Goal: Task Accomplishment & Management: Manage account settings

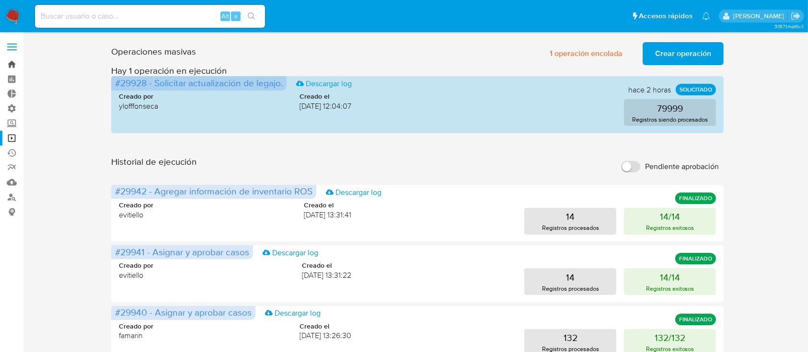
click at [15, 60] on link "Bandeja" at bounding box center [57, 64] width 114 height 15
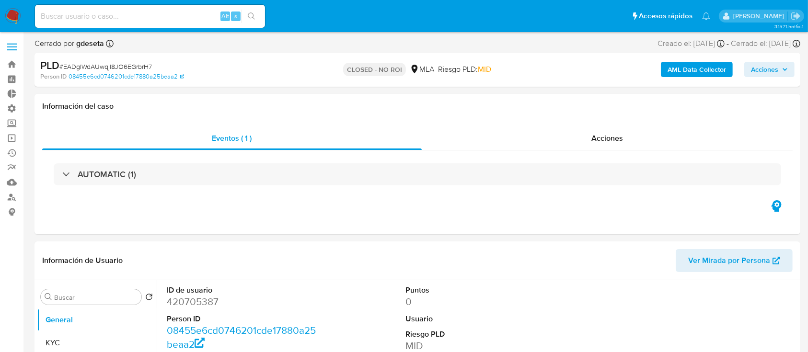
select select "10"
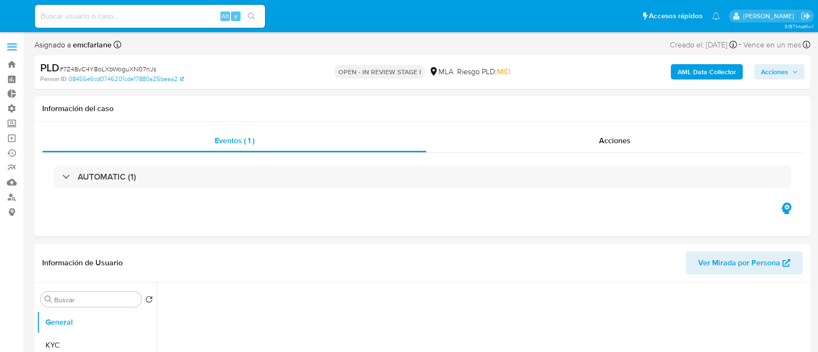
select select "10"
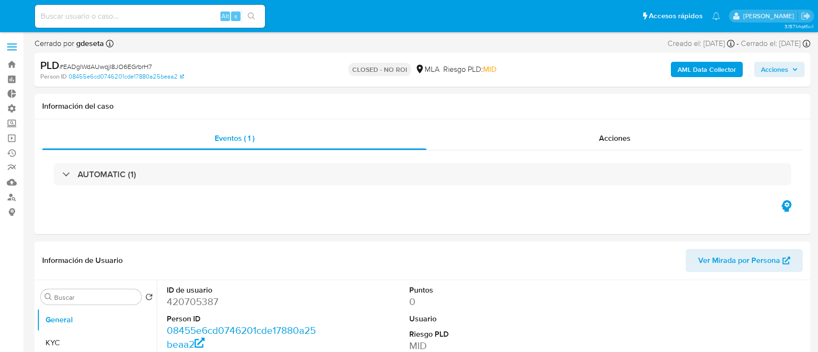
select select "10"
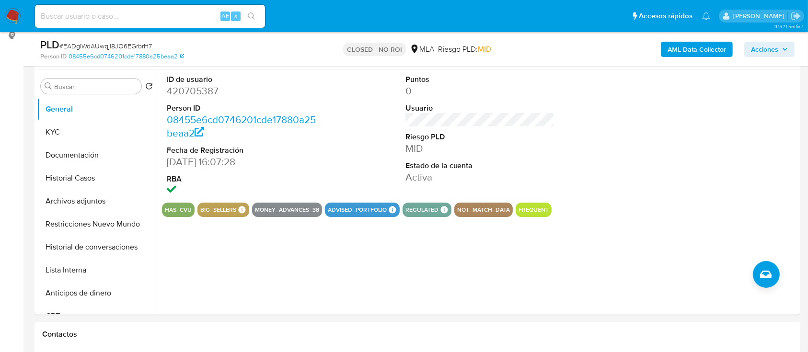
scroll to position [173, 0]
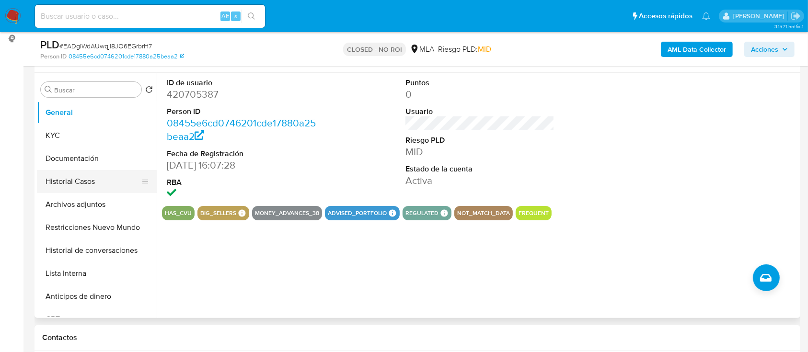
click at [58, 175] on button "Historial Casos" at bounding box center [93, 181] width 112 height 23
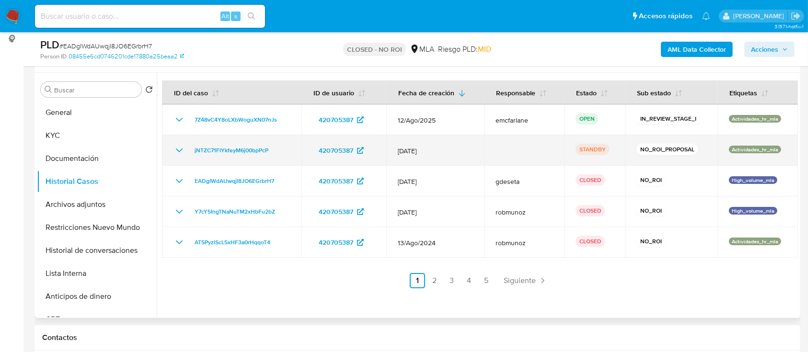
click at [222, 157] on td "jNTZC71FIYkfeyM6j00bpPcP" at bounding box center [231, 150] width 139 height 31
click at [223, 153] on span "jNTZC71FIYkfeyM6j00bpPcP" at bounding box center [232, 151] width 74 height 12
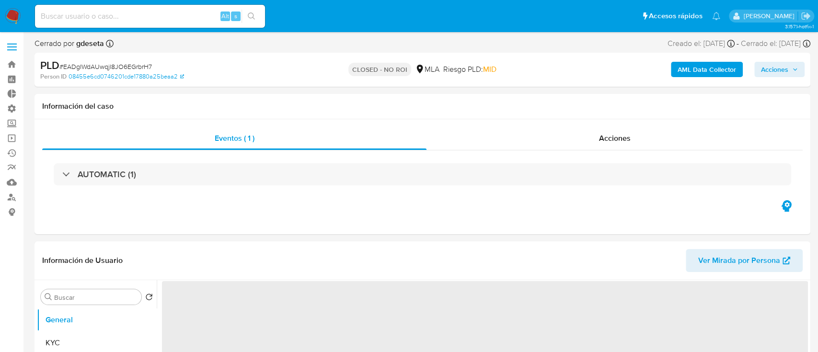
select select "10"
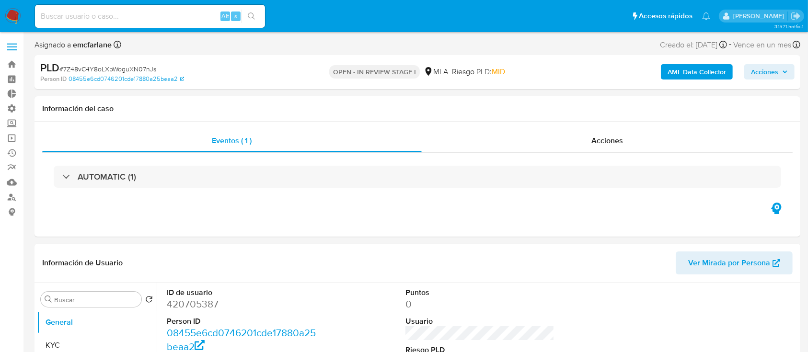
select select "10"
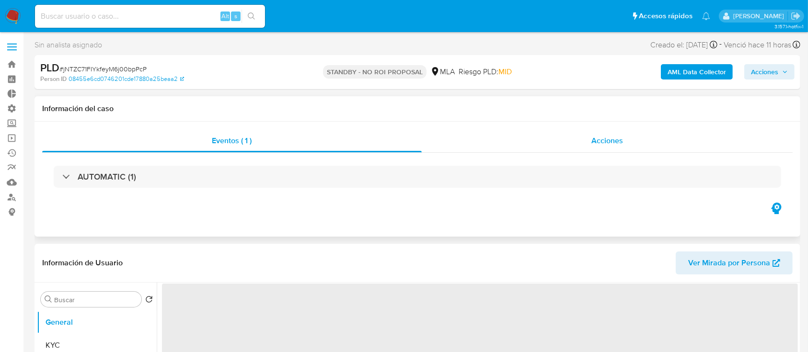
click at [517, 143] on div "Acciones" at bounding box center [607, 140] width 371 height 23
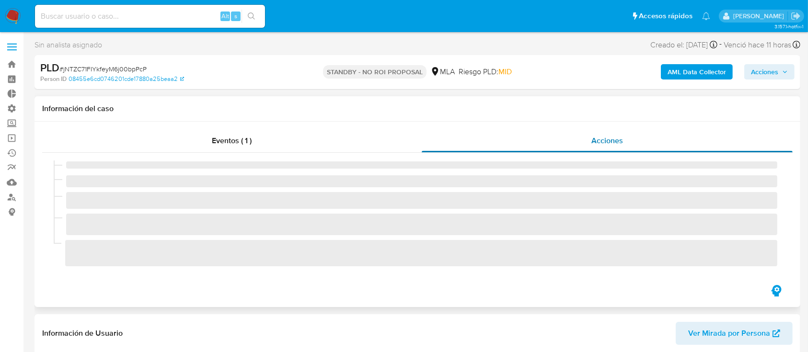
select select "10"
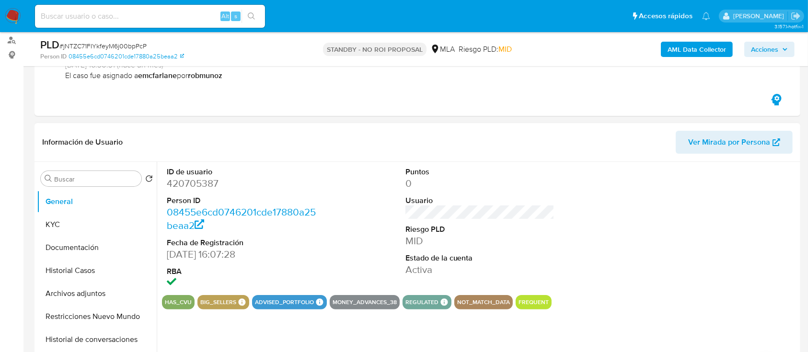
scroll to position [161, 0]
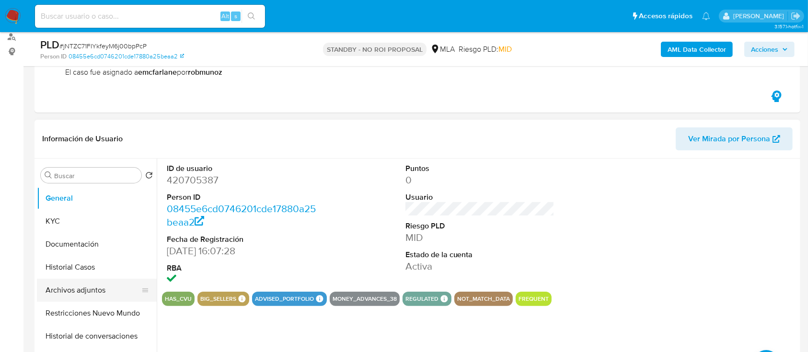
click at [54, 286] on button "Archivos adjuntos" at bounding box center [93, 290] width 112 height 23
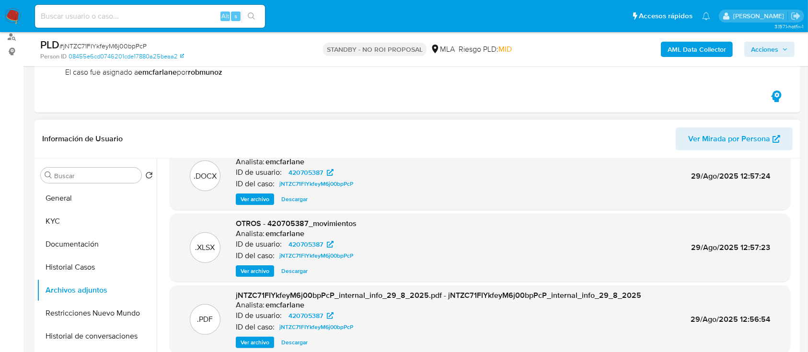
scroll to position [81, 0]
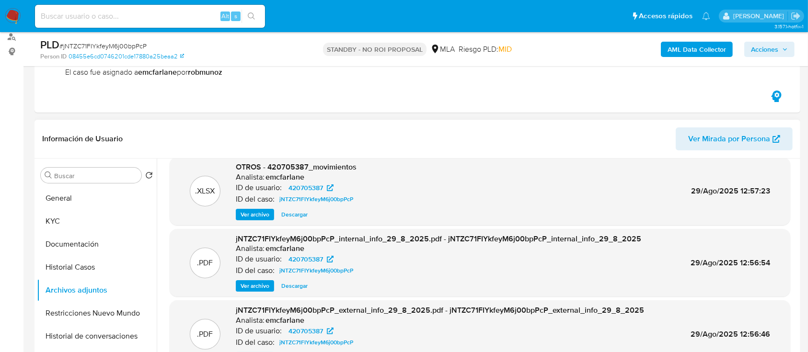
click at [184, 293] on div ".PDF jNTZC71FIYkfeyM6j00bpPcP_internal_info_29_8_2025.pdf - jNTZC71FIYkfeyM6j00…" at bounding box center [480, 263] width 621 height 68
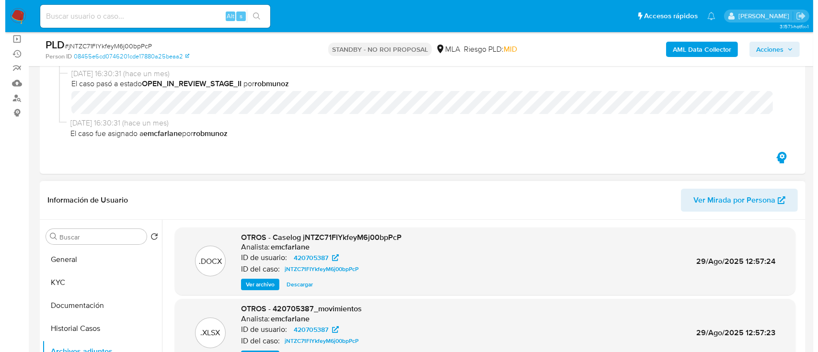
scroll to position [88, 0]
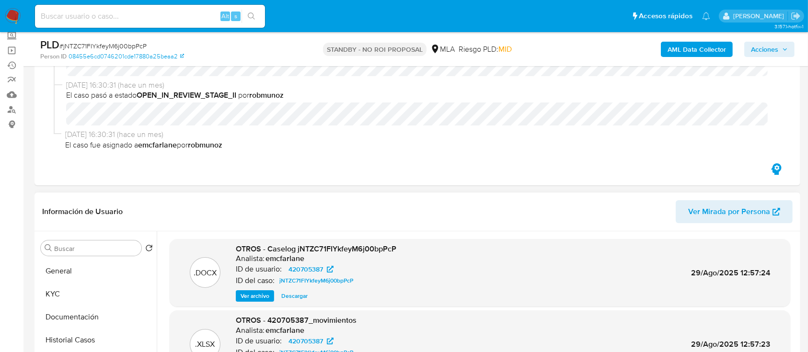
click at [261, 293] on span "Ver archivo" at bounding box center [255, 296] width 29 height 10
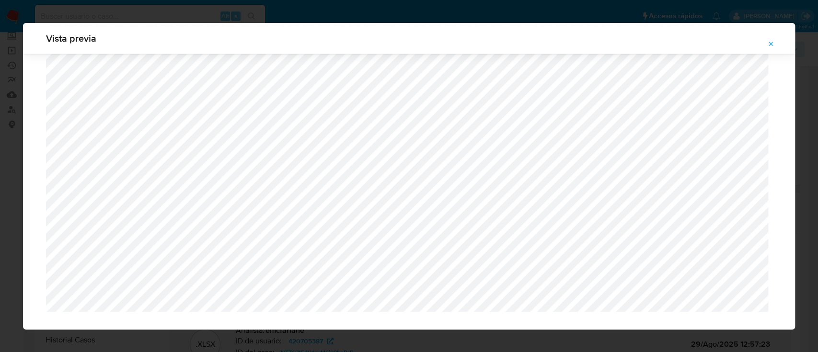
scroll to position [1012, 0]
click at [769, 41] on icon "Attachment preview" at bounding box center [771, 44] width 8 height 8
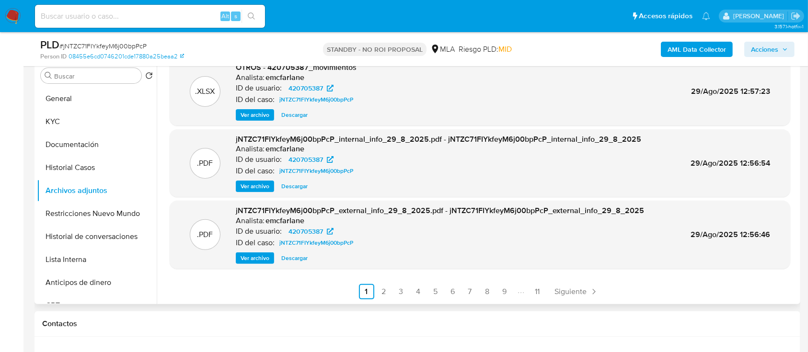
scroll to position [263, 0]
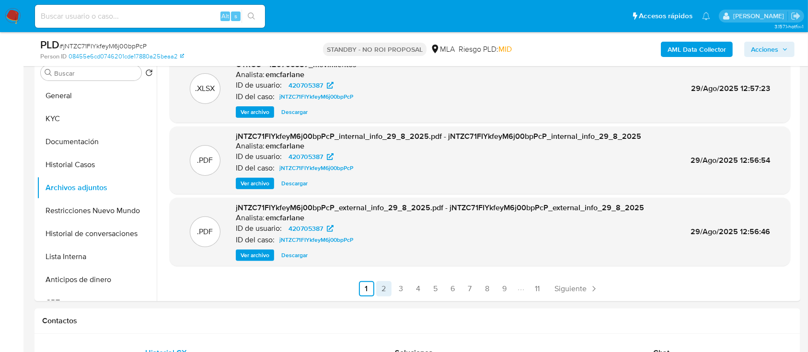
click at [376, 289] on link "2" at bounding box center [383, 288] width 15 height 15
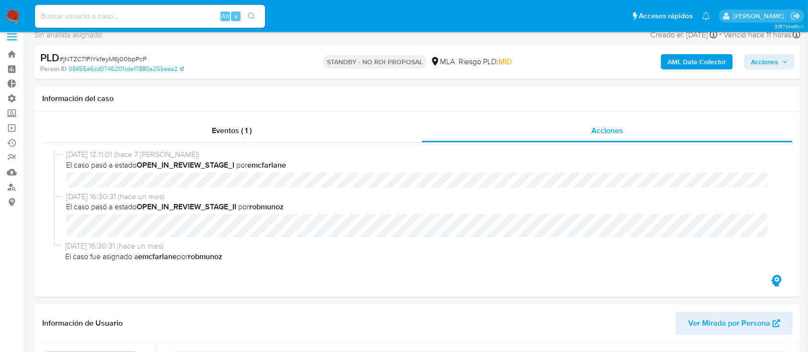
scroll to position [184, 0]
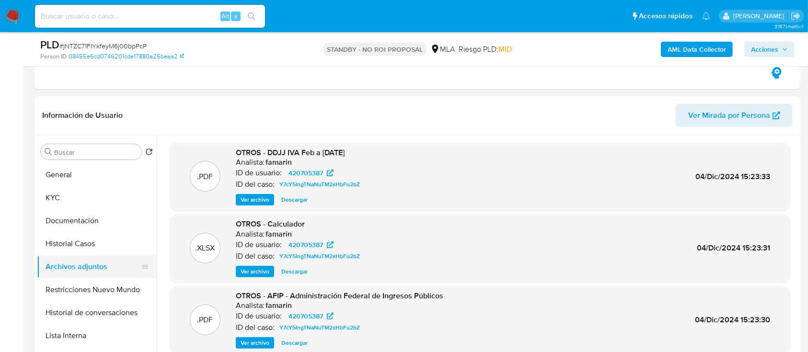
click at [72, 266] on button "Archivos adjuntos" at bounding box center [93, 266] width 112 height 23
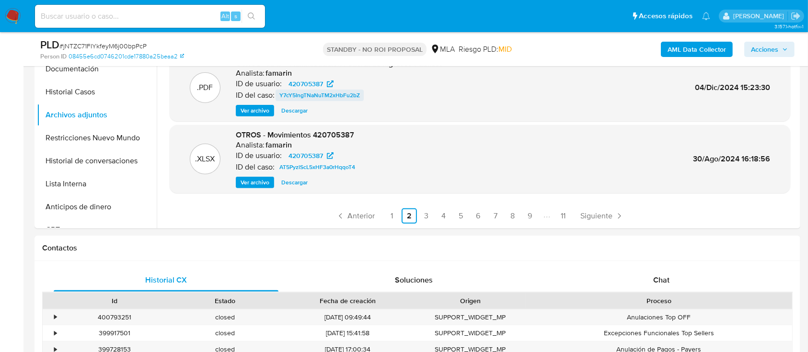
scroll to position [337, 0]
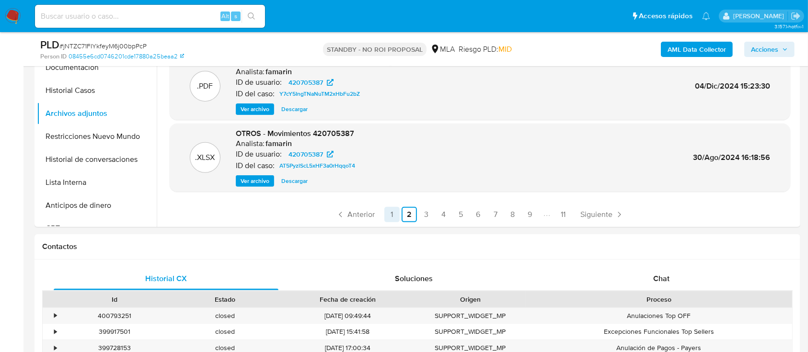
click at [391, 211] on link "1" at bounding box center [391, 214] width 15 height 15
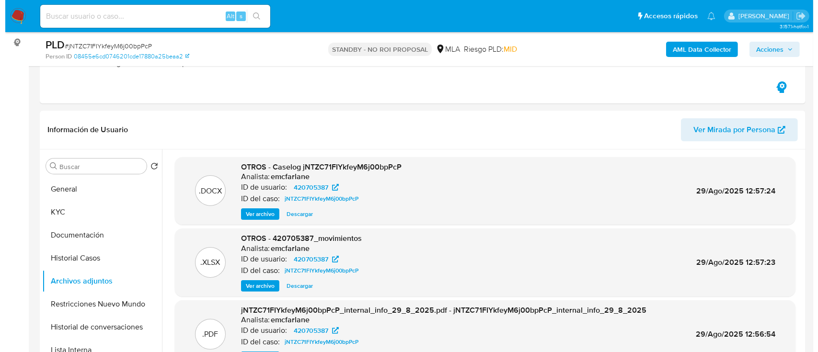
scroll to position [169, 0]
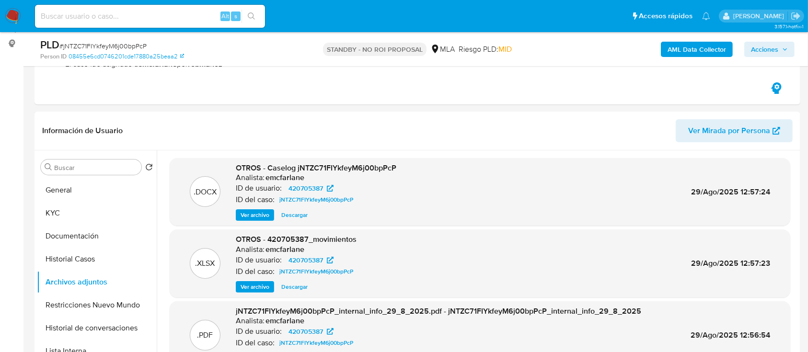
click at [253, 211] on span "Ver archivo" at bounding box center [255, 215] width 29 height 10
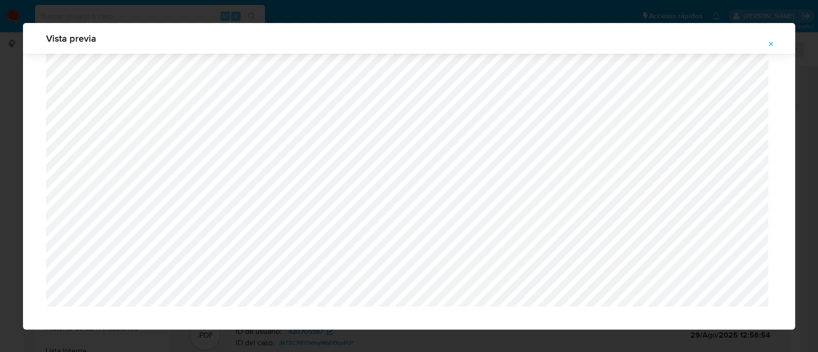
scroll to position [1011, 0]
click at [772, 41] on icon "Attachment preview" at bounding box center [771, 44] width 8 height 8
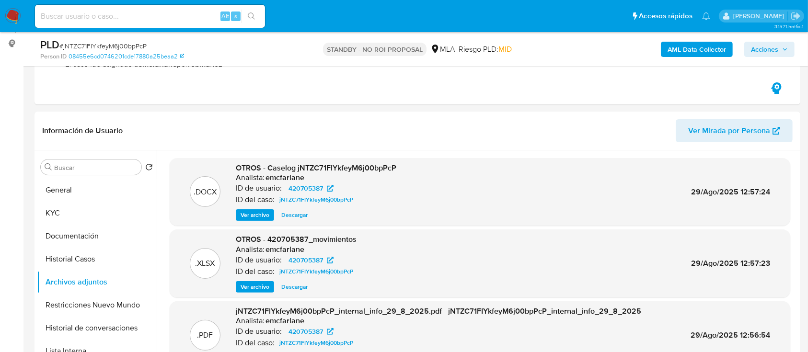
scroll to position [58, 0]
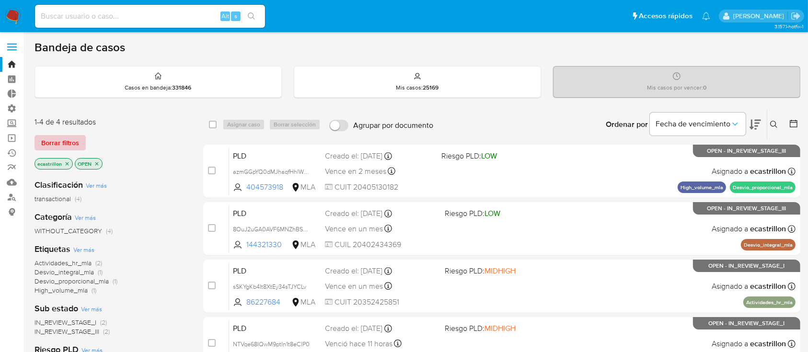
click at [67, 136] on span "Borrar filtros" at bounding box center [60, 142] width 38 height 13
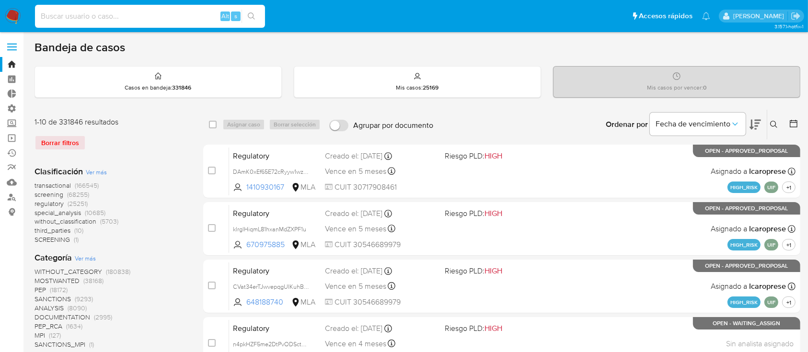
click at [188, 11] on input at bounding box center [150, 16] width 230 height 12
click at [173, 15] on input at bounding box center [150, 16] width 230 height 12
paste input "NTVqe68IQwM9ptIn1t8eClP0"
type input "NTVqe68IQwM9ptIn1t8eClP0"
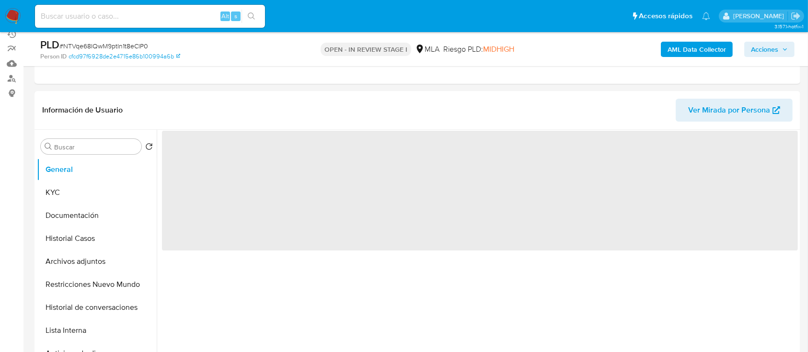
scroll to position [120, 0]
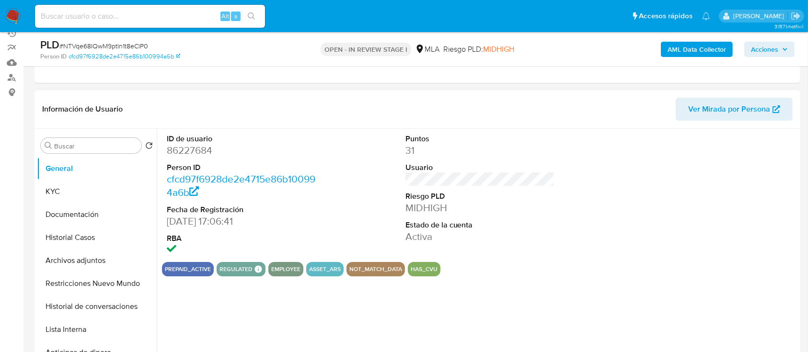
select select "10"
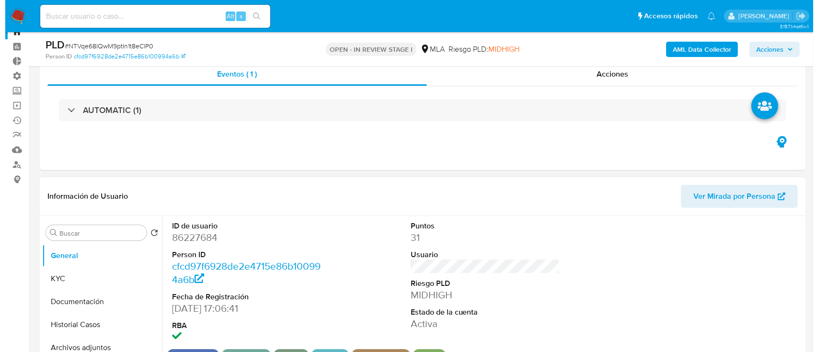
scroll to position [36, 0]
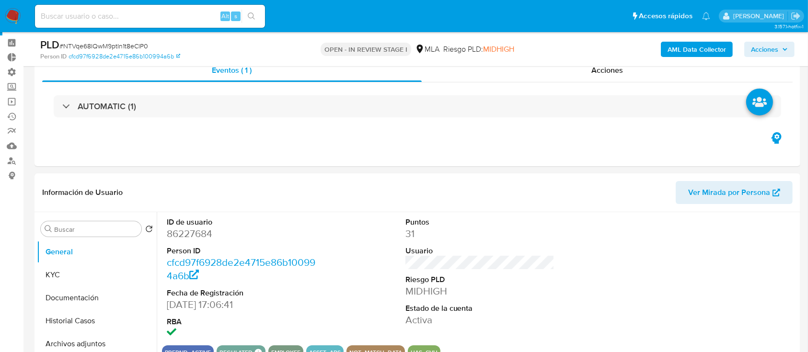
click at [683, 46] on b "AML Data Collector" at bounding box center [697, 49] width 58 height 15
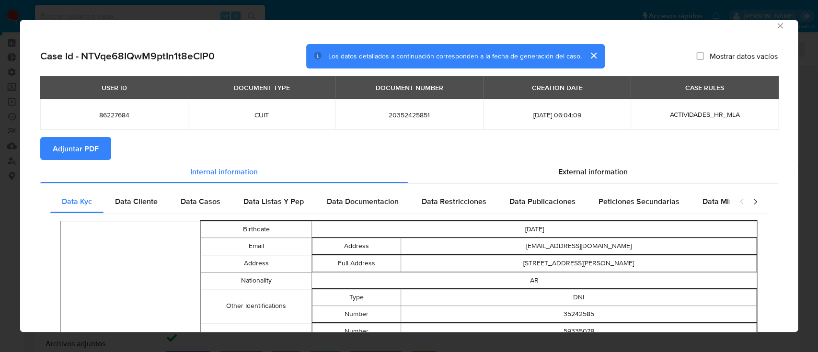
scroll to position [8, 0]
click at [518, 169] on div "External information" at bounding box center [593, 171] width 370 height 23
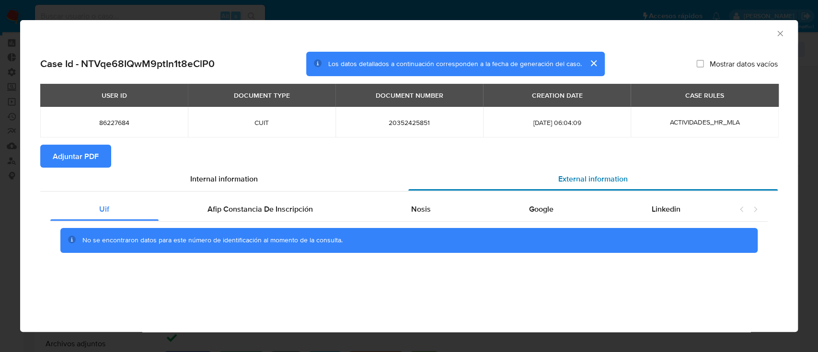
scroll to position [0, 0]
click at [546, 205] on span "Google" at bounding box center [541, 209] width 24 height 11
click at [433, 207] on div "Nosis" at bounding box center [421, 209] width 118 height 23
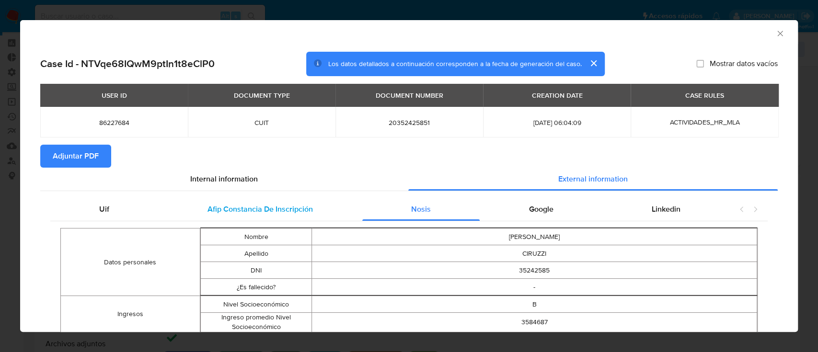
click at [272, 211] on span "Afip Constancia De Inscripción" at bounding box center [259, 209] width 105 height 11
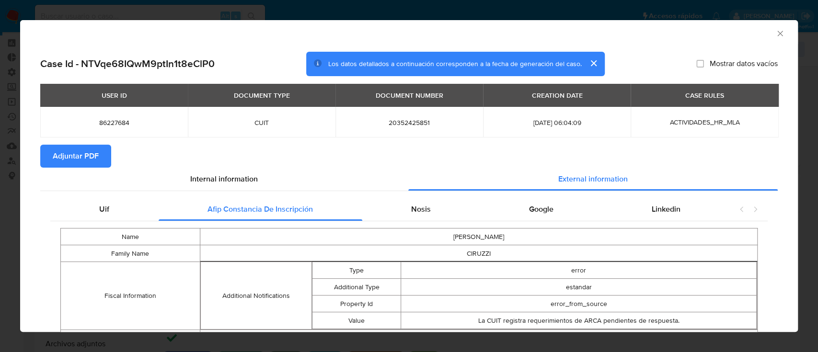
scroll to position [46, 0]
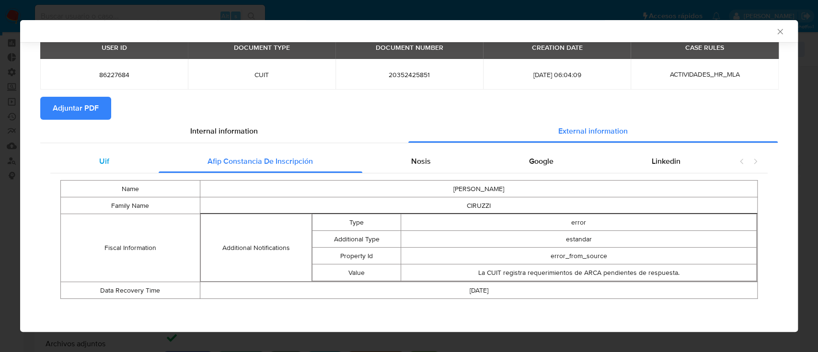
click at [118, 156] on div "Uif" at bounding box center [104, 161] width 108 height 23
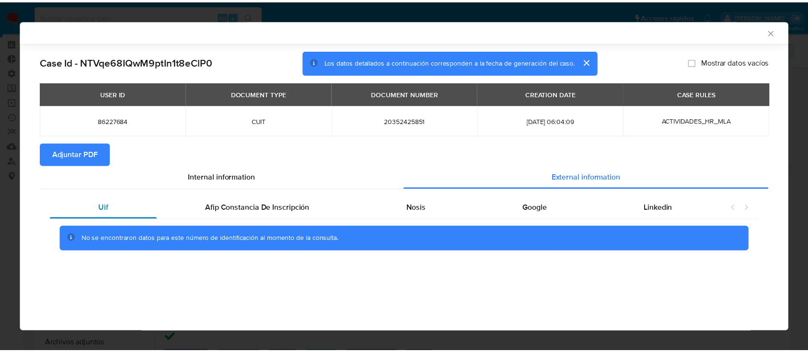
scroll to position [0, 0]
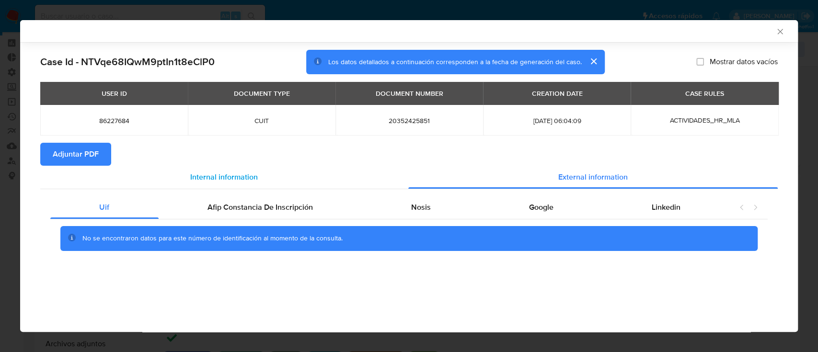
click at [232, 175] on span "Internal information" at bounding box center [224, 177] width 68 height 11
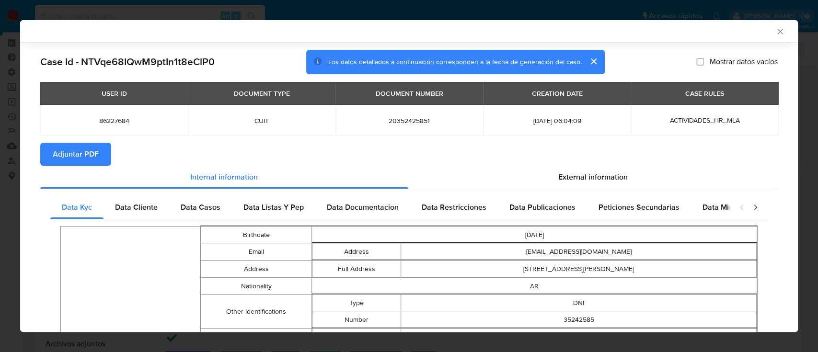
click at [69, 151] on span "Adjuntar PDF" at bounding box center [76, 154] width 46 height 21
click at [538, 174] on div "External information" at bounding box center [593, 177] width 370 height 23
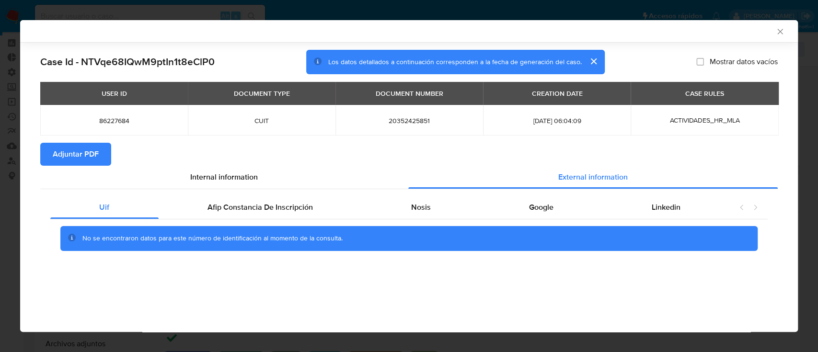
click at [96, 155] on span "Adjuntar PDF" at bounding box center [76, 154] width 46 height 21
click at [778, 35] on icon "Cerrar ventana" at bounding box center [780, 32] width 10 height 10
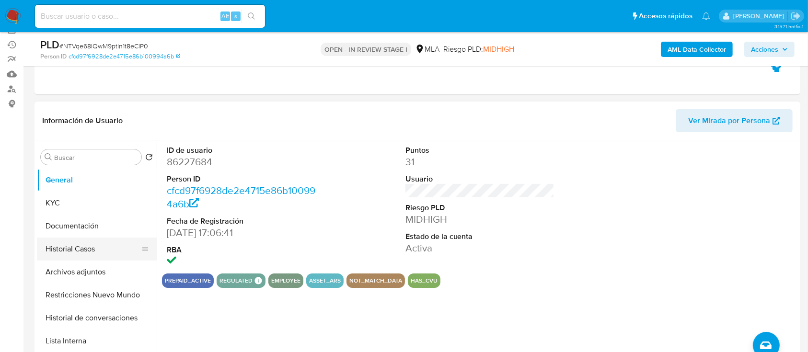
scroll to position [108, 0]
click at [53, 248] on button "Historial Casos" at bounding box center [93, 249] width 112 height 23
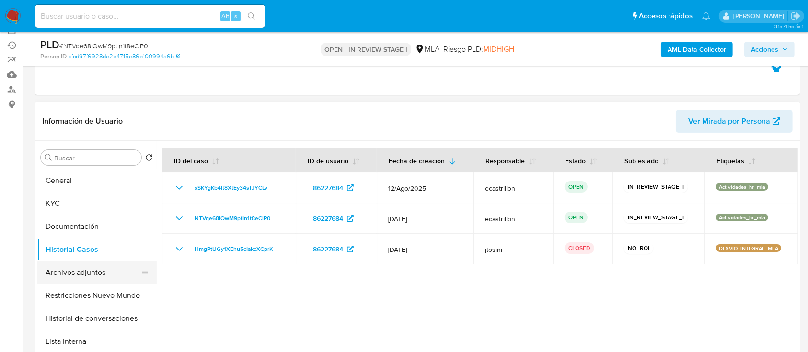
click at [66, 266] on button "Archivos adjuntos" at bounding box center [93, 272] width 112 height 23
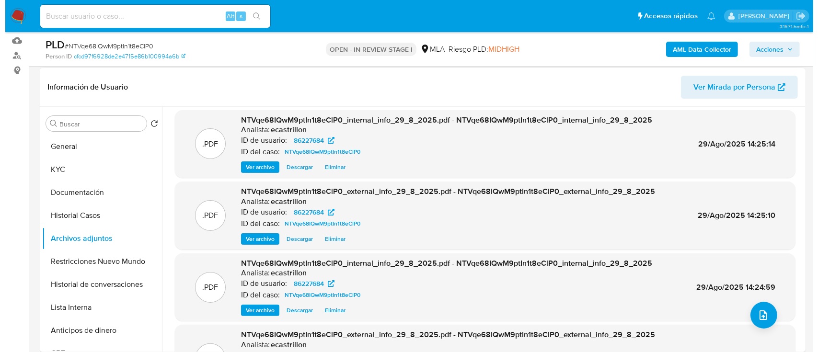
scroll to position [81, 0]
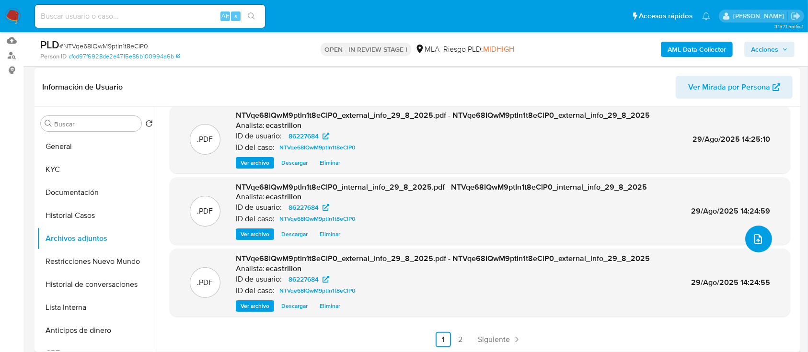
click at [764, 235] on button "upload-file" at bounding box center [758, 239] width 27 height 27
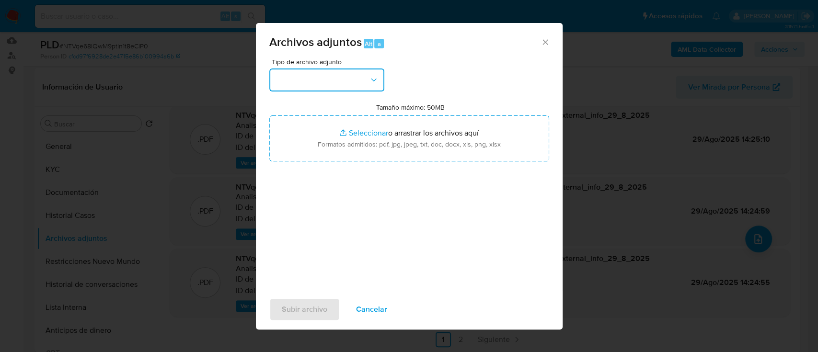
click at [356, 84] on button "button" at bounding box center [326, 80] width 115 height 23
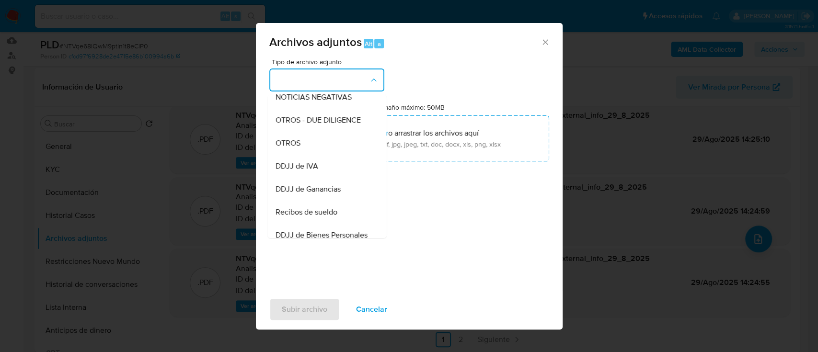
scroll to position [146, 0]
click at [299, 149] on span "OTROS" at bounding box center [287, 144] width 25 height 10
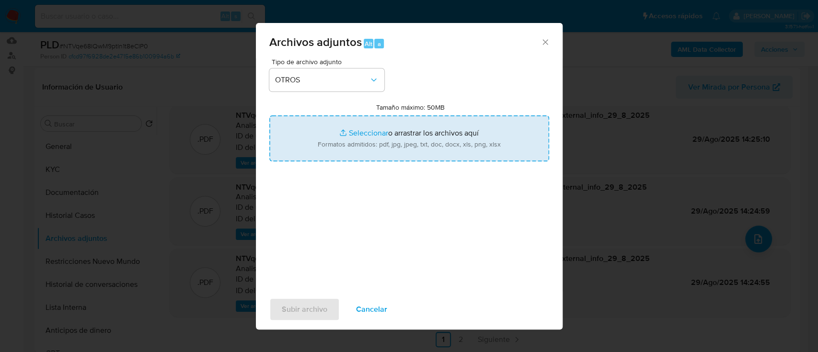
click at [360, 129] on input "Tamaño máximo: 50MB Seleccionar archivos" at bounding box center [409, 138] width 280 height 46
type input "C:\fakepath\Caselog sSKYgKb4It8XtEy34sTJYCLv_2025_08_19_20_47_36.docx"
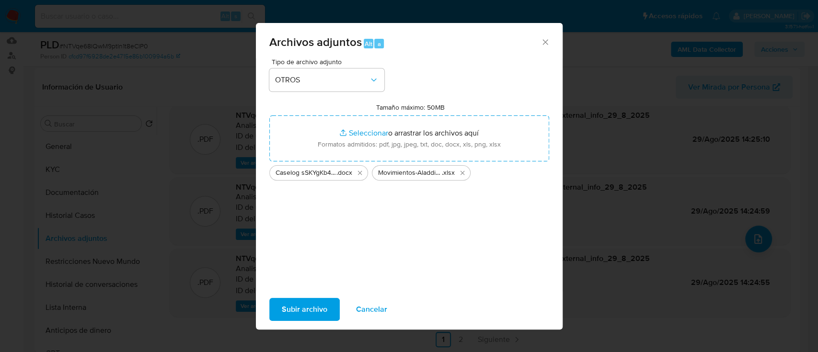
click at [318, 301] on span "Subir archivo" at bounding box center [305, 309] width 46 height 21
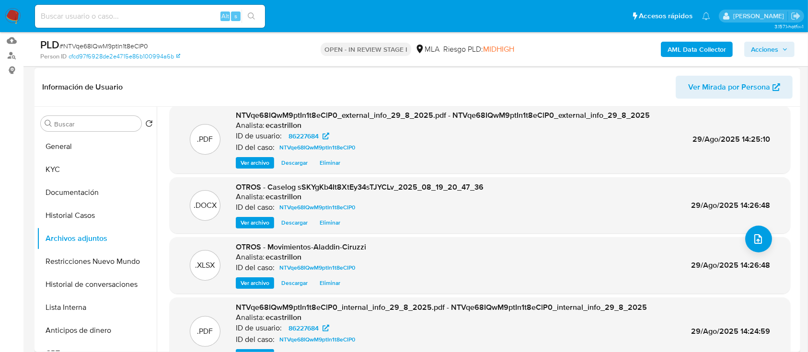
click at [258, 221] on span "Ver archivo" at bounding box center [255, 223] width 29 height 10
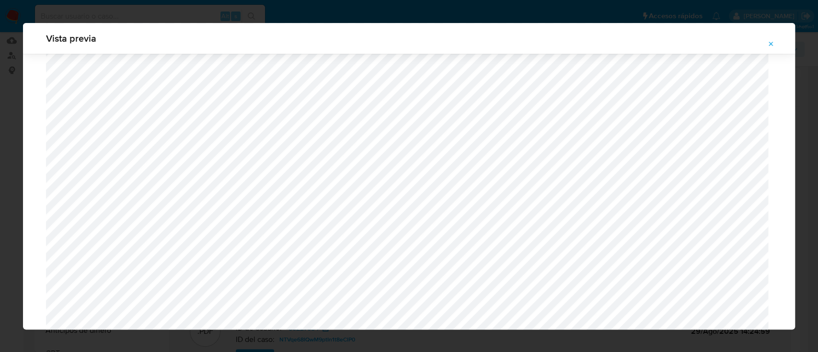
scroll to position [1129, 0]
click at [772, 44] on icon "Attachment preview" at bounding box center [771, 44] width 4 height 4
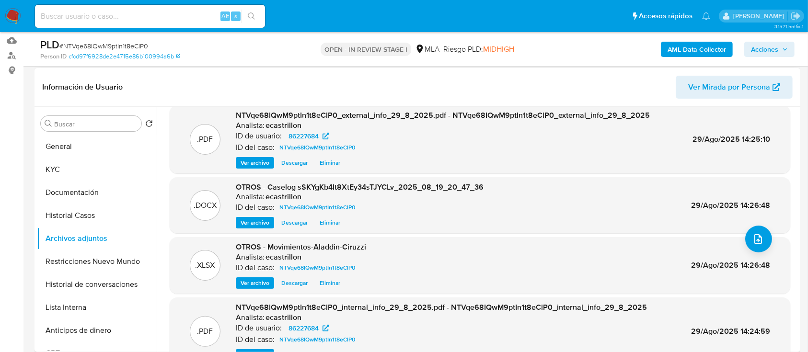
scroll to position [0, 0]
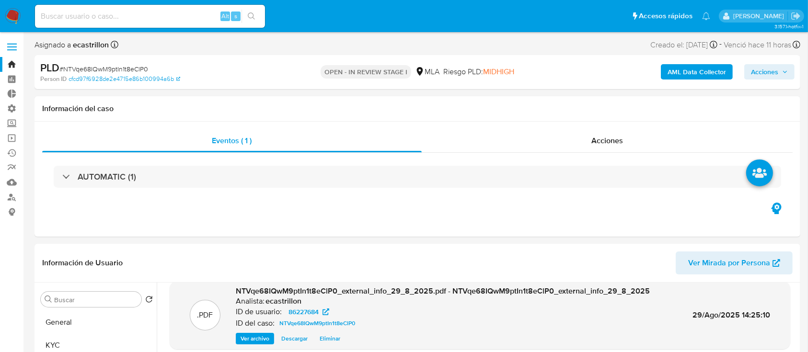
click at [766, 71] on span "Acciones" at bounding box center [764, 71] width 27 height 15
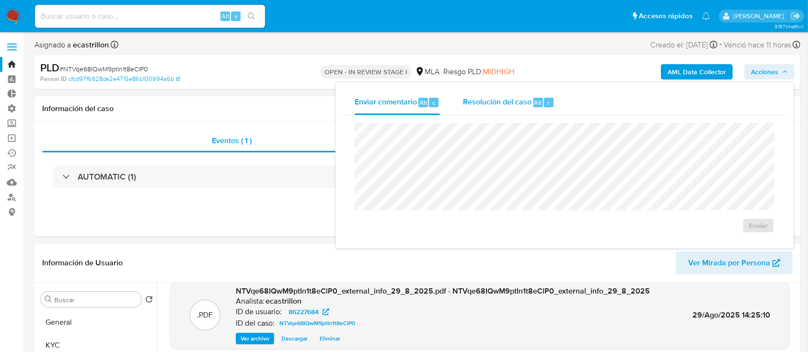
click at [517, 101] on span "Resolución del caso" at bounding box center [497, 102] width 69 height 11
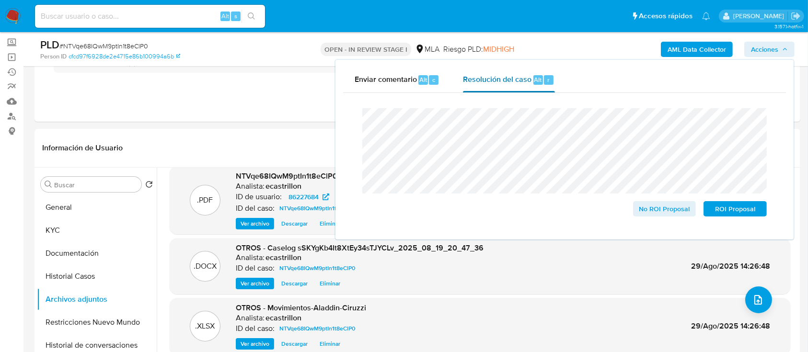
scroll to position [89, 0]
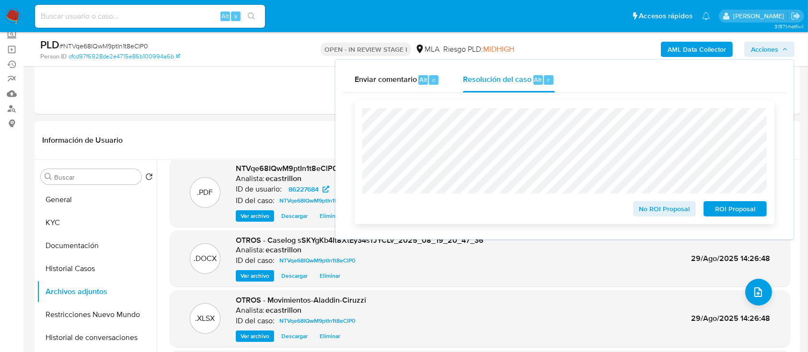
click at [658, 213] on span "No ROI Proposal" at bounding box center [665, 208] width 50 height 13
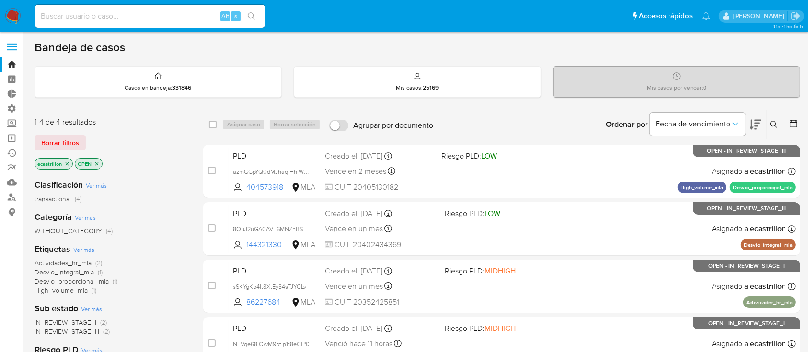
click at [777, 126] on icon at bounding box center [774, 125] width 8 height 8
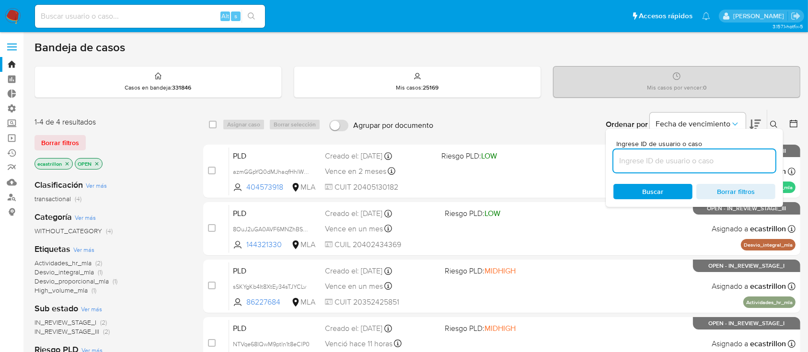
click at [746, 155] on input at bounding box center [694, 161] width 162 height 12
type input "MVBf9wT97RgQEFbodBHmjRHd"
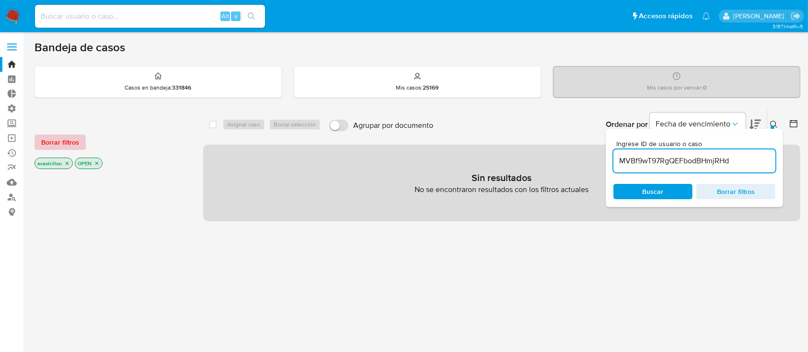
click at [55, 141] on span "Borrar filtros" at bounding box center [60, 142] width 38 height 13
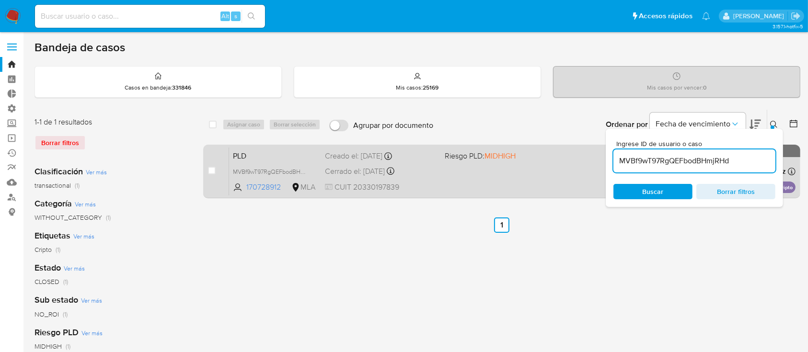
click at [468, 183] on div "PLD MVBf9wT97RgQEFbodBHmjRHd 170728912 MLA Riesgo PLD: MIDHIGH Creado el: 12/02…" at bounding box center [512, 171] width 566 height 48
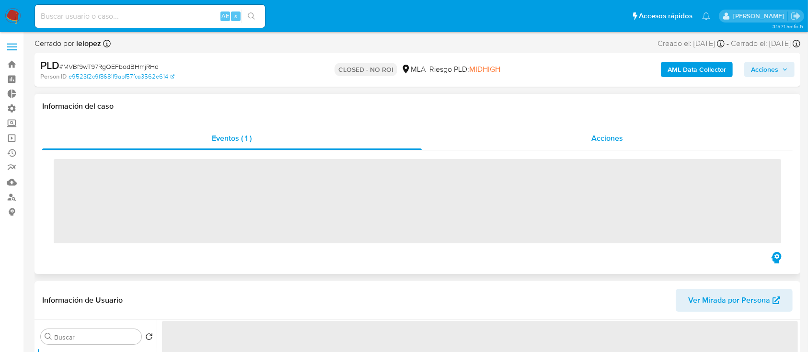
click at [587, 136] on div "Acciones" at bounding box center [607, 138] width 371 height 23
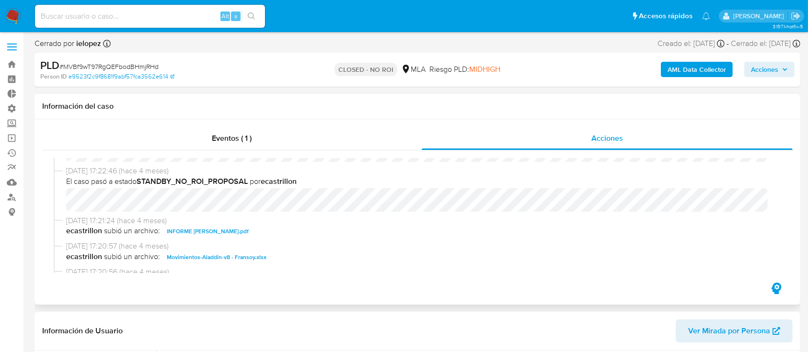
scroll to position [117, 0]
select select "10"
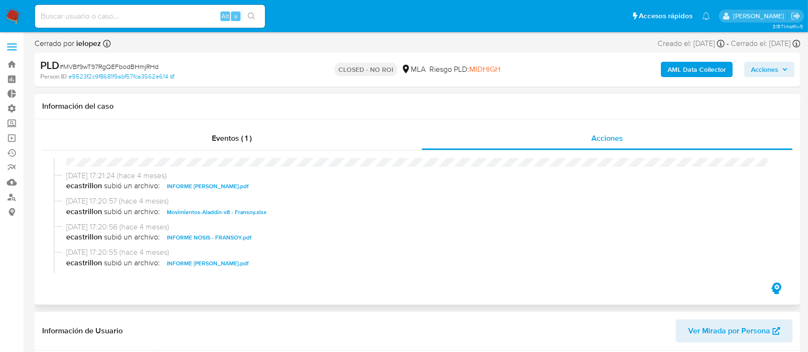
scroll to position [100, 0]
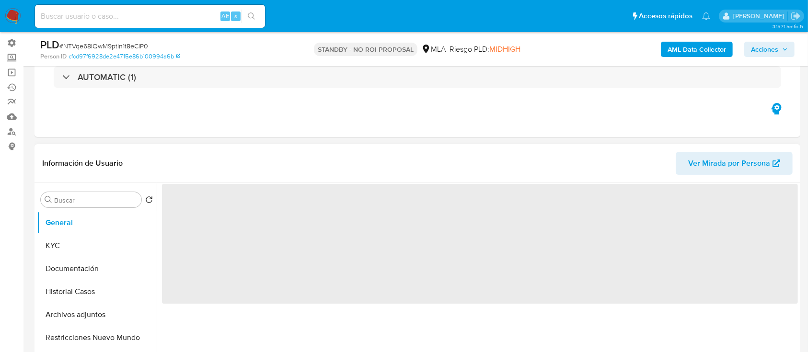
scroll to position [66, 0]
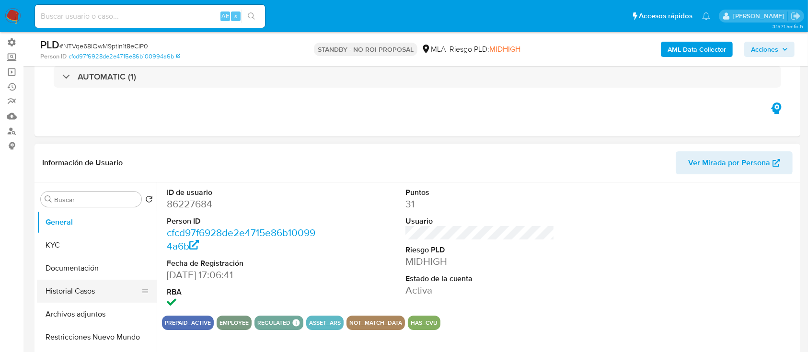
click at [67, 281] on button "Historial Casos" at bounding box center [93, 291] width 112 height 23
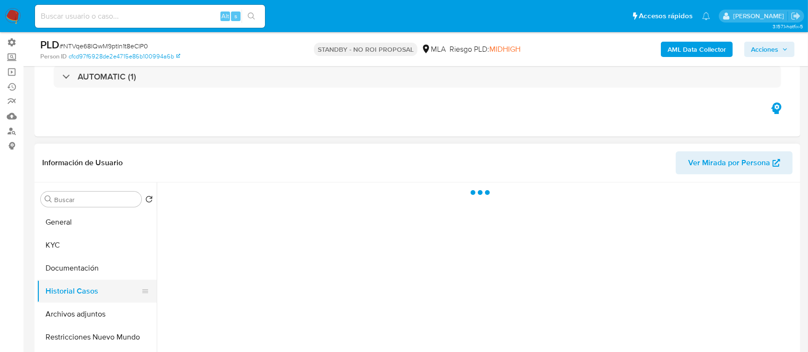
select select "10"
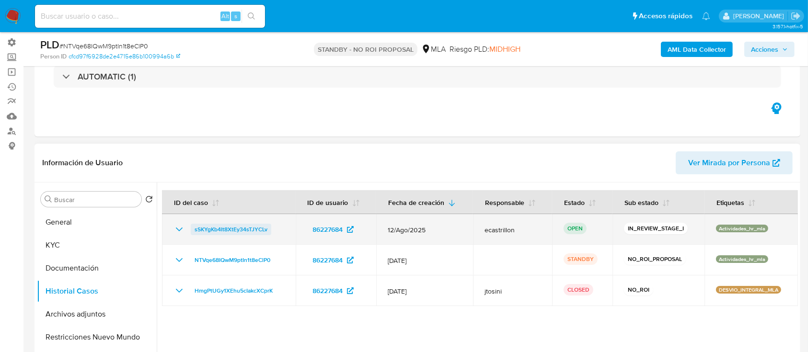
click at [242, 229] on span "sSKYgKb4It8XtEy34sTJYCLv" at bounding box center [231, 230] width 73 height 12
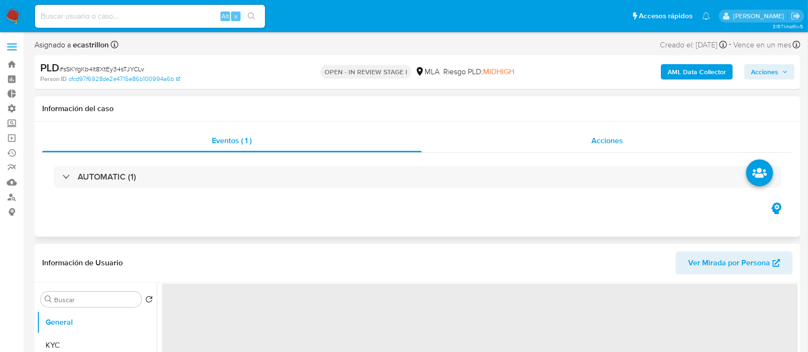
click at [631, 137] on div "Acciones" at bounding box center [607, 140] width 371 height 23
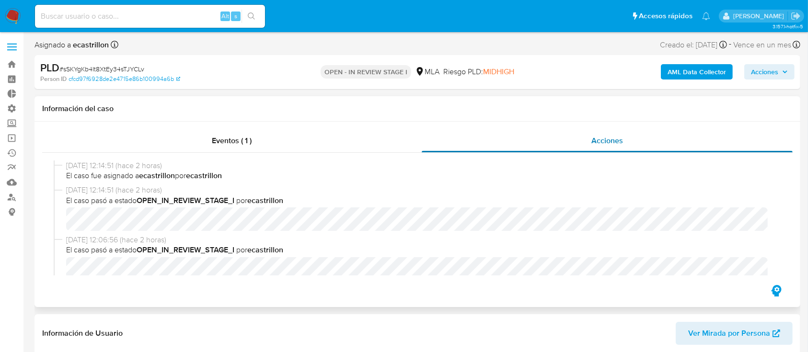
select select "10"
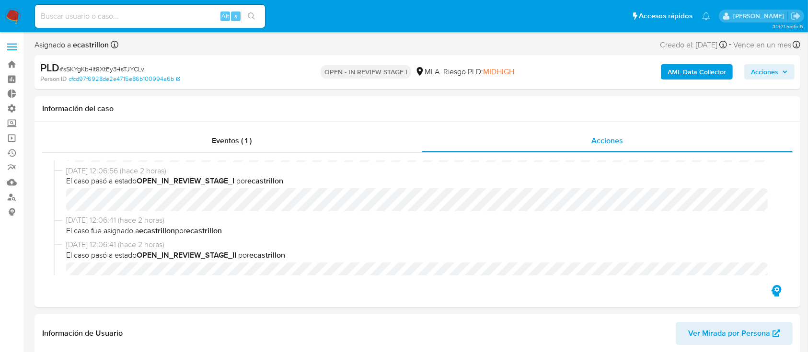
click at [770, 73] on span "Acciones" at bounding box center [764, 71] width 27 height 15
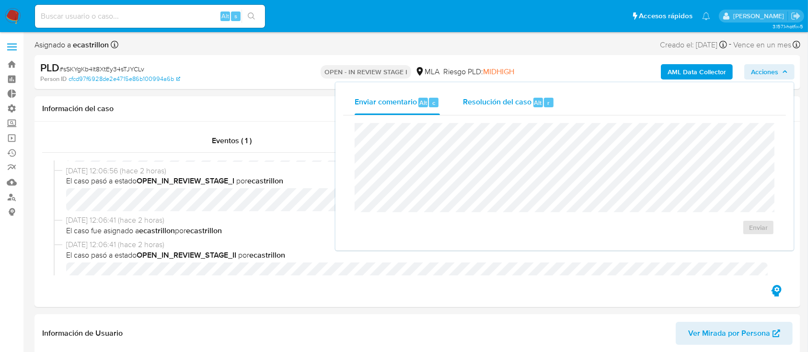
click at [498, 108] on div "Resolución del caso Alt r" at bounding box center [509, 102] width 92 height 25
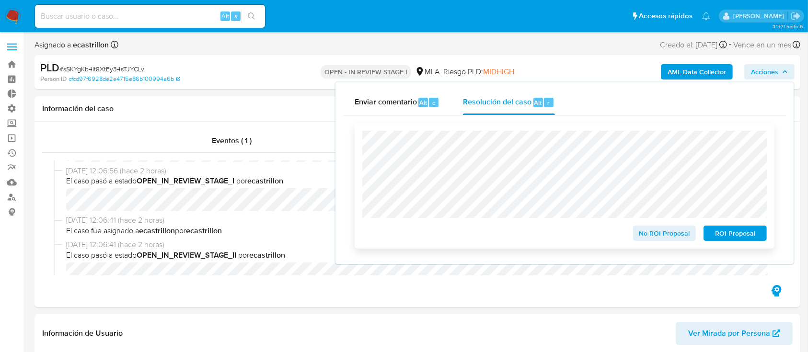
click at [653, 233] on span "No ROI Proposal" at bounding box center [665, 233] width 50 height 13
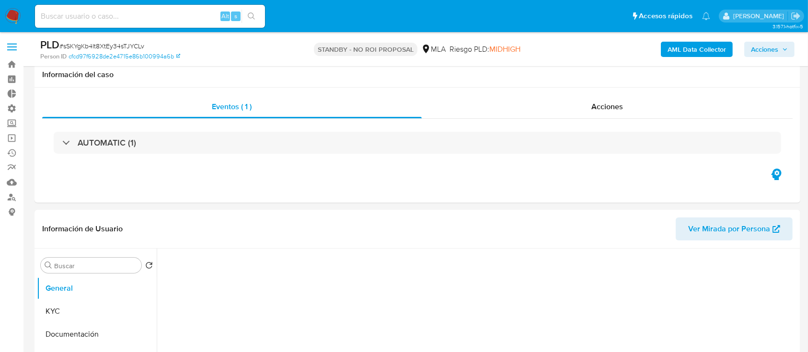
scroll to position [140, 0]
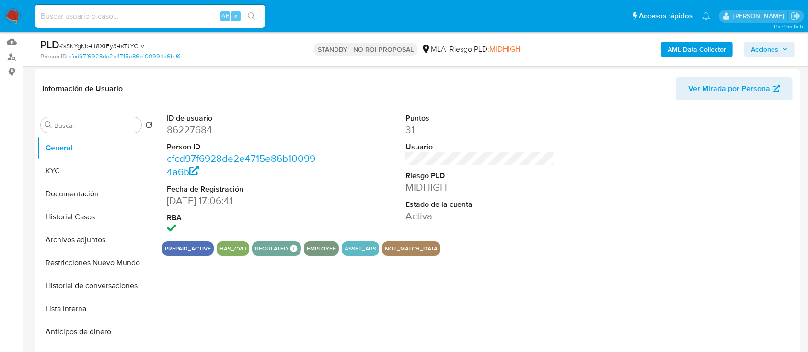
select select "10"
click at [69, 215] on button "Historial Casos" at bounding box center [93, 217] width 112 height 23
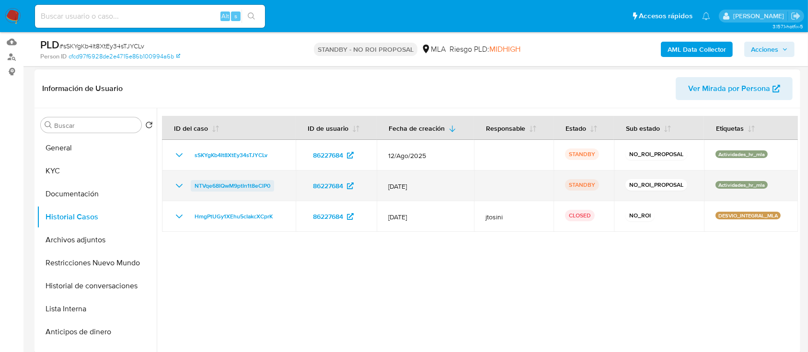
click at [229, 186] on span "NTVqe68IQwM9ptIn1t8eClP0" at bounding box center [233, 186] width 76 height 12
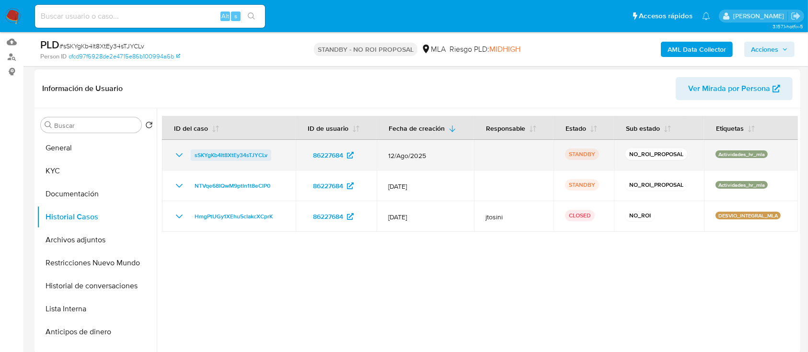
click at [229, 155] on span "sSKYgKb4It8XtEy34sTJYCLv" at bounding box center [231, 156] width 73 height 12
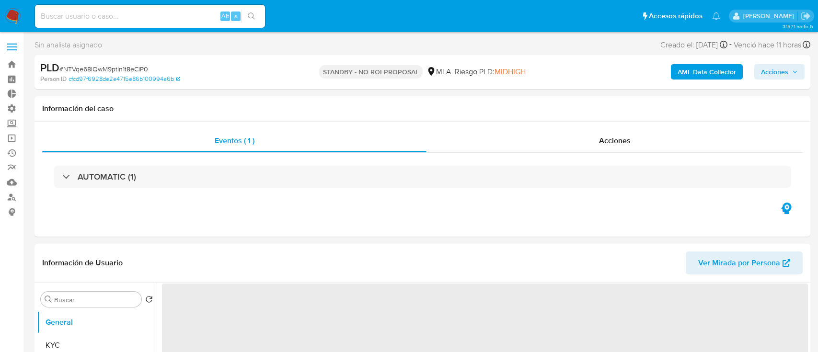
select select "10"
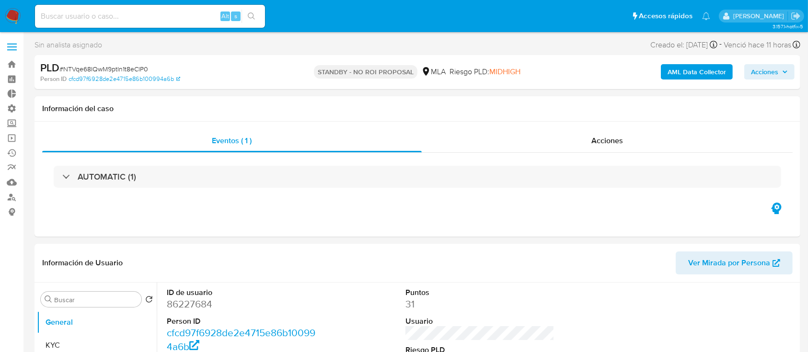
click at [101, 69] on span "# NTVqe68IQwM9ptIn1t8eClP0" at bounding box center [103, 69] width 89 height 10
copy span "NTVqe68IQwM9ptIn1t8eClP0"
click at [541, 129] on div "Acciones" at bounding box center [607, 140] width 371 height 23
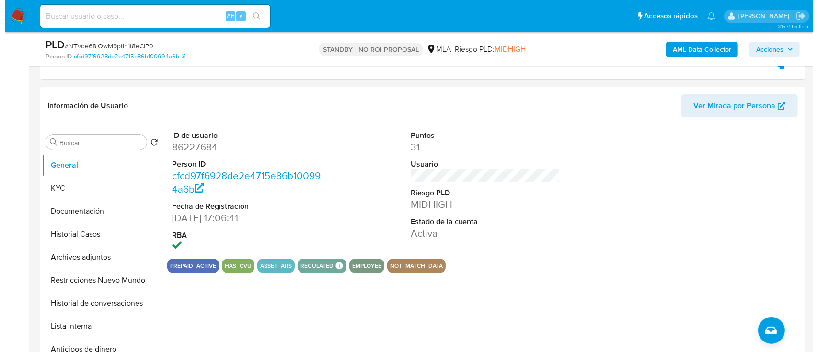
scroll to position [193, 0]
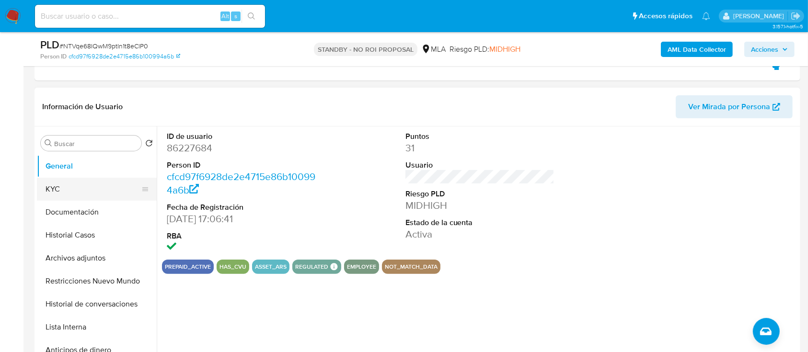
click at [65, 192] on button "KYC" at bounding box center [93, 189] width 112 height 23
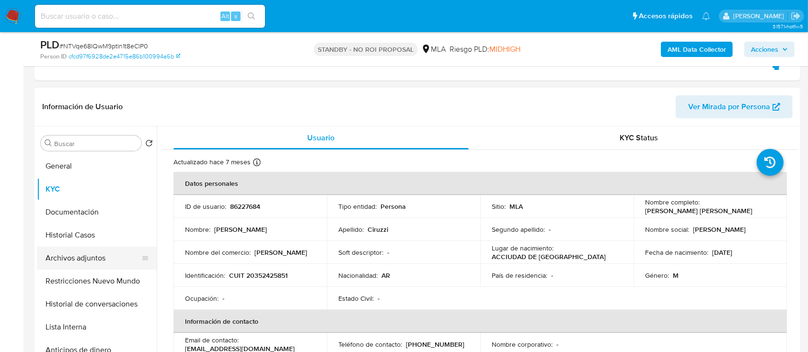
click at [86, 258] on button "Archivos adjuntos" at bounding box center [93, 258] width 112 height 23
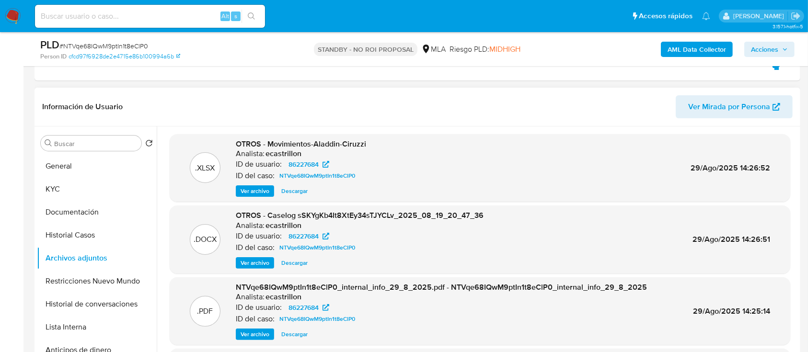
click at [257, 263] on span "Ver archivo" at bounding box center [255, 263] width 29 height 10
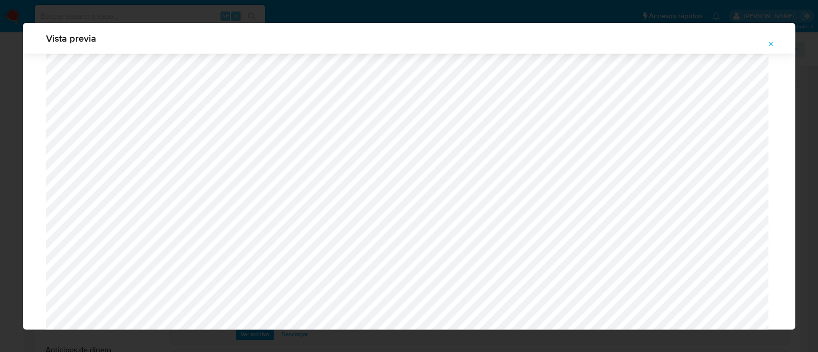
scroll to position [351, 0]
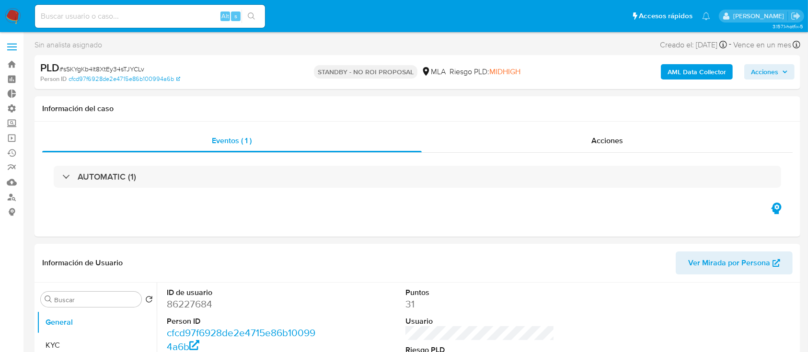
select select "10"
click at [120, 69] on span "# sSKYgKb4It8XtEy34sTJYCLv" at bounding box center [101, 69] width 85 height 10
copy span "sSKYgKb4It8XtEy34sTJYCLv"
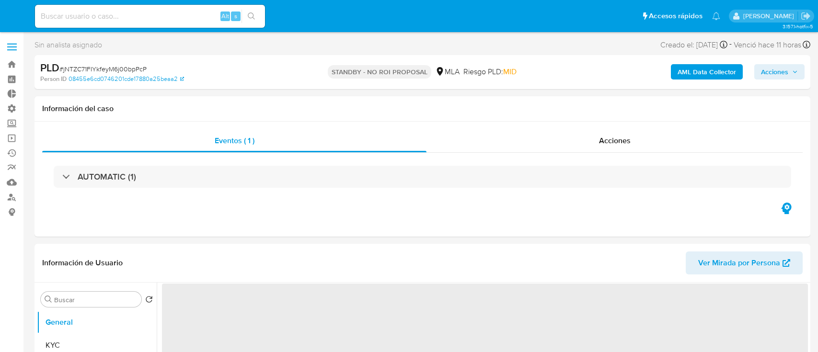
select select "10"
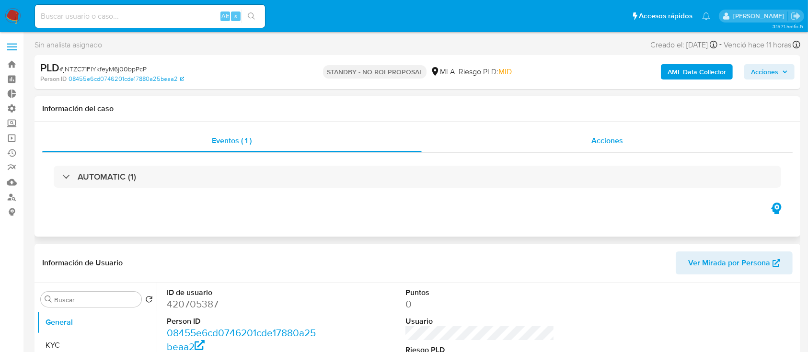
click at [472, 133] on div "Acciones" at bounding box center [607, 140] width 371 height 23
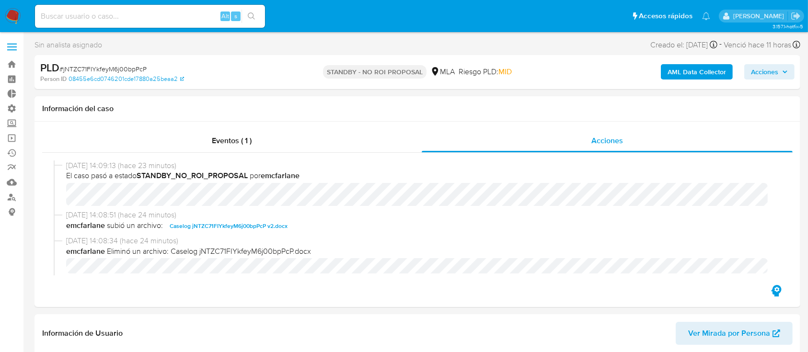
click at [127, 66] on span "# jNTZC71FIYkfeyM6j00bpPcP" at bounding box center [102, 69] width 87 height 10
copy span "jNTZC71FIYkfeyM6j00bpPcP"
click at [16, 64] on link "Bandeja" at bounding box center [57, 64] width 114 height 15
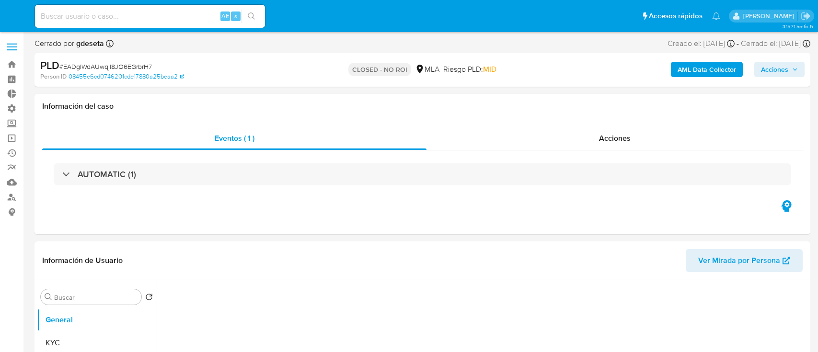
select select "10"
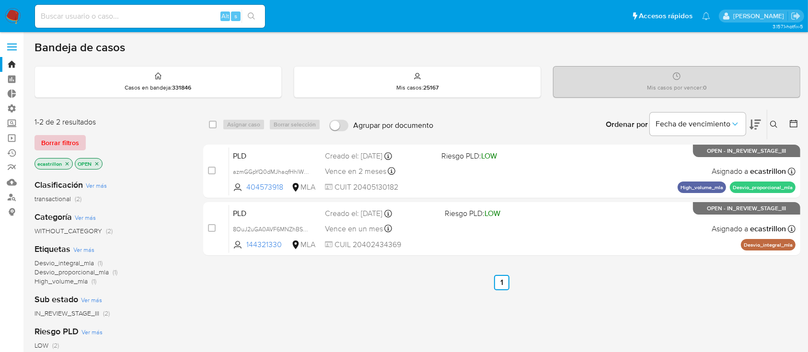
click at [69, 141] on span "Borrar filtros" at bounding box center [60, 142] width 38 height 13
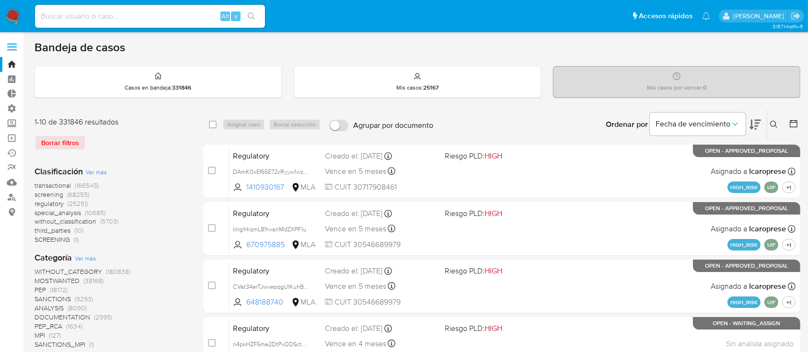
click at [771, 124] on icon at bounding box center [773, 124] width 7 height 7
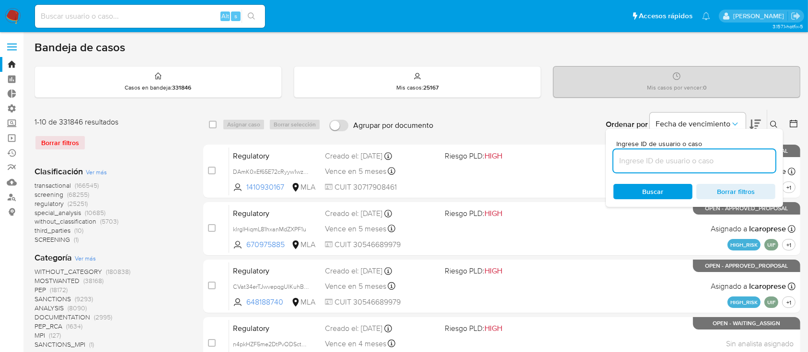
click at [733, 155] on input at bounding box center [694, 161] width 162 height 12
type input "jNTZC71FIYkfeyM6j00bpPcP"
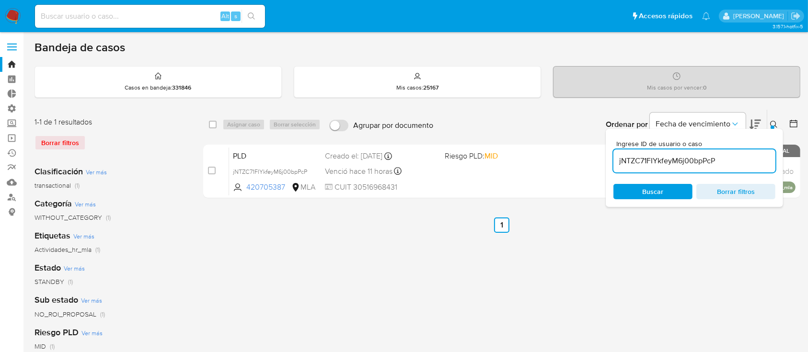
click at [772, 122] on icon at bounding box center [774, 125] width 8 height 8
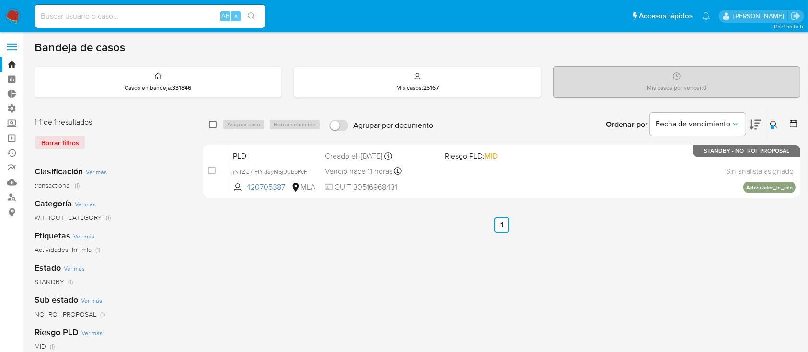
click at [212, 127] on input "checkbox" at bounding box center [213, 125] width 8 height 8
checkbox input "true"
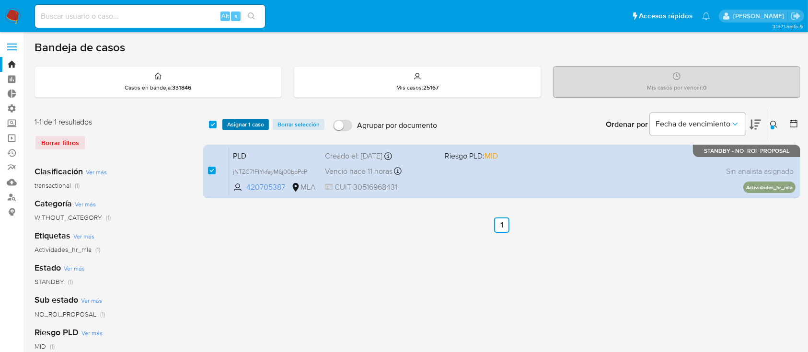
click at [236, 127] on span "Asignar 1 caso" at bounding box center [245, 125] width 37 height 10
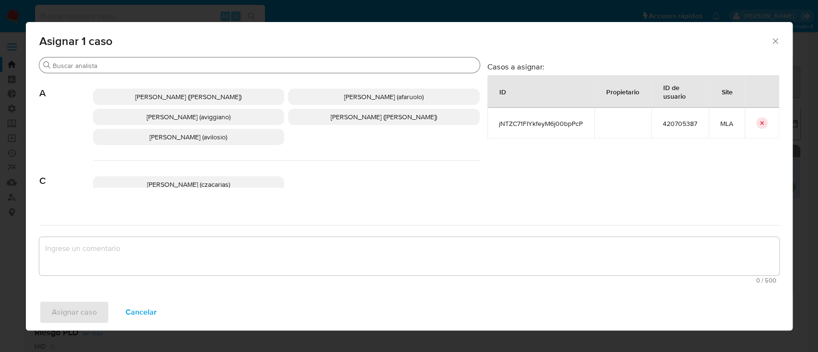
click at [186, 67] on input "Buscar" at bounding box center [264, 65] width 423 height 9
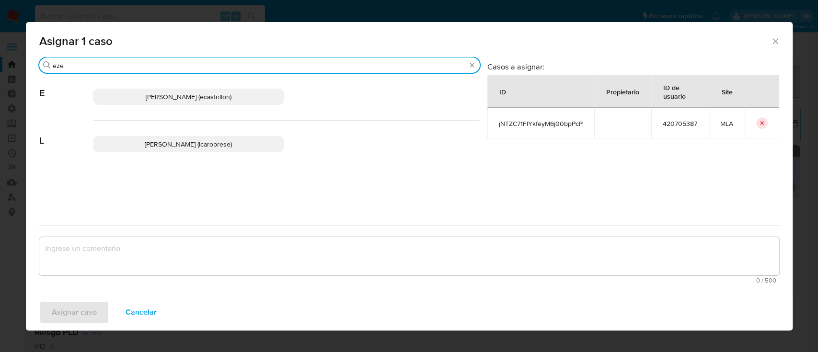
type input "eze"
click at [204, 88] on div "Ezequiel Gonzalo Castrillon (ecastrillon)" at bounding box center [286, 96] width 387 height 47
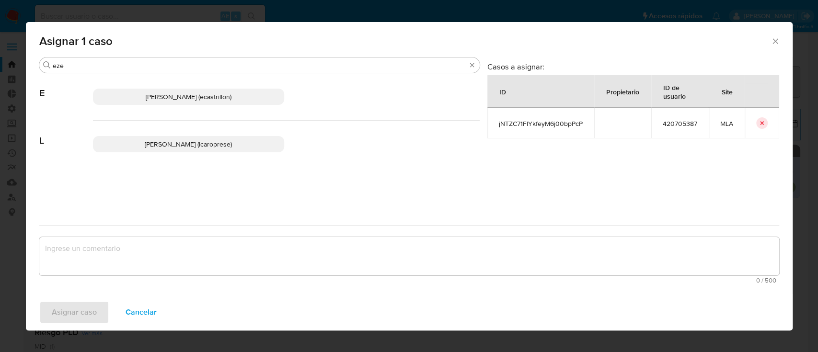
click at [204, 92] on span "Ezequiel Gonzalo Castrillon (ecastrillon)" at bounding box center [189, 97] width 86 height 10
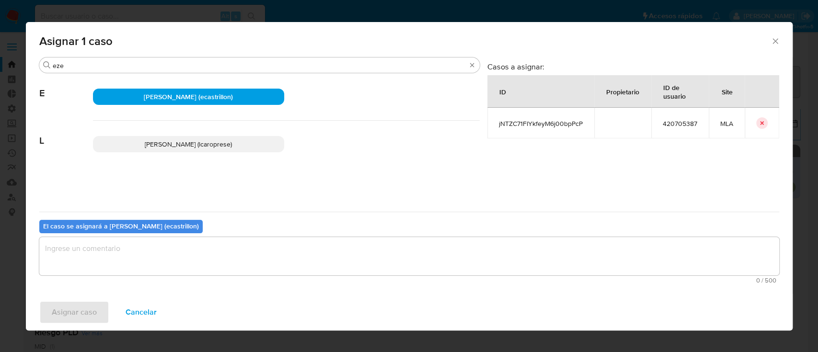
click at [142, 265] on textarea "assign-modal" at bounding box center [409, 256] width 740 height 38
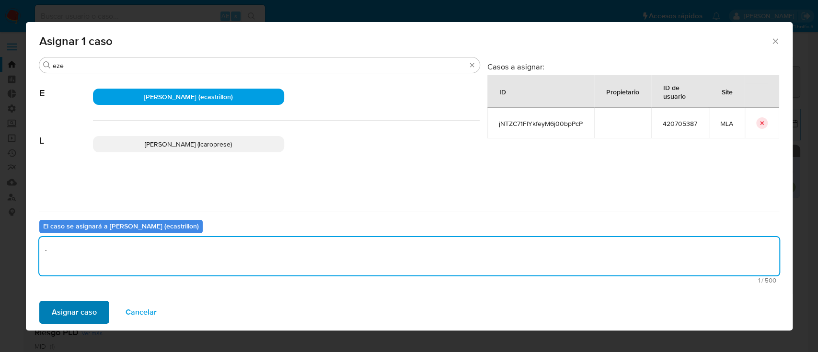
type textarea "."
click at [72, 323] on span "Asignar caso" at bounding box center [74, 312] width 45 height 21
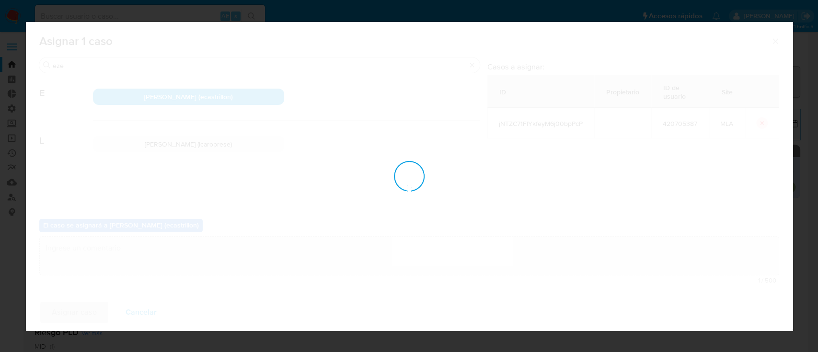
checkbox input "false"
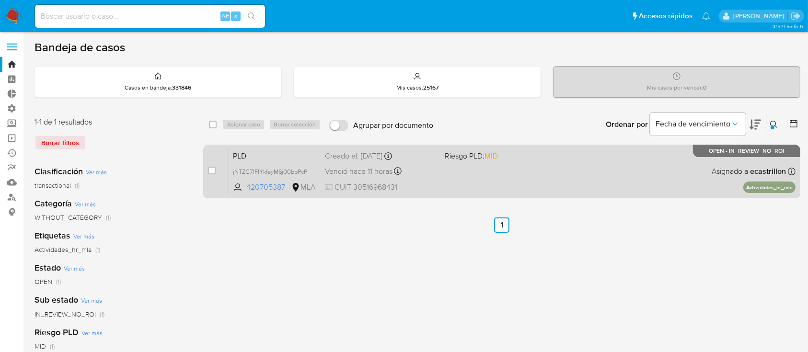
click at [552, 183] on div "PLD jNTZC71FIYkfeyM6j00bpPcP 420705387 MLA Riesgo PLD: MID Creado el: 12/07/202…" at bounding box center [512, 171] width 566 height 48
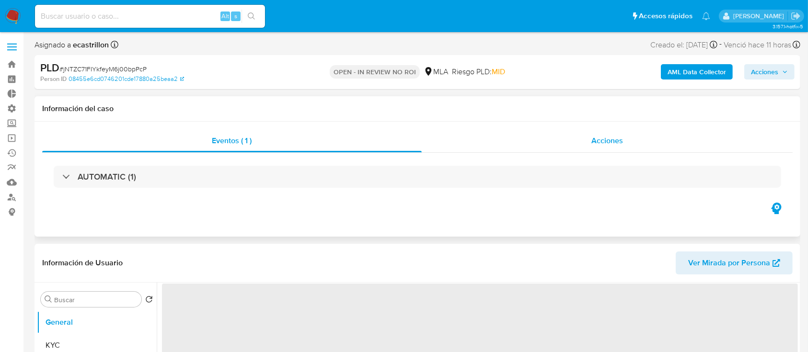
click at [589, 140] on div "Acciones" at bounding box center [607, 140] width 371 height 23
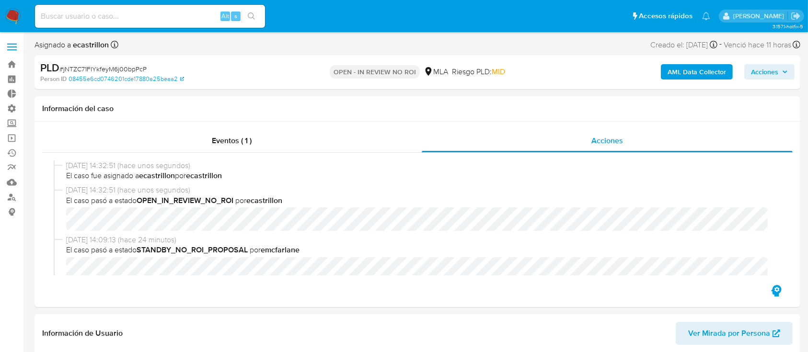
select select "10"
click at [767, 70] on span "Acciones" at bounding box center [764, 71] width 27 height 15
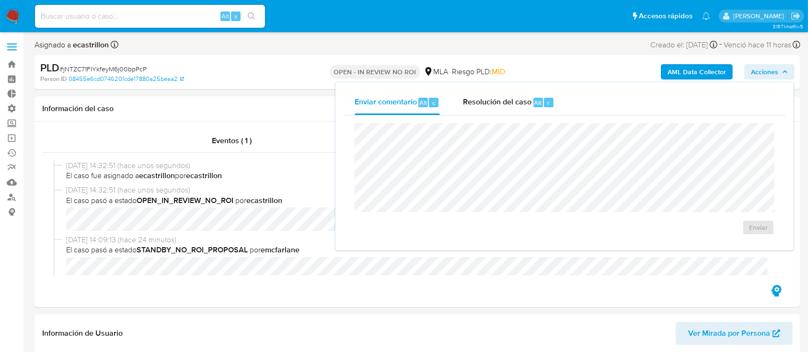
click at [551, 89] on div "Enviar comentario Alt c Resolución del caso Alt r Enviar" at bounding box center [564, 166] width 458 height 168
click at [534, 105] on span "Alt" at bounding box center [538, 102] width 8 height 9
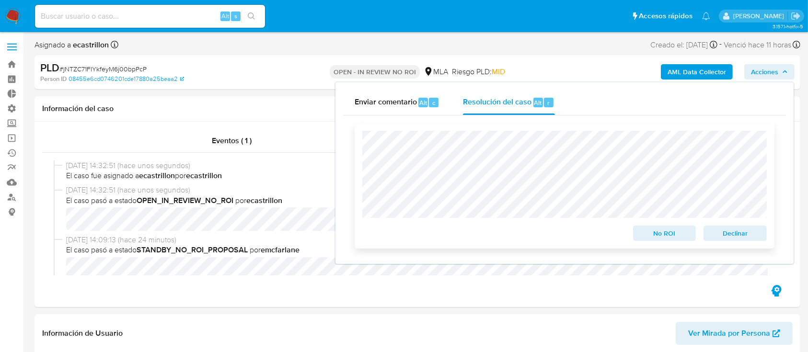
click at [645, 233] on span "No ROI" at bounding box center [665, 233] width 50 height 13
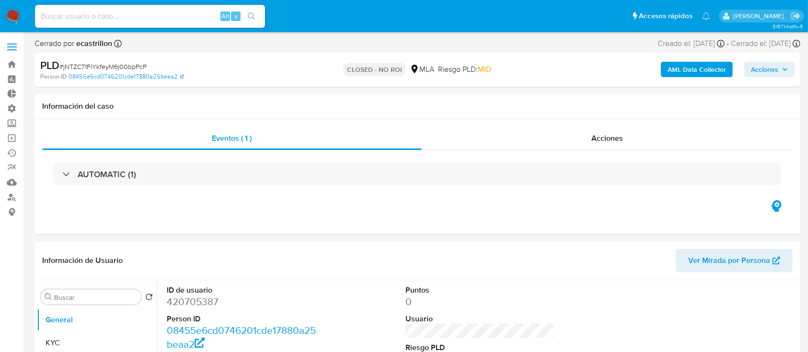
select select "10"
click at [10, 62] on link "Bandeja" at bounding box center [57, 64] width 114 height 15
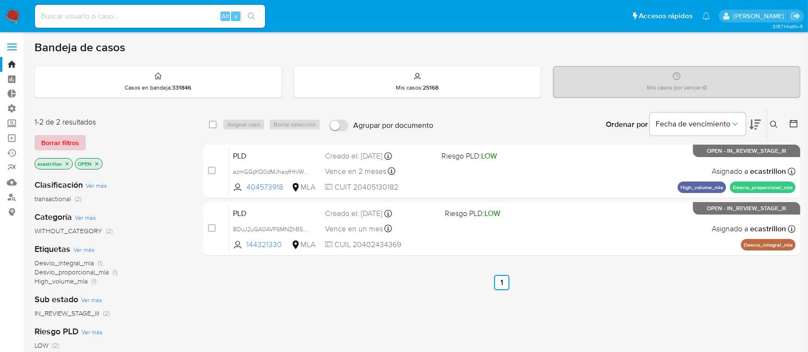
click at [82, 135] on button "Borrar filtros" at bounding box center [60, 142] width 51 height 15
click at [54, 136] on span "Borrar filtros" at bounding box center [60, 142] width 38 height 13
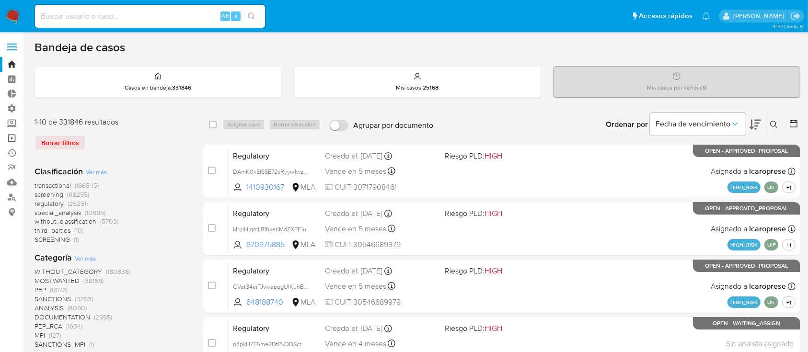
click at [10, 142] on link "Operaciones masivas" at bounding box center [57, 138] width 114 height 15
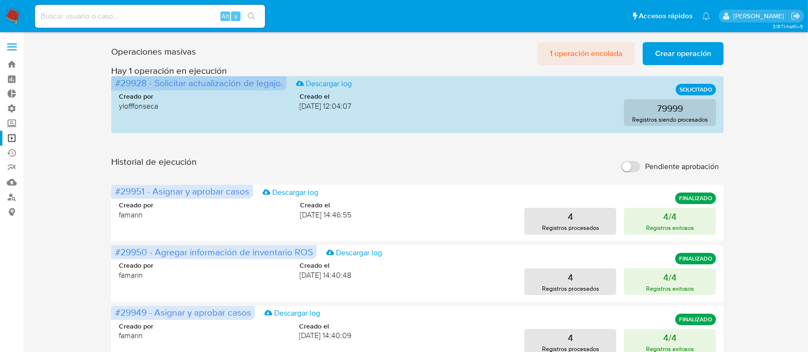
click at [558, 59] on span "1 operación encolada" at bounding box center [586, 53] width 73 height 21
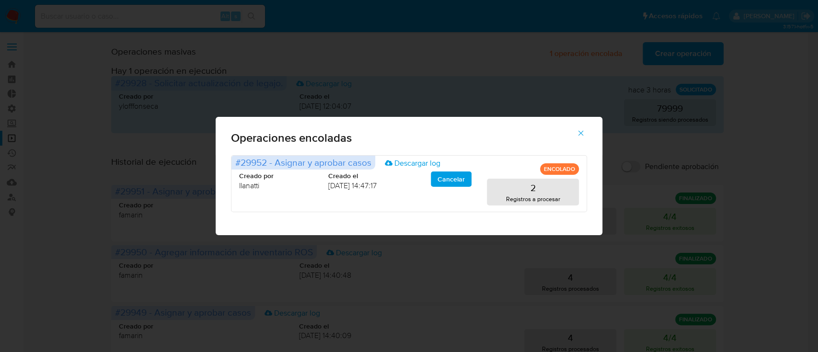
click at [581, 129] on icon "button" at bounding box center [580, 133] width 9 height 9
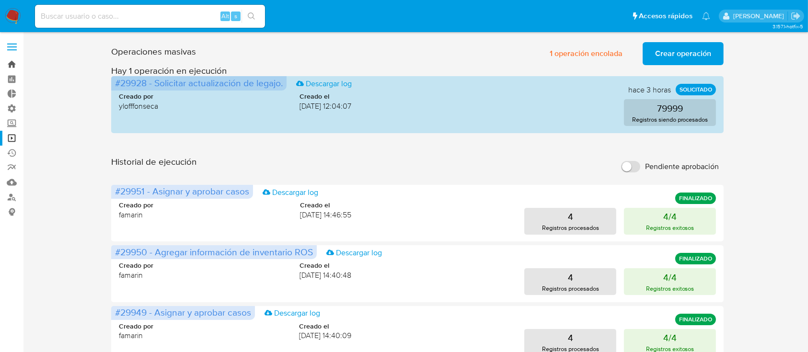
click at [19, 63] on link "Bandeja" at bounding box center [57, 64] width 114 height 15
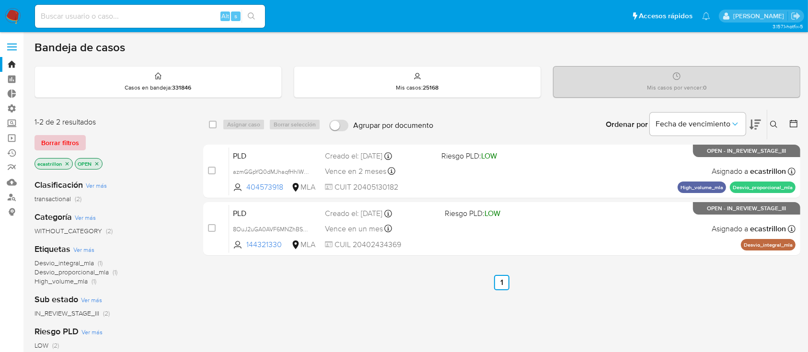
click at [69, 138] on span "Borrar filtros" at bounding box center [60, 142] width 38 height 13
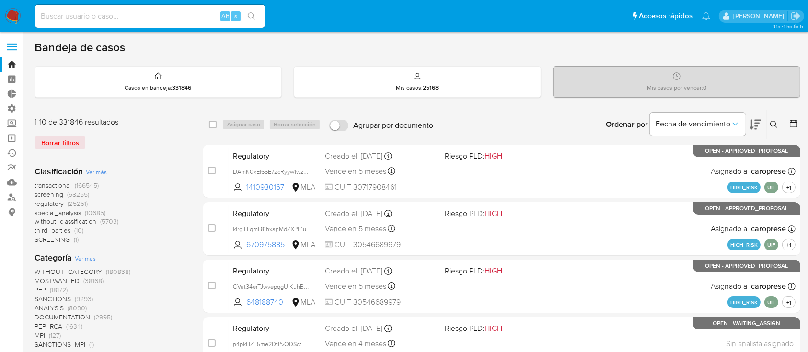
click at [41, 193] on span "screening" at bounding box center [49, 195] width 29 height 10
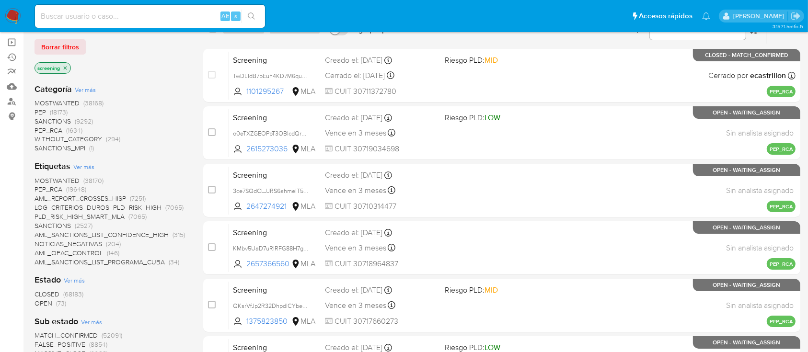
scroll to position [102, 0]
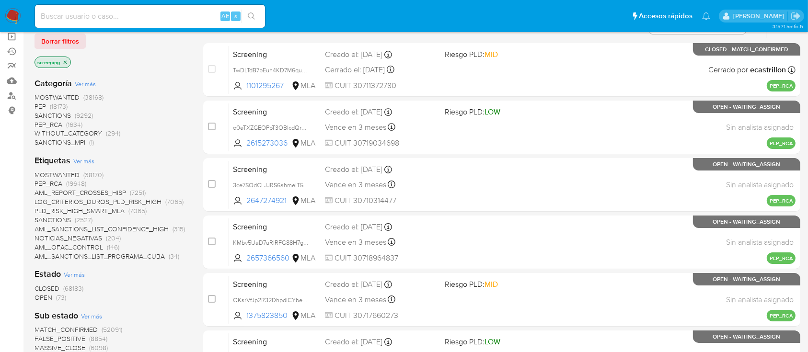
click at [69, 60] on p "screening" at bounding box center [52, 62] width 35 height 11
click at [68, 61] on icon "close-filter" at bounding box center [65, 62] width 6 height 6
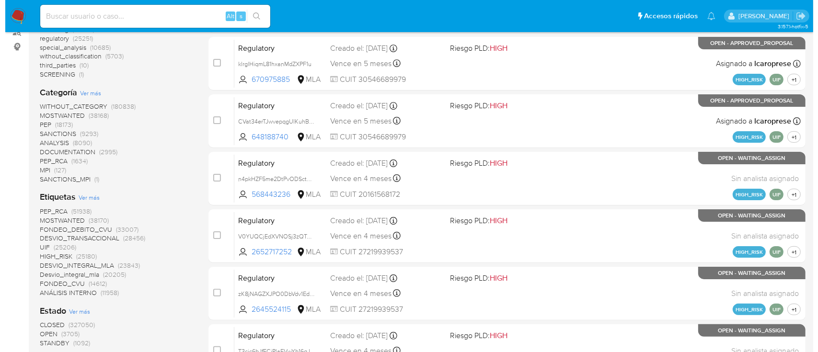
scroll to position [196, 0]
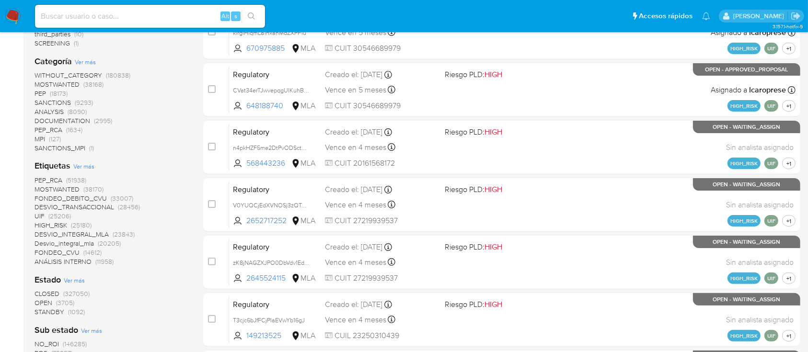
click at [84, 162] on span "Ver más" at bounding box center [83, 166] width 21 height 9
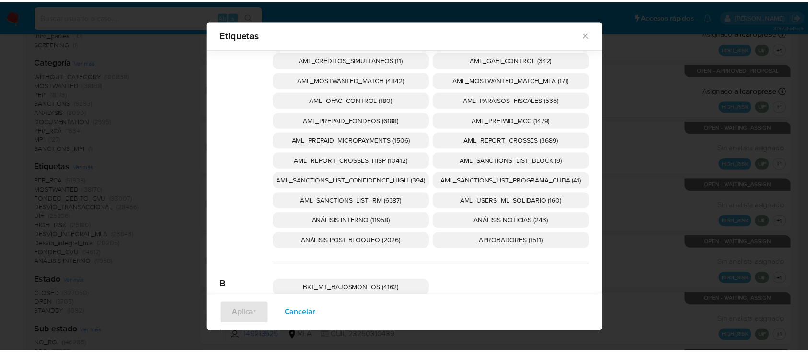
scroll to position [50, 0]
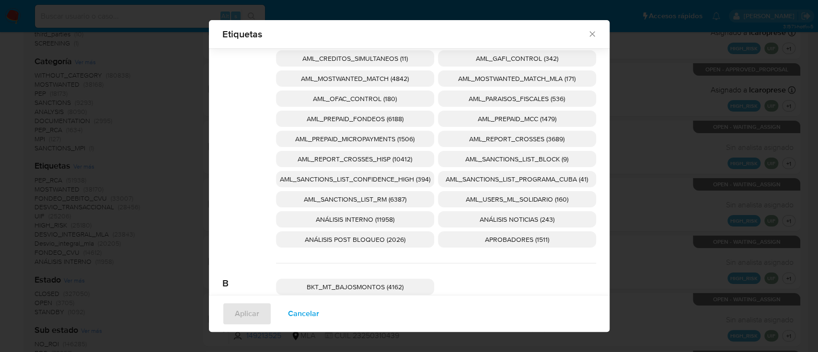
click at [482, 216] on span "ANÁLISIS NOTICIAS (243)" at bounding box center [517, 220] width 75 height 10
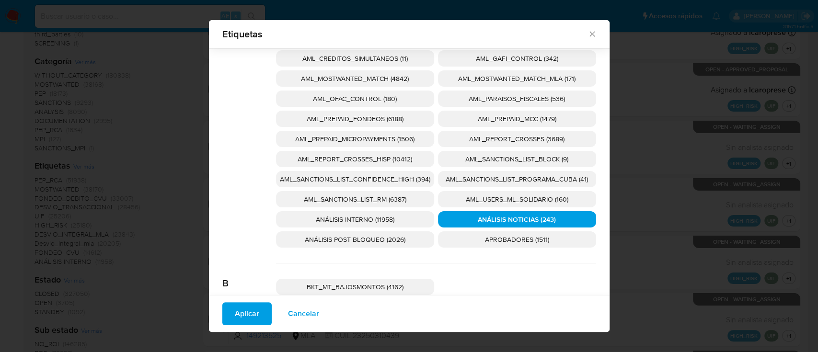
click at [222, 316] on button "Aplicar" at bounding box center [246, 313] width 49 height 23
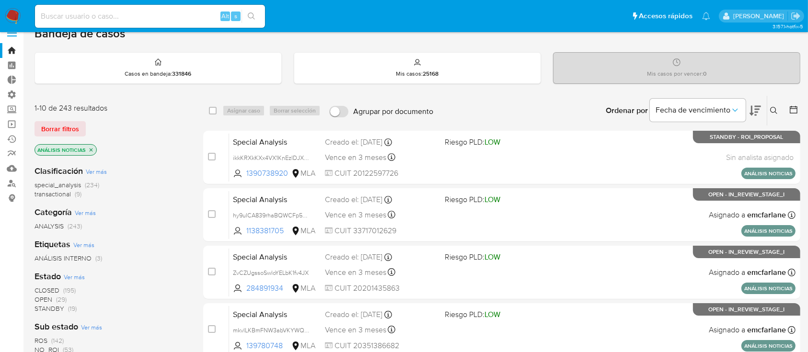
scroll to position [13, 0]
click at [91, 148] on icon "close-filter" at bounding box center [91, 151] width 6 height 6
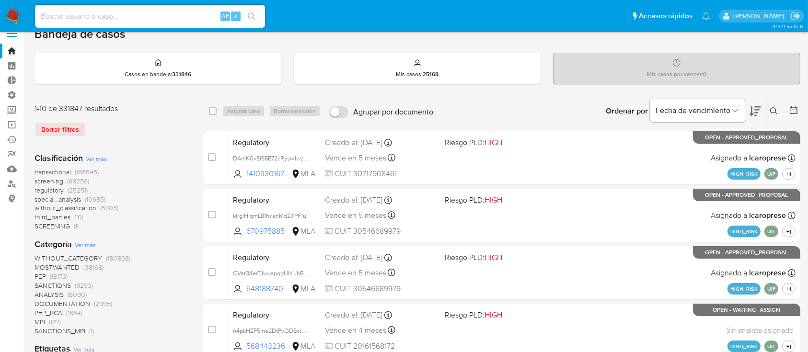
click at [46, 176] on span "screening" at bounding box center [49, 181] width 29 height 10
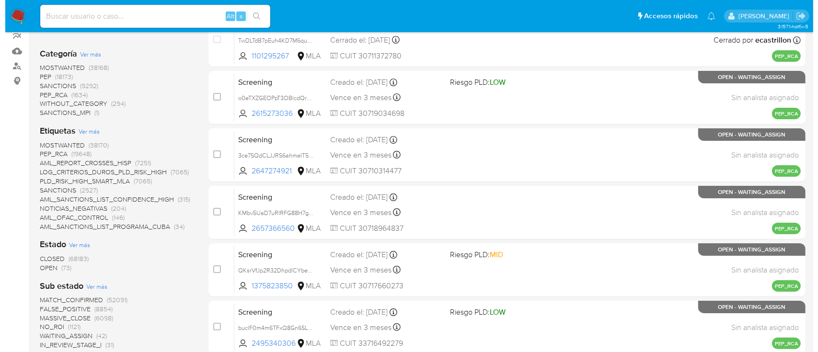
scroll to position [133, 0]
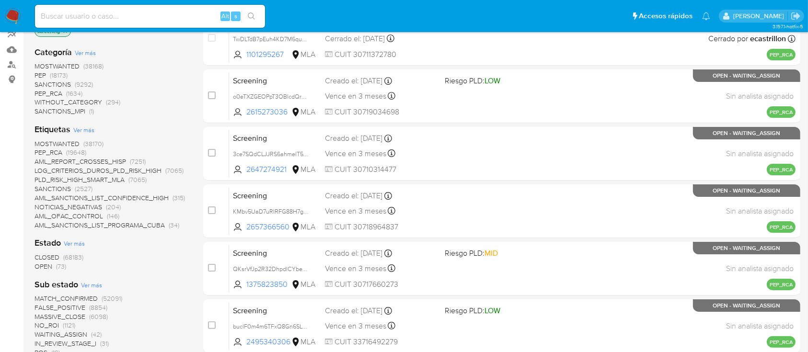
click at [83, 129] on span "Ver más" at bounding box center [83, 130] width 21 height 9
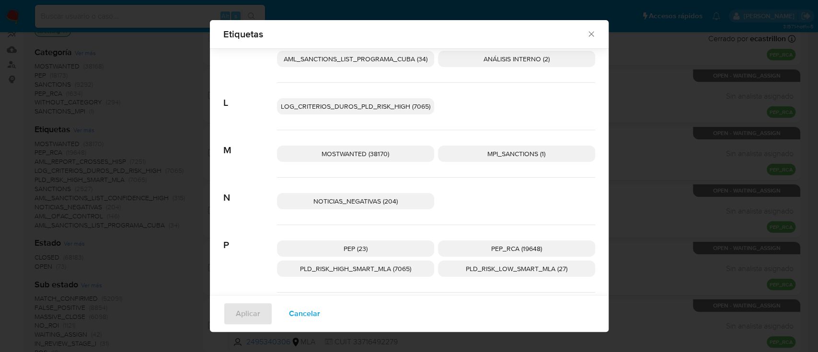
scroll to position [62, 0]
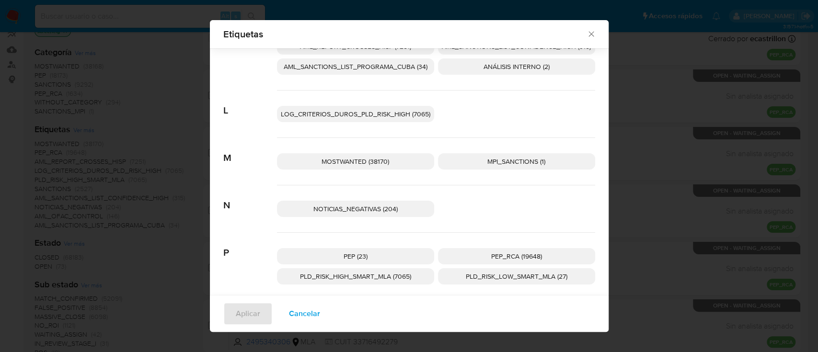
click at [306, 204] on p "NOTICIAS_NEGATIVAS (204)" at bounding box center [355, 209] width 157 height 16
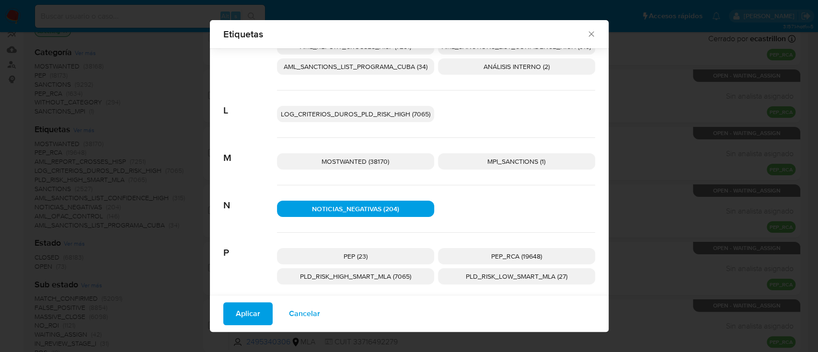
click at [225, 315] on button "Aplicar" at bounding box center [247, 313] width 49 height 23
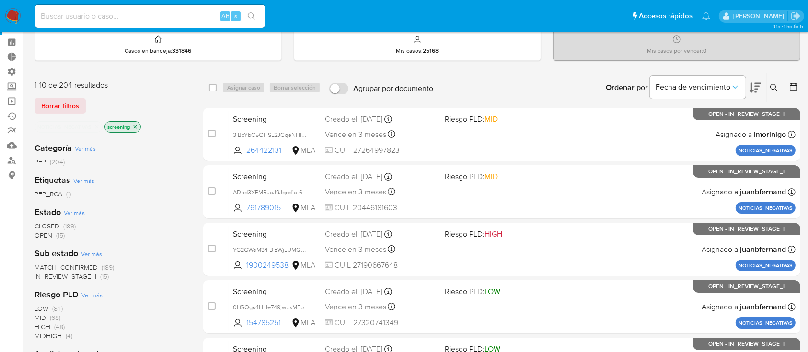
scroll to position [41, 0]
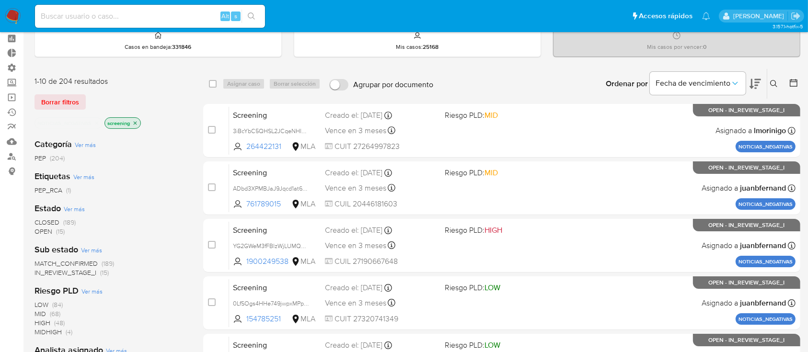
click at [56, 232] on span "(15)" at bounding box center [60, 232] width 9 height 10
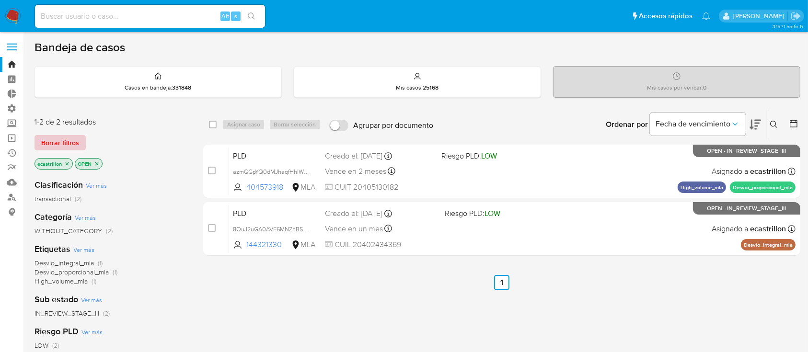
click at [52, 141] on span "Borrar filtros" at bounding box center [60, 142] width 38 height 13
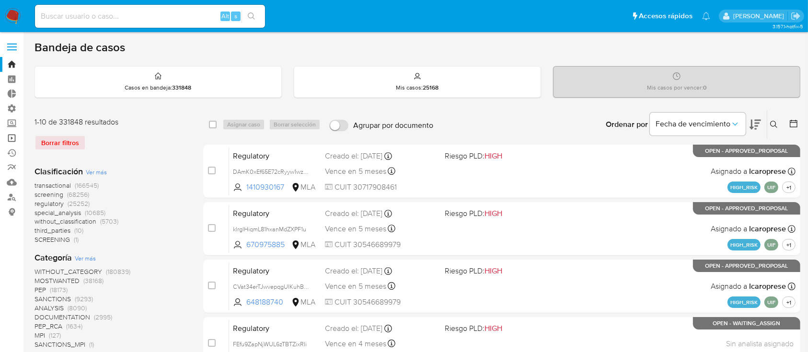
click at [6, 144] on link "Operaciones masivas" at bounding box center [57, 138] width 114 height 15
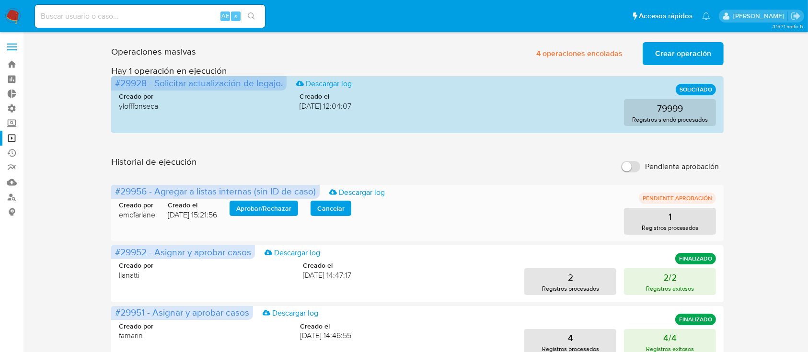
click at [273, 207] on span "Aprobar / Rechazar" at bounding box center [263, 208] width 55 height 13
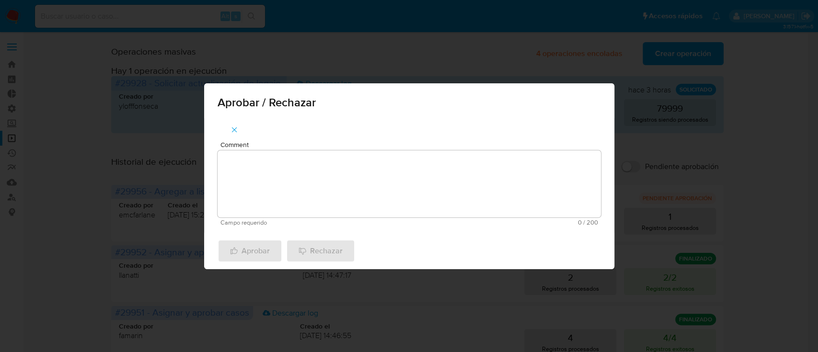
click at [270, 148] on span "Comment" at bounding box center [411, 144] width 383 height 7
click at [270, 150] on textarea "Comment" at bounding box center [409, 183] width 383 height 67
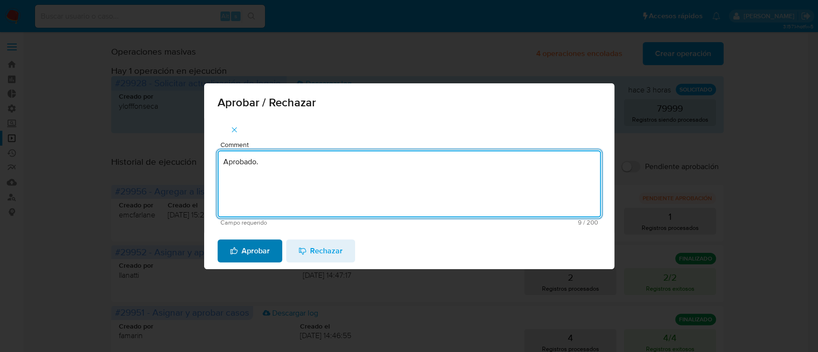
type textarea "Aprobado."
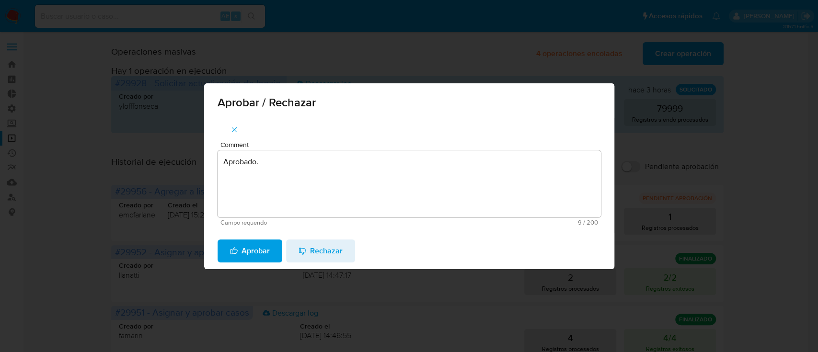
click at [232, 243] on span "Aprobar" at bounding box center [250, 251] width 40 height 21
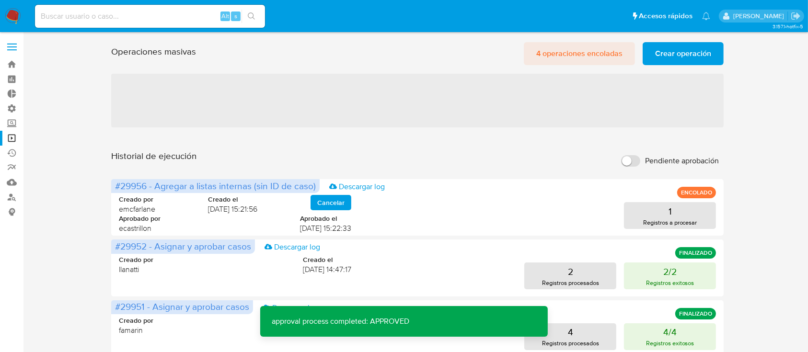
click at [559, 57] on span "4 operaciones encoladas" at bounding box center [579, 53] width 86 height 21
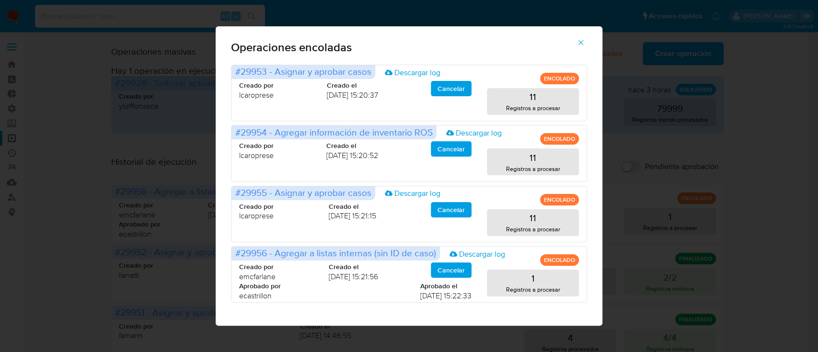
click at [576, 43] on icon "button" at bounding box center [580, 42] width 9 height 9
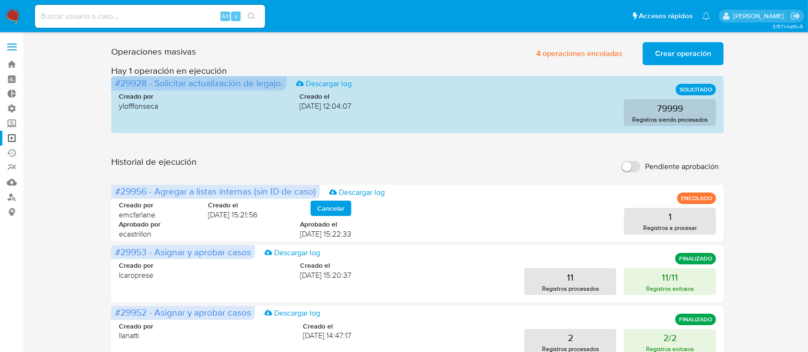
click at [670, 56] on span "Crear operación" at bounding box center [683, 53] width 56 height 21
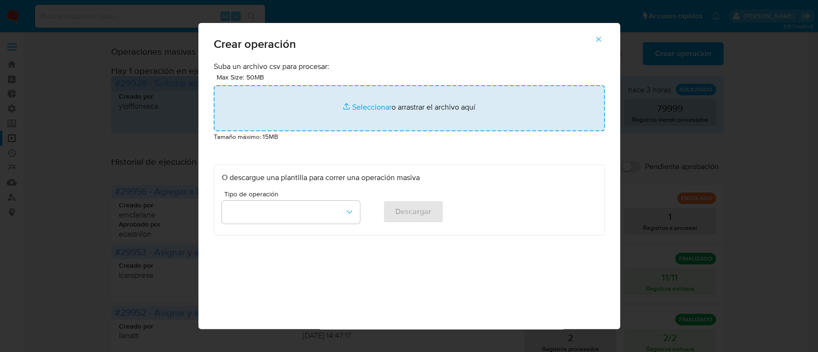
click at [387, 101] on input "file" at bounding box center [409, 108] width 391 height 46
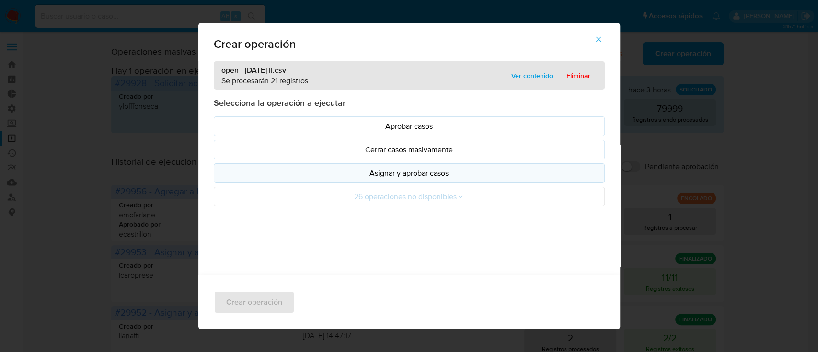
click at [278, 174] on p "Asignar y aprobar casos" at bounding box center [409, 173] width 375 height 11
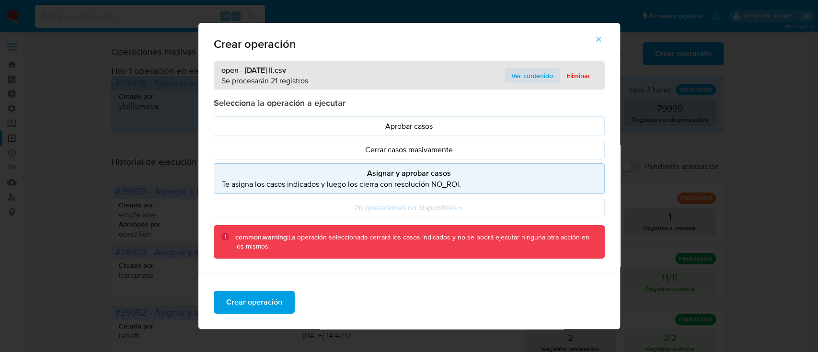
click at [520, 75] on span "Ver contenido" at bounding box center [532, 75] width 42 height 13
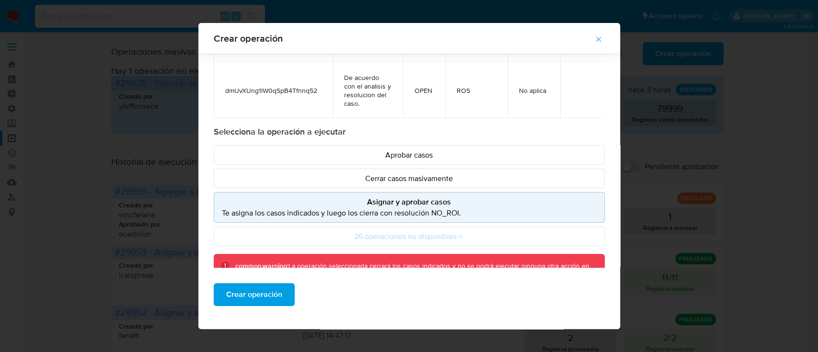
scroll to position [105, 0]
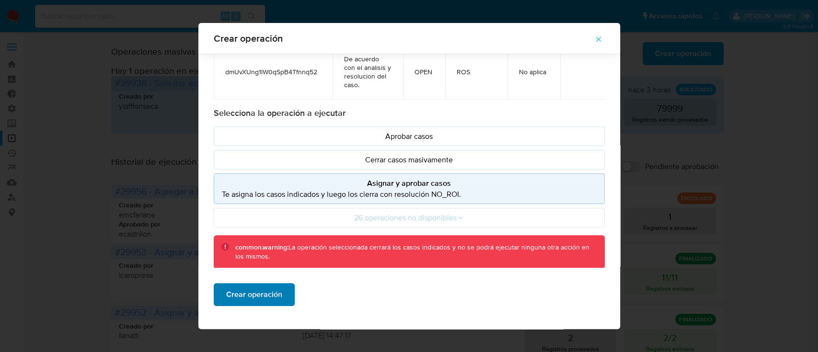
click at [226, 299] on span "Crear operación" at bounding box center [254, 294] width 56 height 21
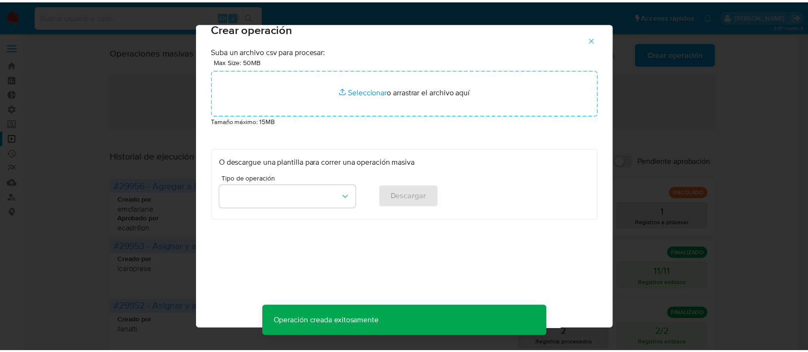
scroll to position [8, 0]
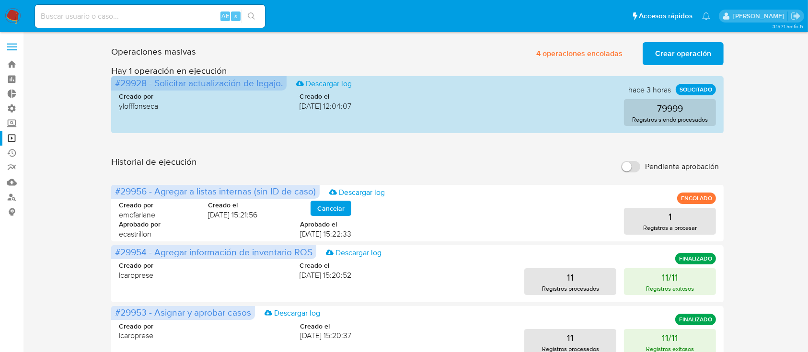
click at [676, 45] on span "Crear operación" at bounding box center [683, 53] width 56 height 21
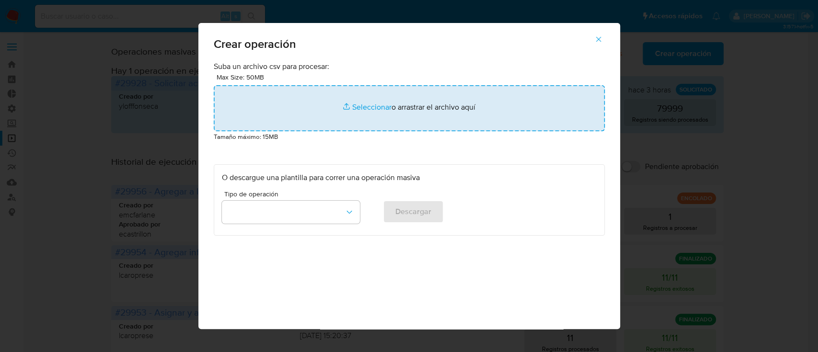
click at [363, 108] on input "file" at bounding box center [409, 108] width 391 height 46
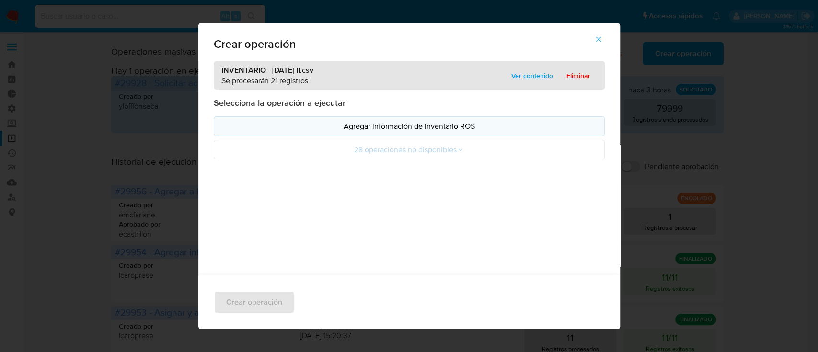
click at [315, 123] on p "Agregar información de inventario ROS" at bounding box center [409, 126] width 375 height 11
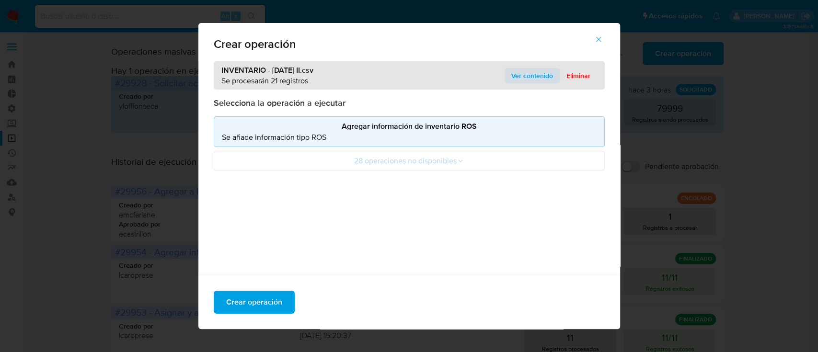
click at [516, 73] on span "Ver contenido" at bounding box center [532, 75] width 42 height 13
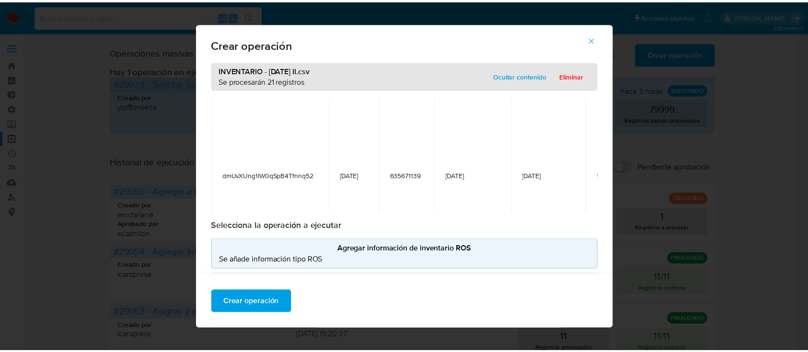
scroll to position [3461, 0]
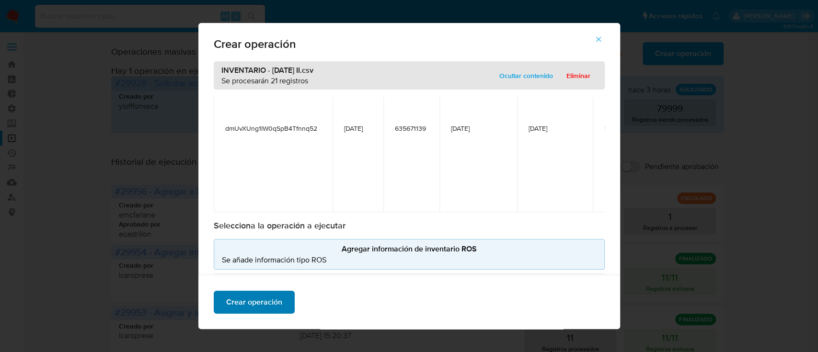
click at [242, 308] on span "Crear operación" at bounding box center [254, 302] width 56 height 21
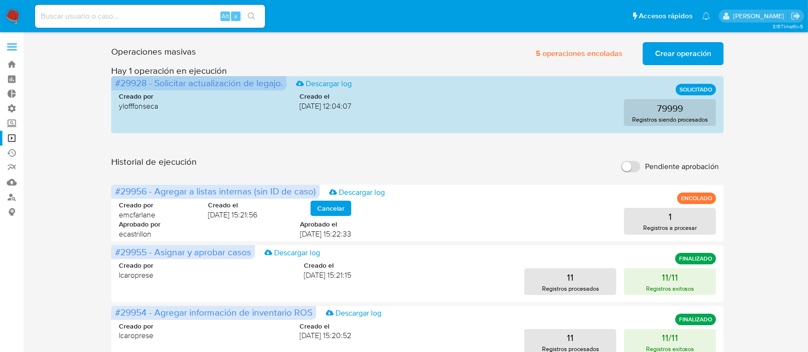
click at [672, 46] on span "Crear operación" at bounding box center [683, 53] width 56 height 21
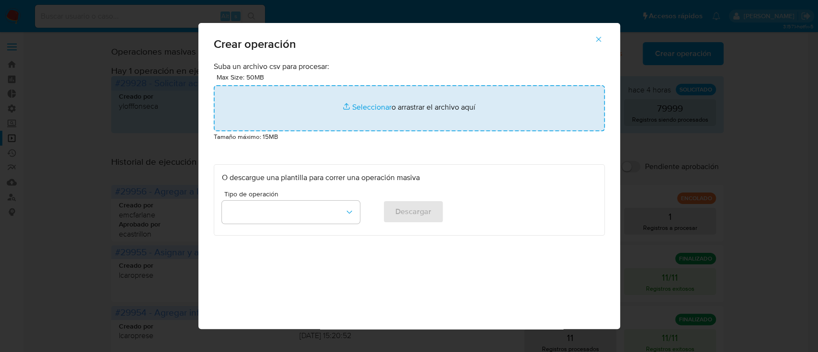
click at [438, 125] on input "file" at bounding box center [409, 108] width 391 height 46
type input "C:\fakepath\CLOSED - 29-08-2025 II.csv"
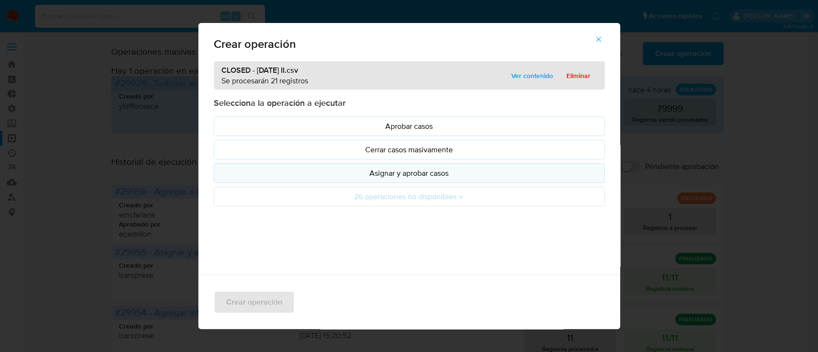
drag, startPoint x: 438, startPoint y: 125, endPoint x: 260, endPoint y: 174, distance: 185.4
click at [260, 174] on p "Asignar y aprobar casos" at bounding box center [409, 173] width 375 height 11
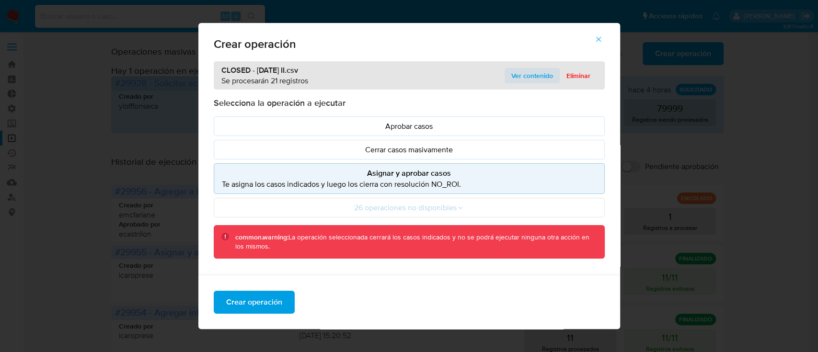
click at [517, 75] on span "Ver contenido" at bounding box center [532, 75] width 42 height 13
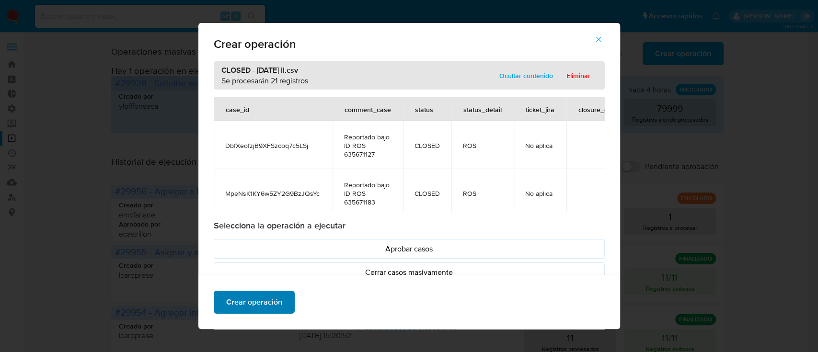
click at [273, 301] on span "Crear operación" at bounding box center [254, 302] width 56 height 21
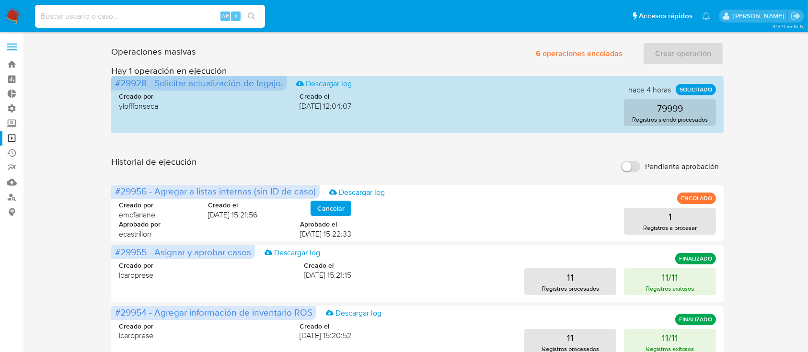
click at [211, 12] on input at bounding box center [150, 16] width 230 height 12
paste input "gKrQGdLzmhDd3LReSaXPrZrA"
type input "gKrQGdLzmhDd3LReSaXPrZrA"
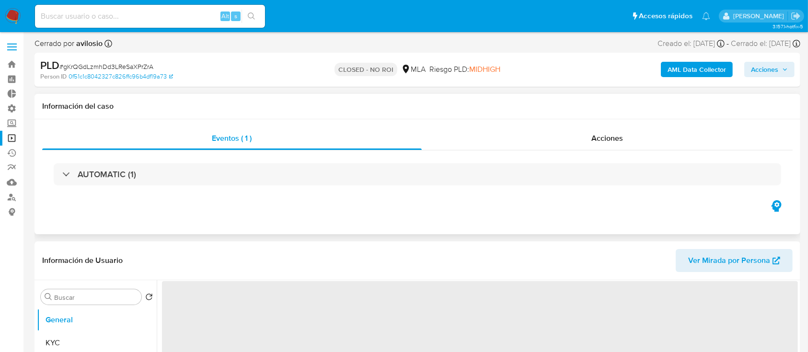
click at [520, 151] on div "AUTOMATIC (1)" at bounding box center [417, 174] width 750 height 48
click at [525, 146] on div "Acciones" at bounding box center [607, 138] width 371 height 23
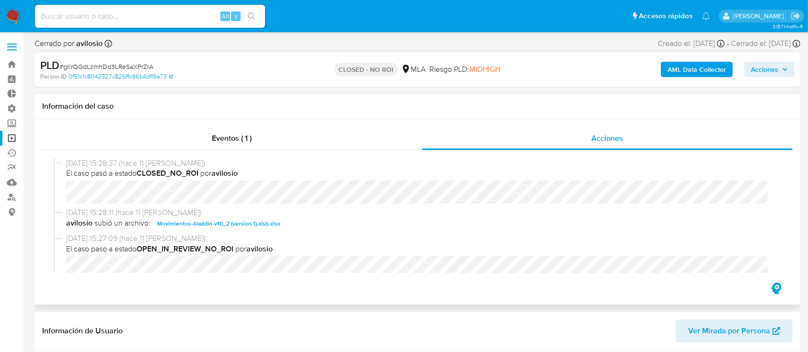
select select "10"
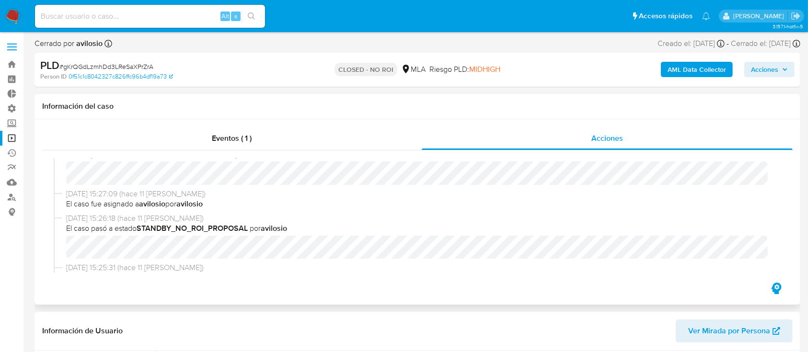
scroll to position [94, 0]
click at [186, 147] on div "Eventos ( 1 )" at bounding box center [232, 138] width 380 height 23
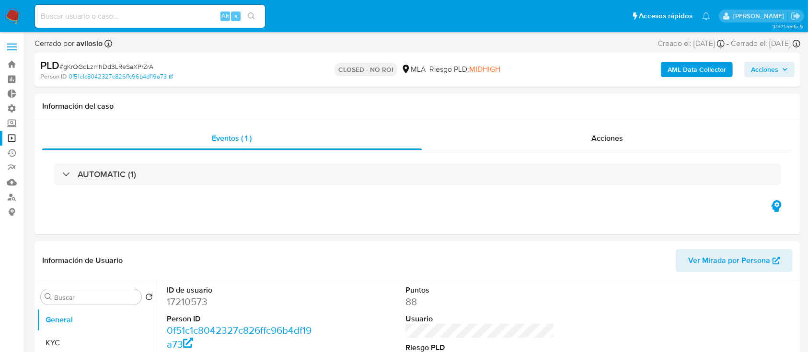
click at [197, 169] on div "AUTOMATIC (1)" at bounding box center [417, 174] width 727 height 22
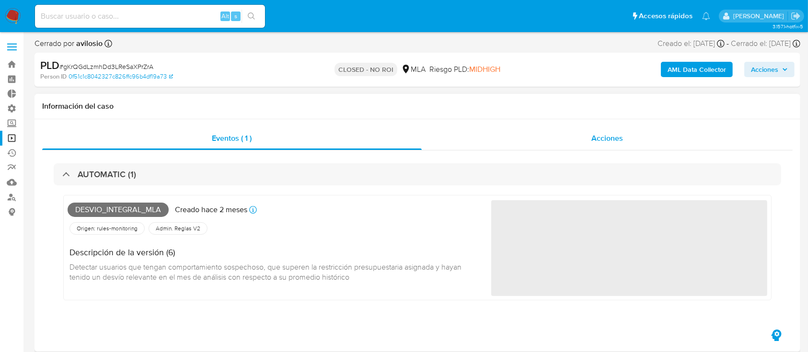
click at [525, 136] on div "Acciones" at bounding box center [607, 138] width 371 height 23
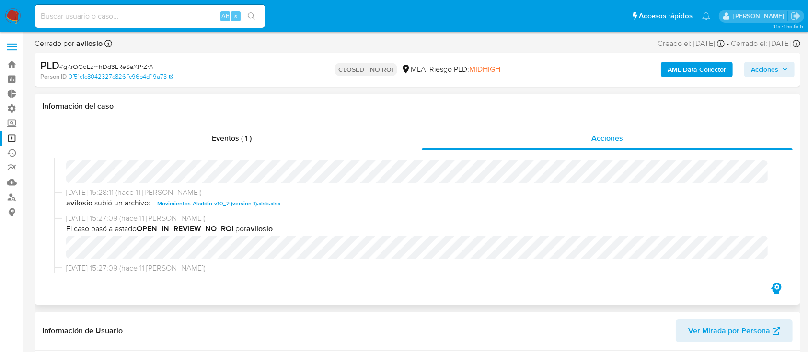
scroll to position [0, 0]
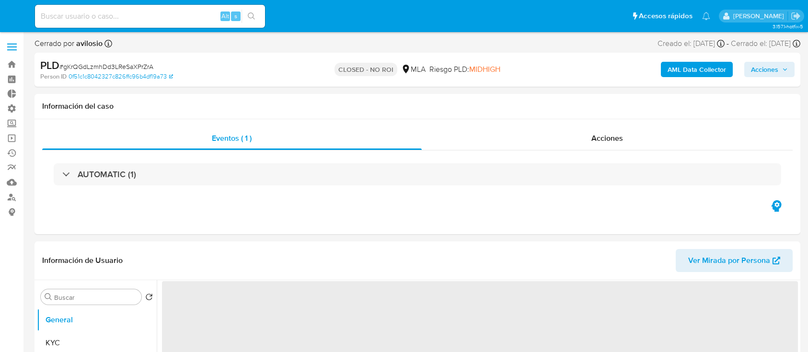
select select "10"
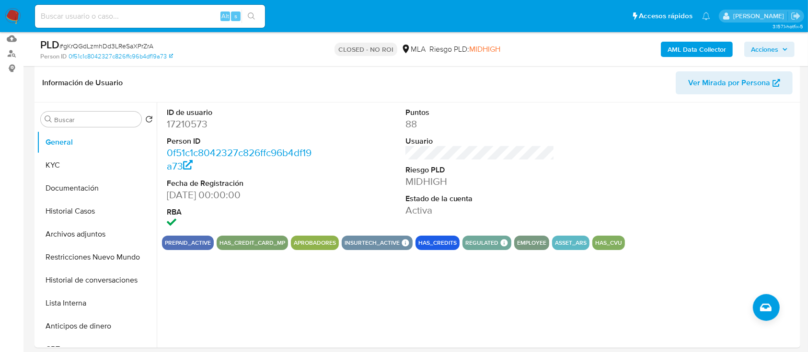
scroll to position [144, 0]
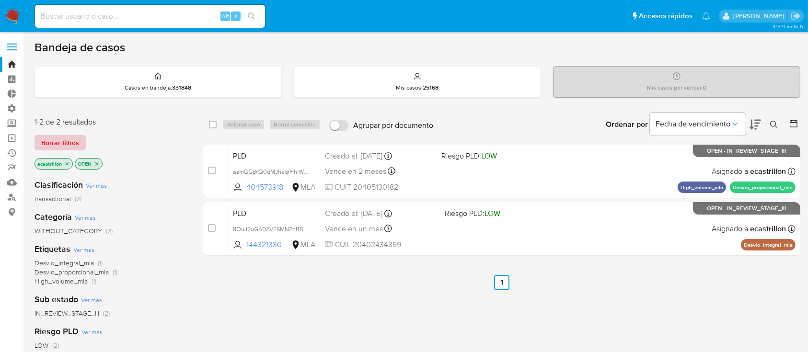
click at [78, 146] on span "Borrar filtros" at bounding box center [60, 142] width 38 height 13
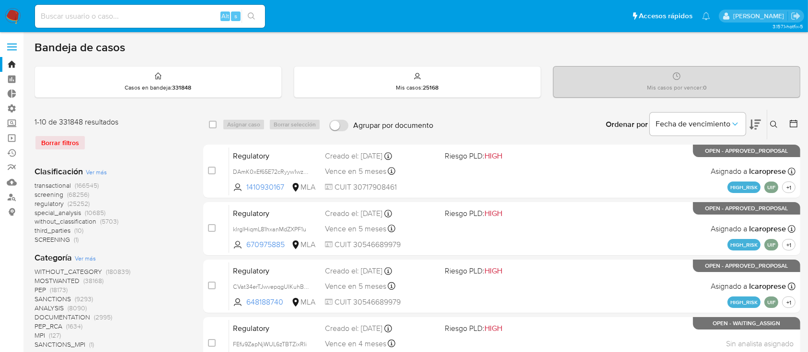
click at [772, 122] on icon at bounding box center [774, 125] width 8 height 8
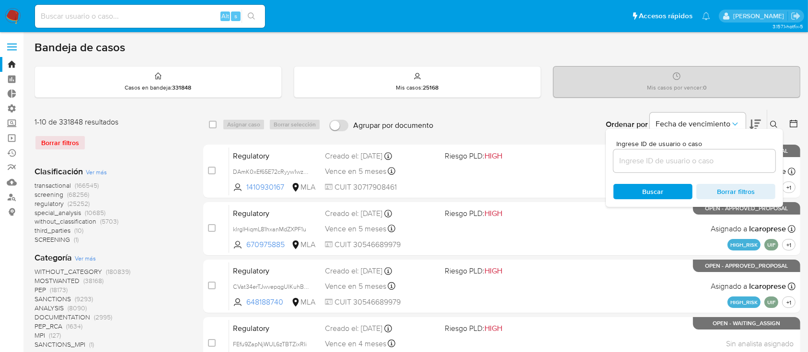
click at [750, 156] on input at bounding box center [694, 161] width 162 height 12
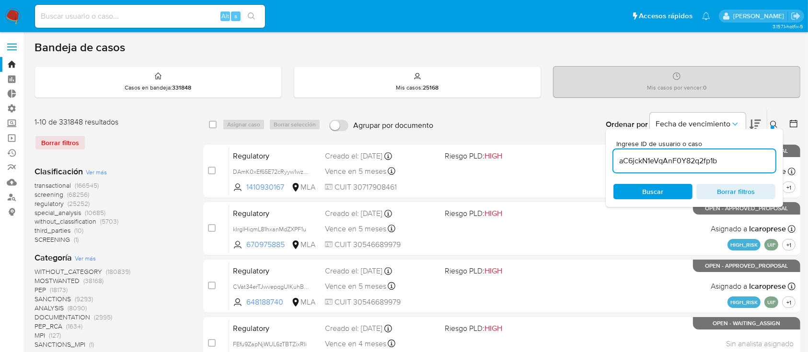
type input "aC6jckN1eVqAnF0Y82q2fp1b"
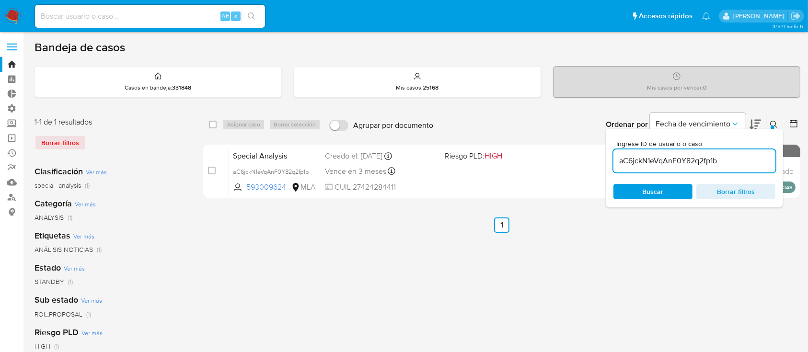
click at [777, 121] on icon at bounding box center [774, 125] width 8 height 8
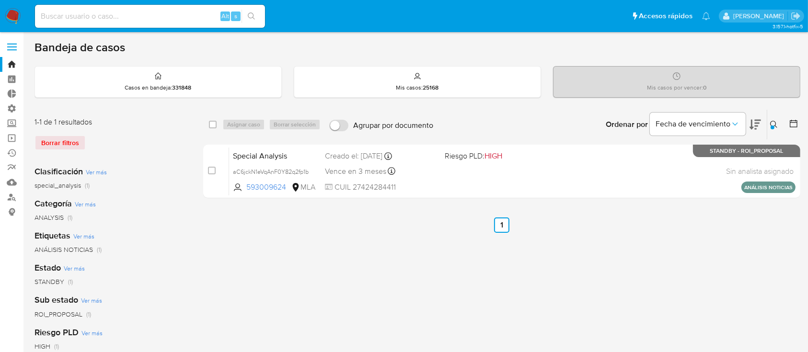
click at [209, 127] on input "checkbox" at bounding box center [213, 125] width 8 height 8
checkbox input "true"
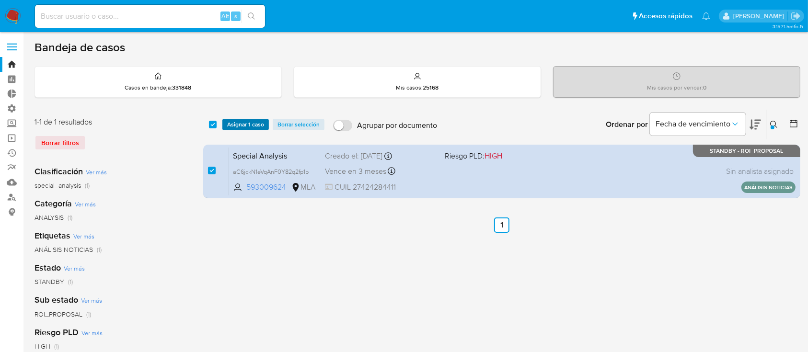
click at [235, 123] on span "Asignar 1 caso" at bounding box center [245, 125] width 37 height 10
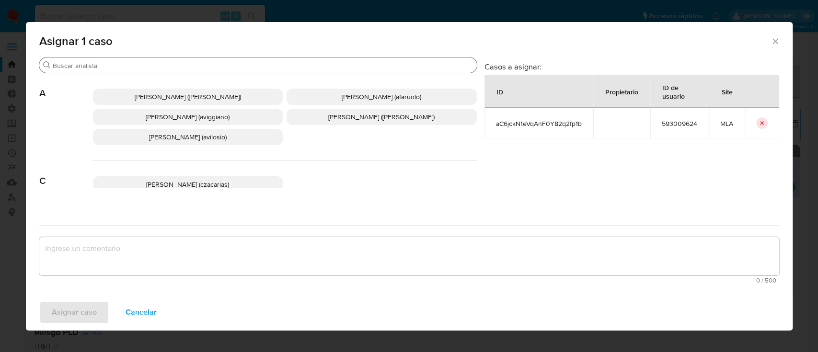
click at [214, 66] on input "Buscar" at bounding box center [263, 65] width 420 height 9
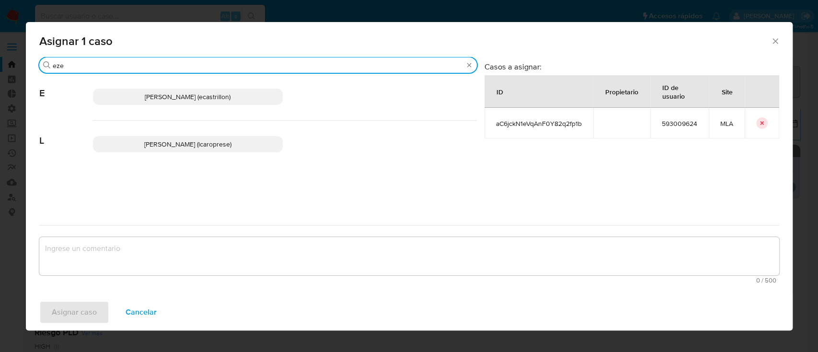
type input "eze"
click at [223, 93] on span "Ezequiel Gonzalo Castrillon (ecastrillon)" at bounding box center [188, 97] width 86 height 10
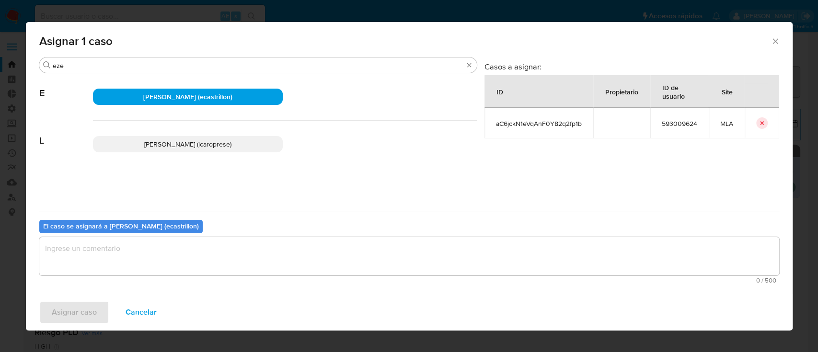
click at [149, 264] on textarea "assign-modal" at bounding box center [409, 256] width 740 height 38
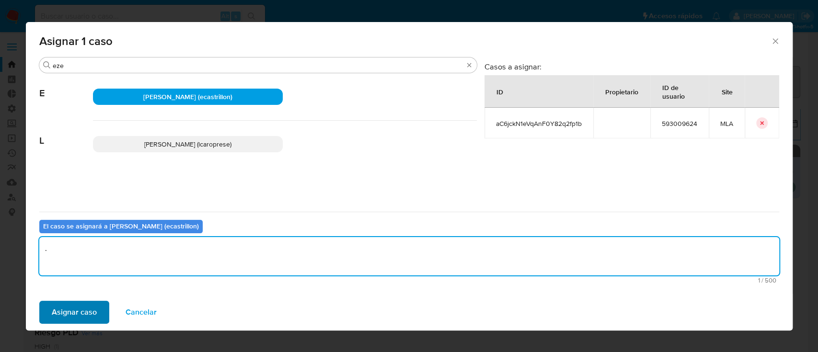
type textarea "."
click at [77, 315] on span "Asignar caso" at bounding box center [74, 312] width 45 height 21
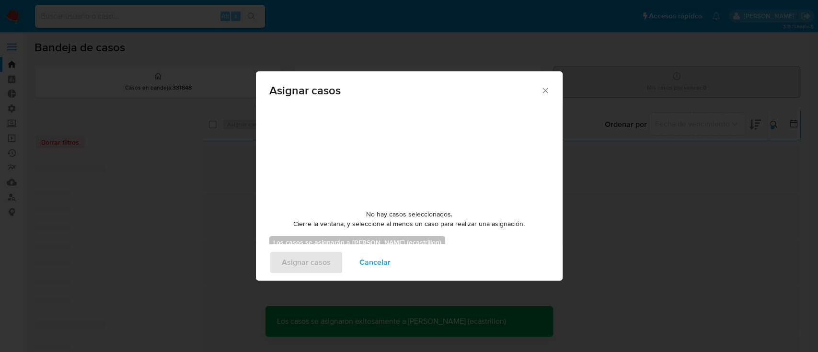
checkbox input "false"
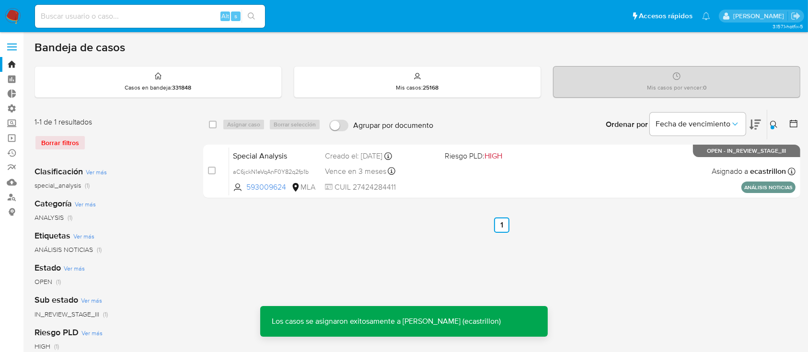
click at [511, 184] on div "Special Analysis aC6jckN1eVqAnF0Y82q2fp1b 593009624 MLA Riesgo PLD: HIGH Creado…" at bounding box center [512, 171] width 566 height 48
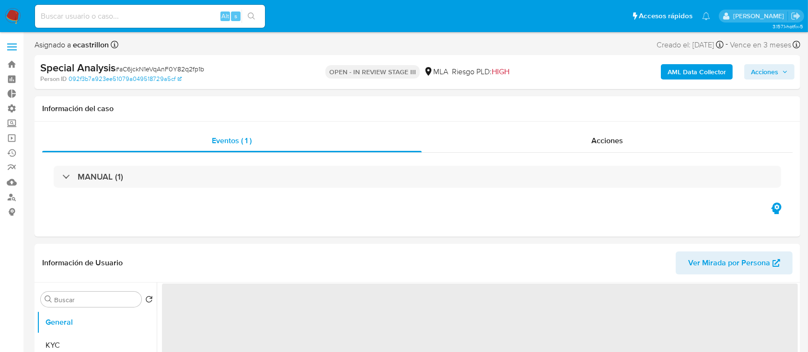
click at [759, 74] on span "Acciones" at bounding box center [764, 71] width 27 height 15
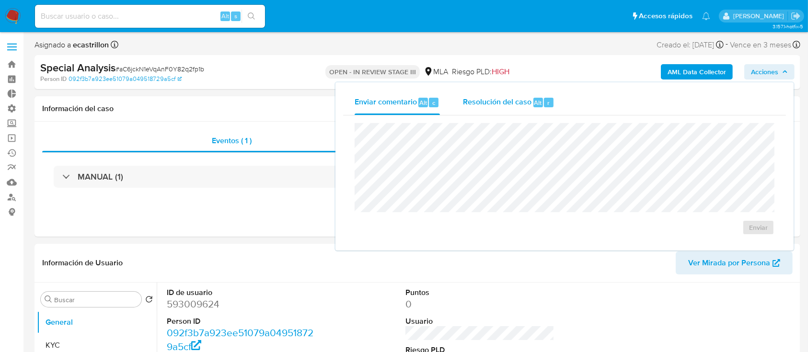
click at [484, 105] on span "Resolución del caso" at bounding box center [497, 102] width 69 height 11
select select "10"
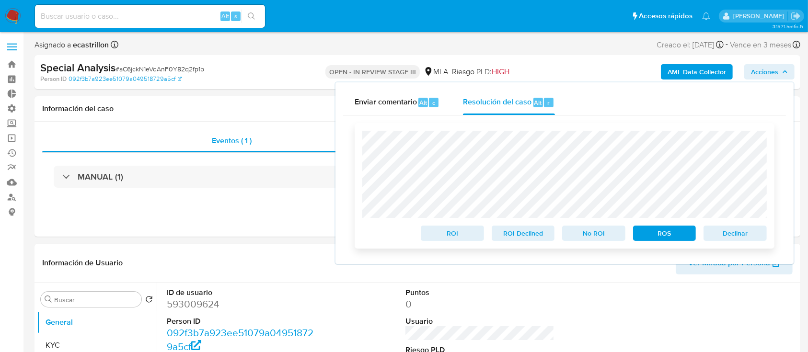
click at [733, 233] on span "Declinar" at bounding box center [735, 233] width 50 height 13
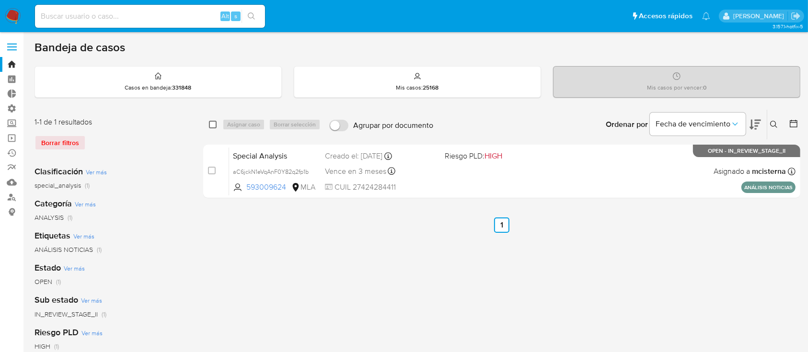
click at [213, 126] on input "checkbox" at bounding box center [213, 125] width 8 height 8
checkbox input "true"
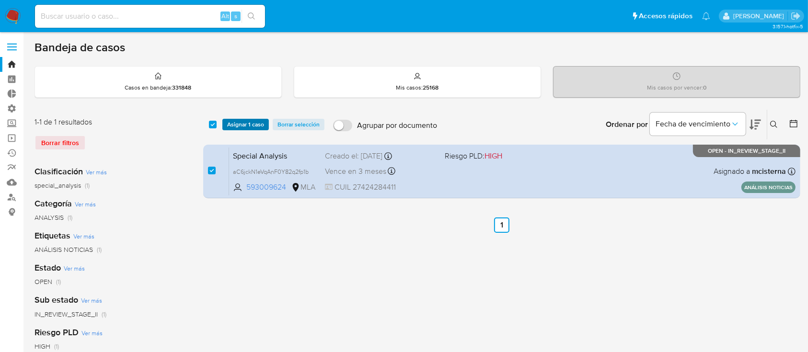
click at [235, 126] on span "Asignar 1 caso" at bounding box center [245, 125] width 37 height 10
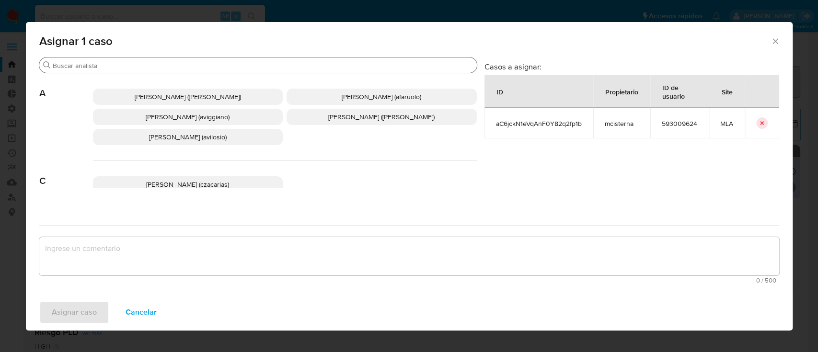
click at [215, 68] on input "Buscar" at bounding box center [263, 65] width 420 height 9
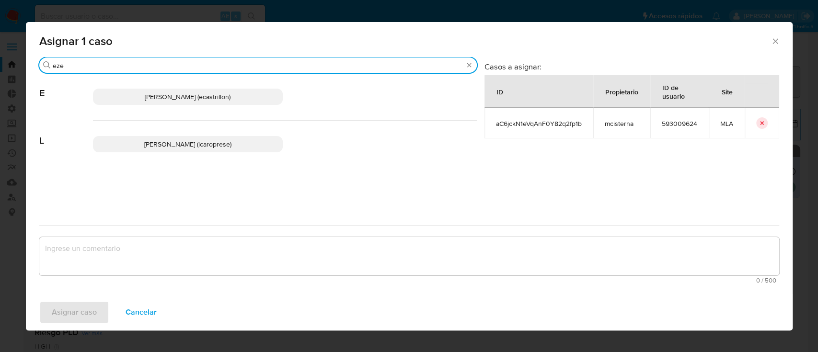
type input "eze"
click at [221, 98] on span "Ezequiel Gonzalo Castrillon (ecastrillon)" at bounding box center [188, 97] width 86 height 10
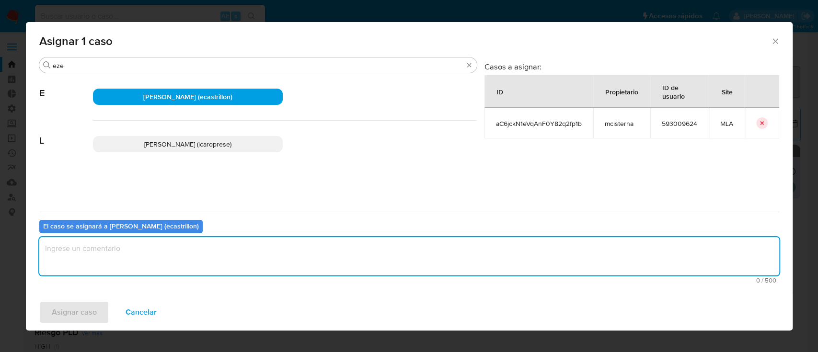
click at [177, 247] on textarea "assign-modal" at bounding box center [409, 256] width 740 height 38
type textarea "."
click at [82, 321] on span "Asignar caso" at bounding box center [74, 312] width 45 height 21
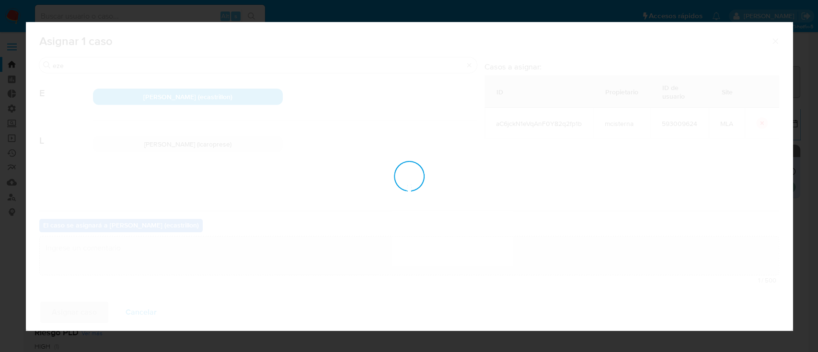
checkbox input "false"
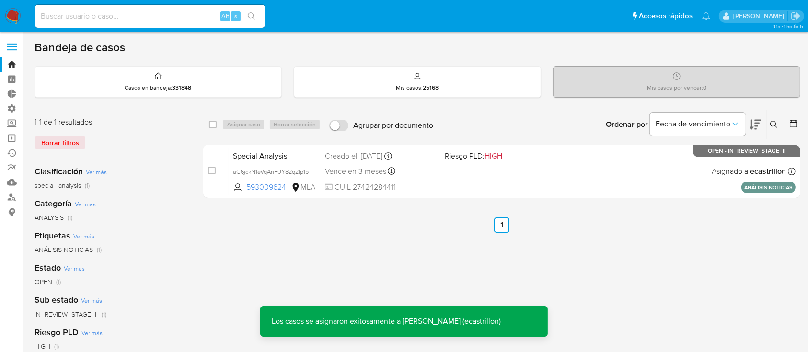
click at [543, 172] on div "Special Analysis aC6jckN1eVqAnF0Y82q2fp1b 593009624 MLA Riesgo PLD: HIGH Creado…" at bounding box center [512, 171] width 566 height 48
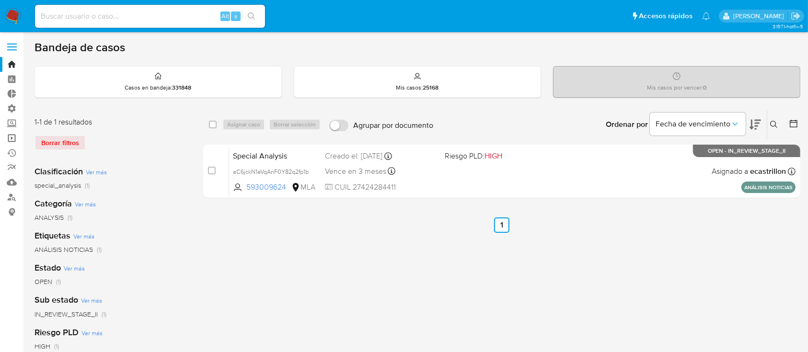
click at [8, 140] on link "Operaciones masivas" at bounding box center [57, 138] width 114 height 15
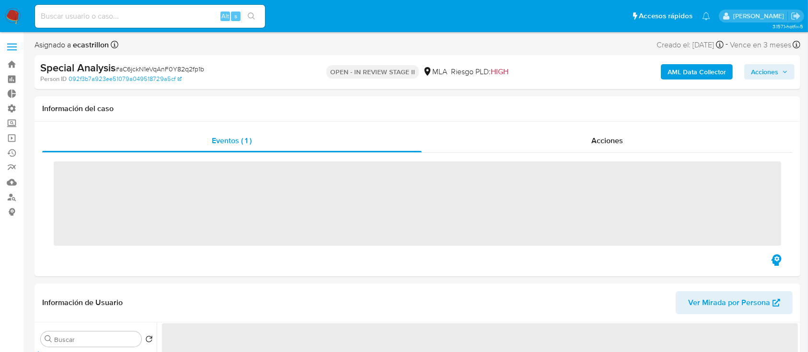
click at [763, 73] on span "Acciones" at bounding box center [764, 71] width 27 height 15
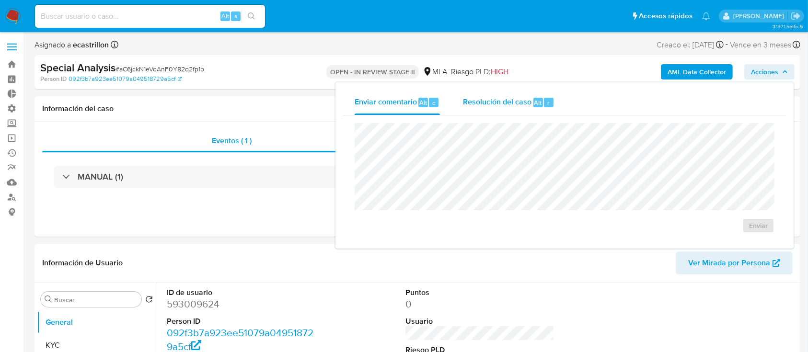
click at [507, 106] on span "Resolución del caso" at bounding box center [497, 102] width 69 height 11
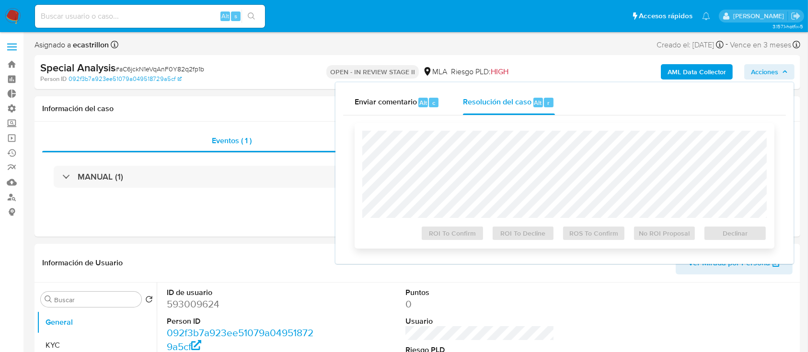
select select "10"
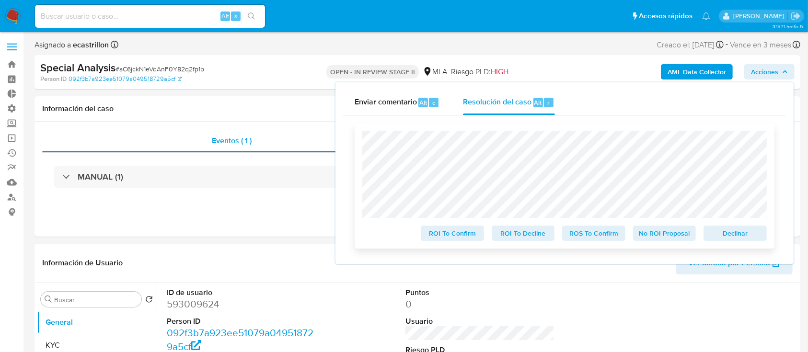
click at [723, 234] on span "Declinar" at bounding box center [735, 233] width 50 height 13
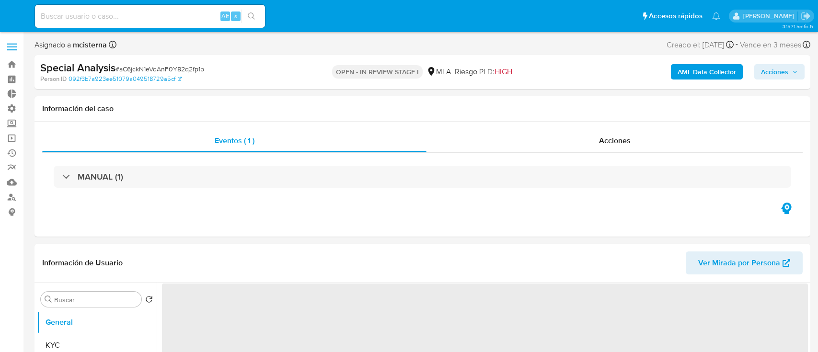
select select "10"
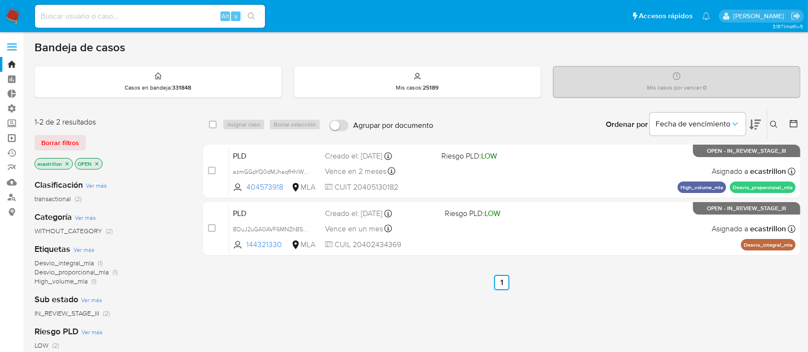
click at [6, 140] on link "Operaciones masivas" at bounding box center [57, 138] width 114 height 15
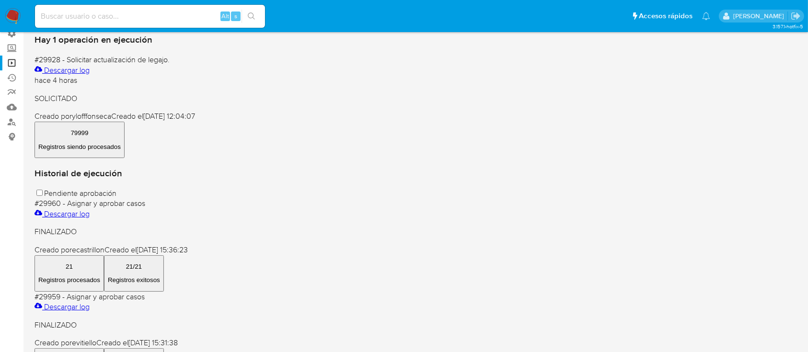
scroll to position [86, 0]
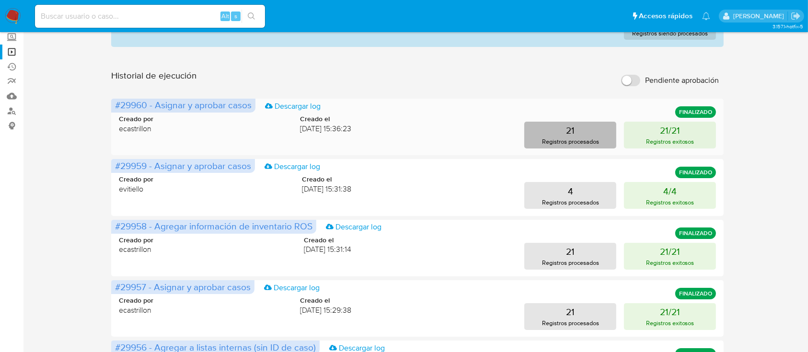
click at [549, 126] on button "21 Registros procesados" at bounding box center [570, 135] width 92 height 27
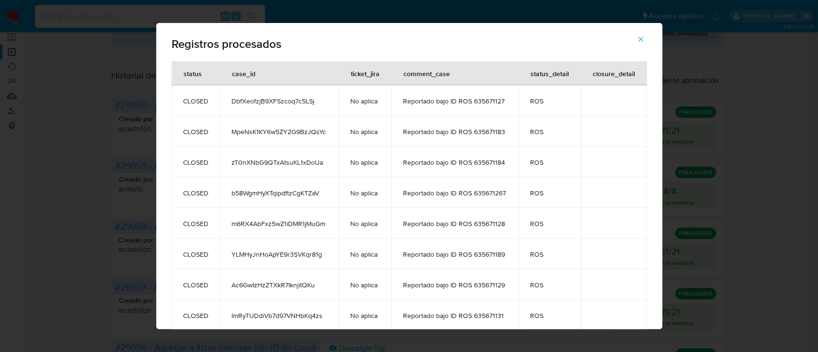
click at [645, 42] on icon "button" at bounding box center [640, 39] width 9 height 9
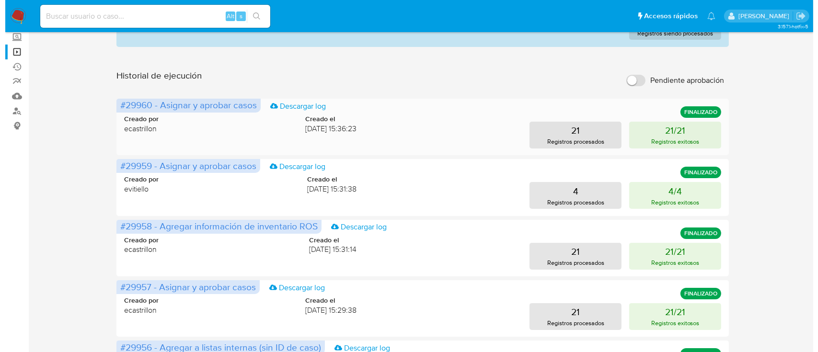
scroll to position [0, 0]
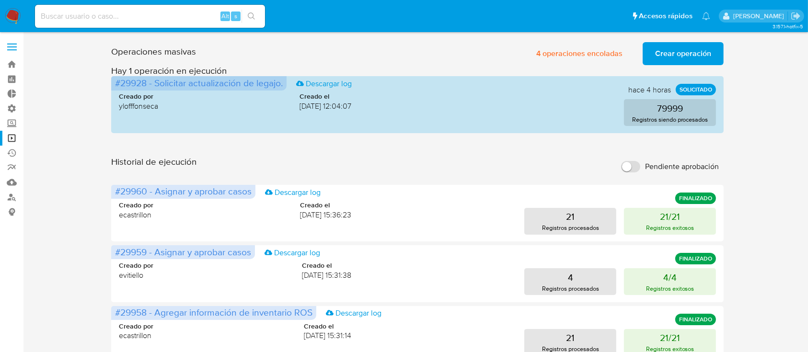
click at [671, 57] on span "Crear operación" at bounding box center [683, 53] width 56 height 21
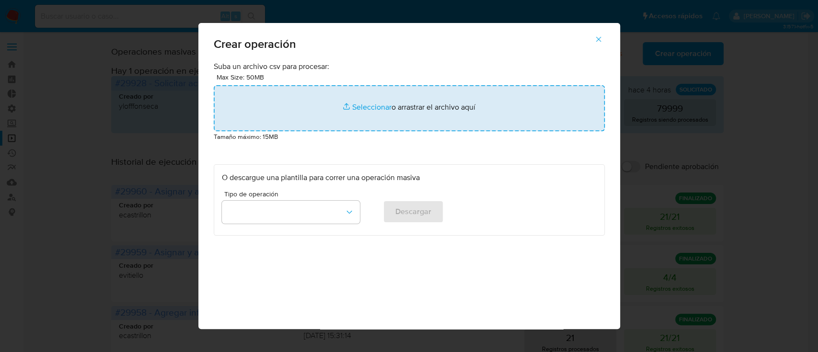
click at [485, 96] on input "file" at bounding box center [409, 108] width 391 height 46
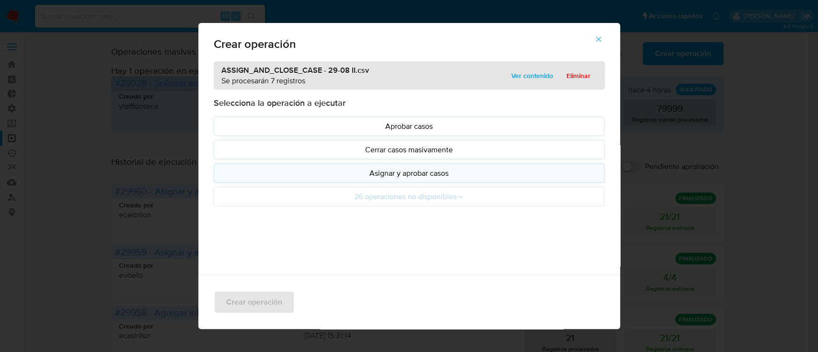
click at [335, 173] on p "Asignar y aprobar casos" at bounding box center [409, 173] width 375 height 11
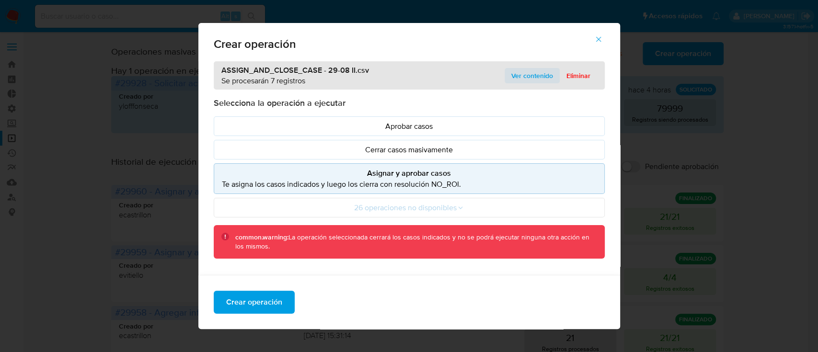
click at [527, 75] on span "Ver contenido" at bounding box center [532, 75] width 42 height 13
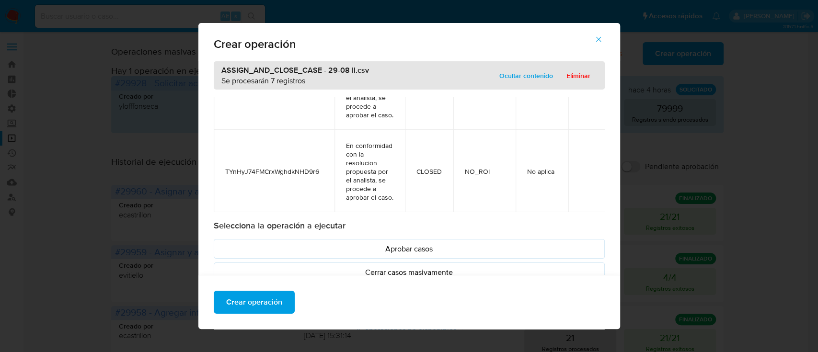
scroll to position [111, 0]
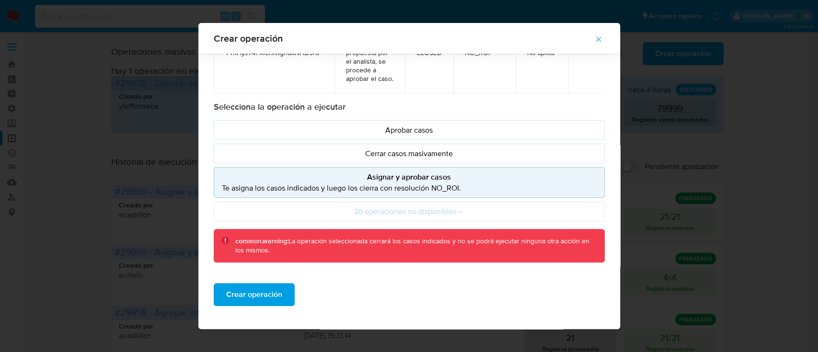
click at [379, 183] on p "Te asigna los casos indicados y luego los cierra con resolución NO_ROI." at bounding box center [409, 188] width 375 height 11
click at [258, 295] on span "Crear operación" at bounding box center [254, 294] width 56 height 21
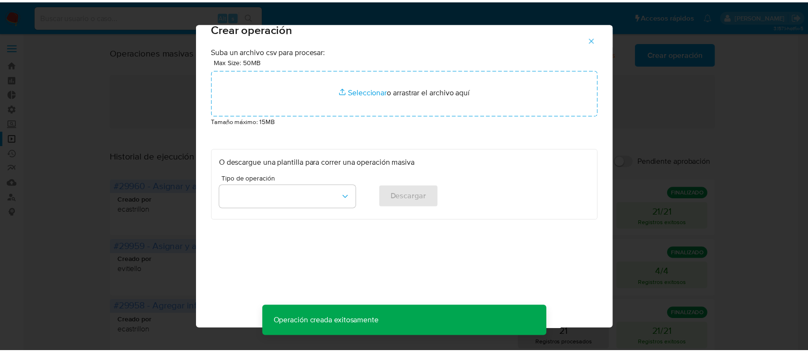
scroll to position [8, 0]
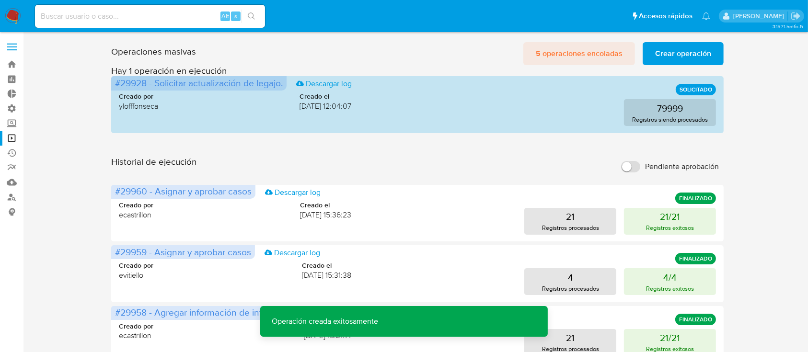
click at [558, 52] on span "5 operaciones encoladas" at bounding box center [579, 53] width 87 height 21
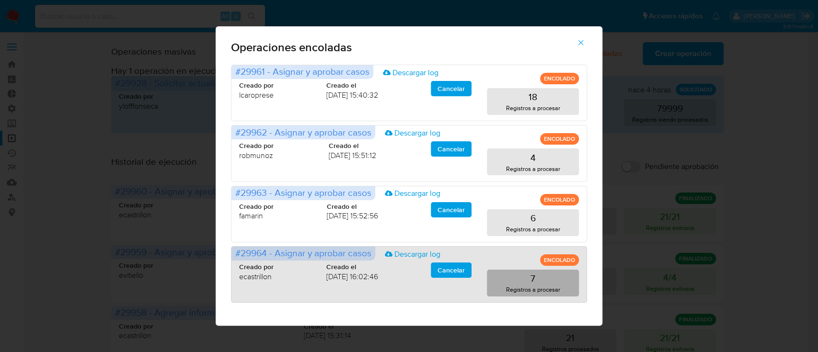
click at [544, 274] on button "7 Registros a procesar" at bounding box center [533, 283] width 92 height 27
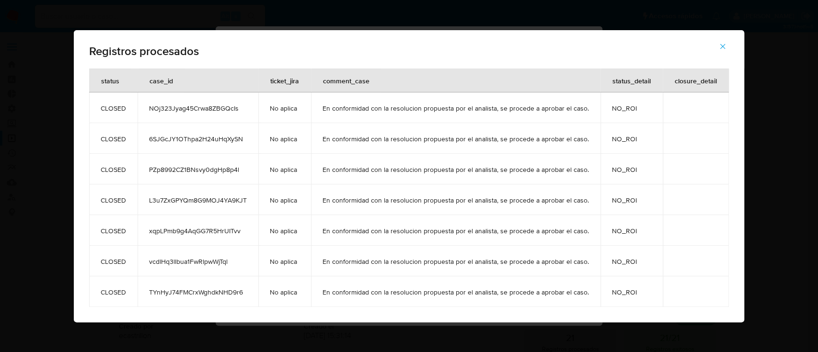
click at [721, 46] on icon "button" at bounding box center [722, 46] width 9 height 9
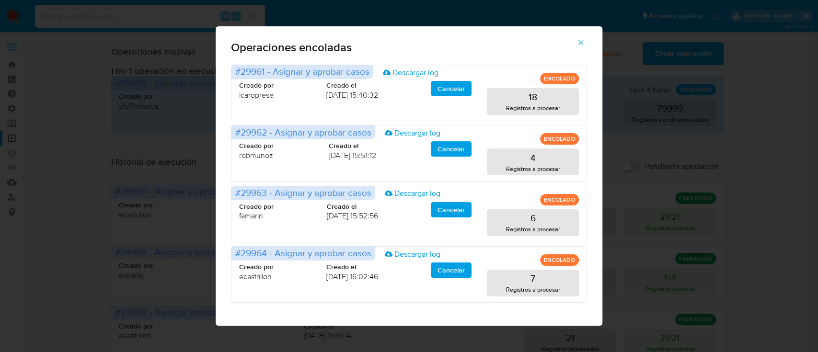
click at [577, 40] on icon "button" at bounding box center [580, 42] width 9 height 9
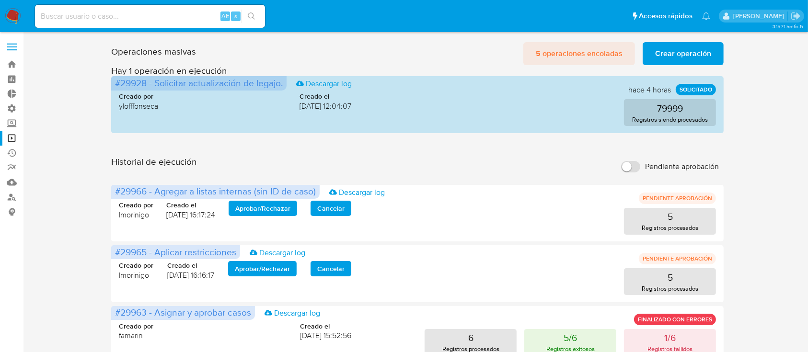
click at [583, 52] on span "5 operaciones encoladas" at bounding box center [579, 53] width 87 height 21
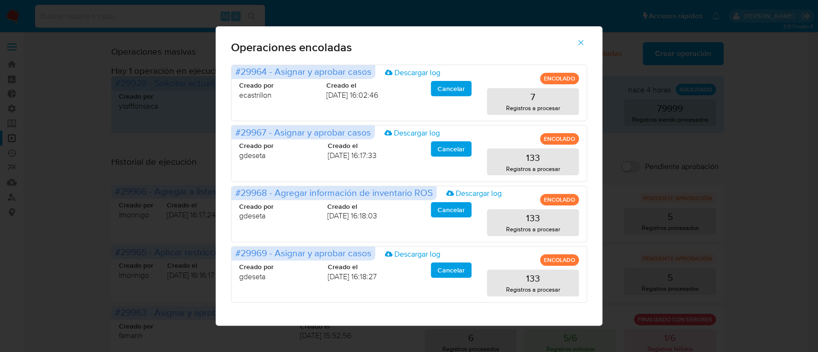
click at [584, 47] on span "button" at bounding box center [580, 42] width 9 height 21
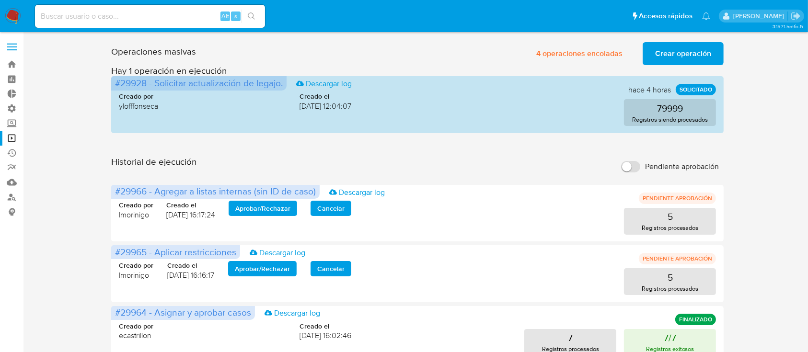
click at [110, 17] on input at bounding box center [150, 16] width 230 height 12
paste input "7kReDnllmb0J6g5hDMPW8VcL"
type input "7kReDnllmb0J6g5hDMPW8VcL"
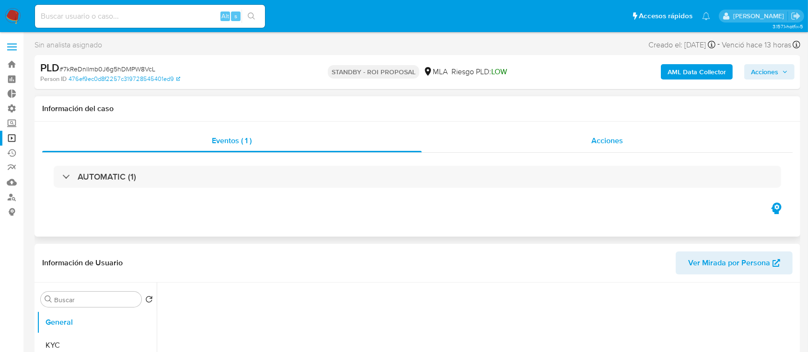
click at [533, 139] on div "Acciones" at bounding box center [607, 140] width 371 height 23
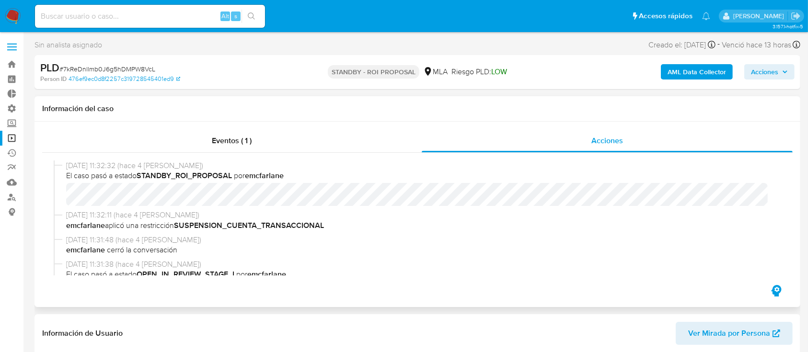
select select "10"
click at [187, 13] on input at bounding box center [150, 16] width 230 height 12
paste input "7kReDnllmb0J6g5hDMPW8VcL"
click at [187, 13] on input "7kReDnllmb0J6g5hDMPW8VcL" at bounding box center [150, 16] width 230 height 12
click at [167, 18] on input "7kReDnllmb0J6g5hDMPW8VcL" at bounding box center [150, 16] width 230 height 12
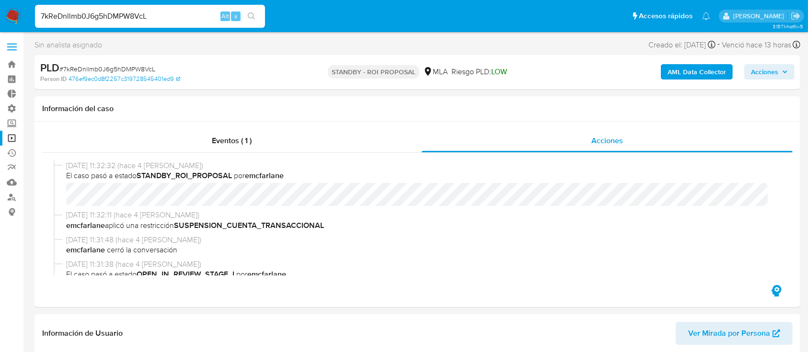
click at [167, 18] on input "7kReDnllmb0J6g5hDMPW8VcL" at bounding box center [150, 16] width 230 height 12
paste input "SNrUYkFLcvw6NfSSDk1uJ79q"
type input "SNrUYkFLcvw6NfSSDk1uJ79q"
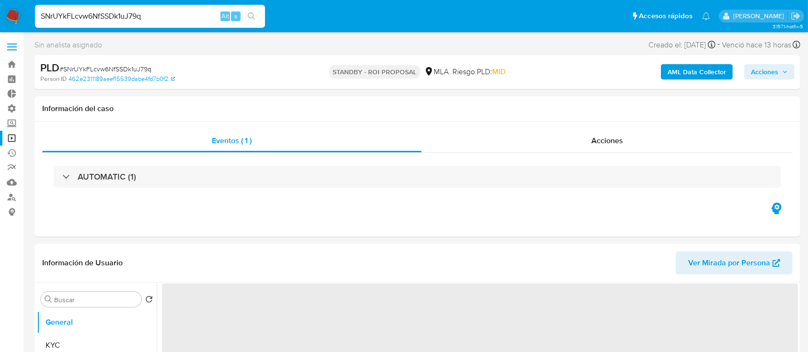
select select "10"
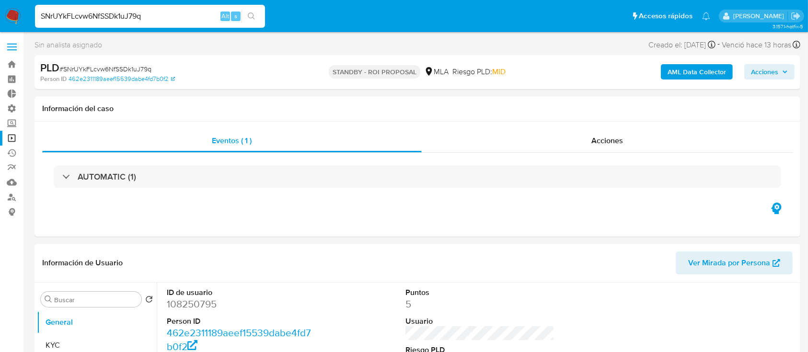
click at [173, 19] on input "SNrUYkFLcvw6NfSSDk1uJ79q" at bounding box center [150, 16] width 230 height 12
paste input "hSEOTd2ZV8fQEdTg5wy2c4jt"
type input "hSEOTd2ZV8fQEdTg5wy2c4jt"
select select "10"
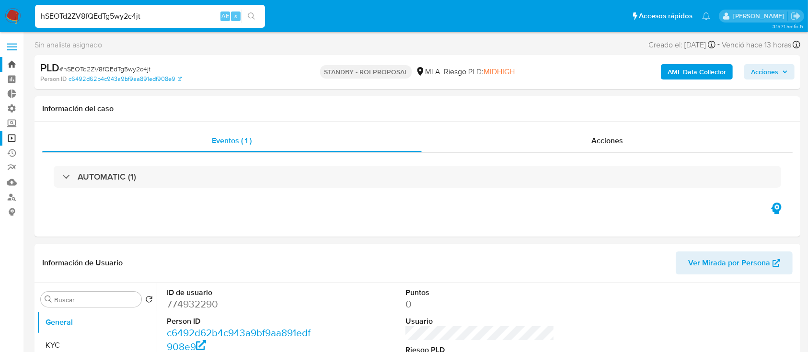
click at [13, 63] on link "Bandeja" at bounding box center [57, 64] width 114 height 15
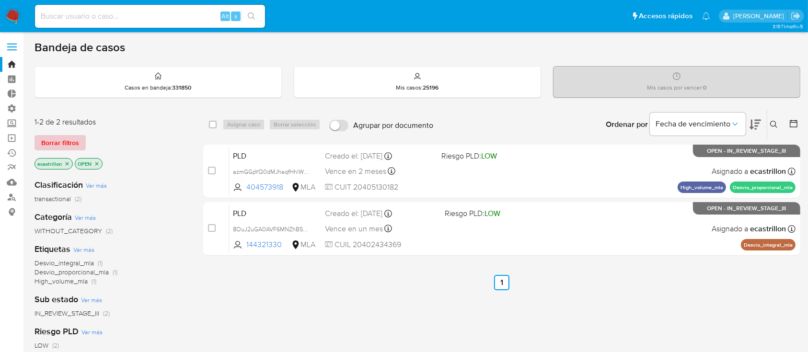
click at [73, 143] on span "Borrar filtros" at bounding box center [60, 142] width 38 height 13
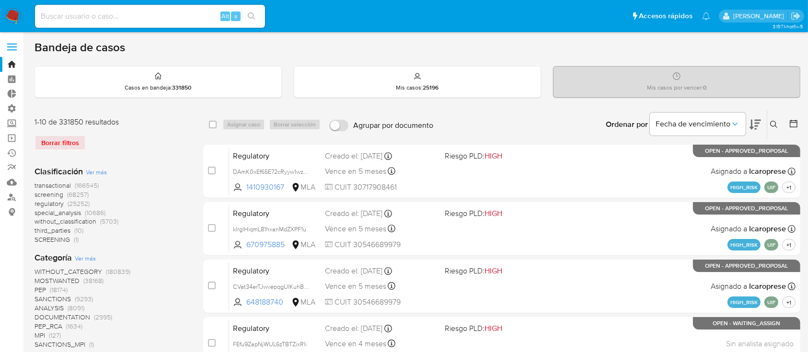
click at [82, 10] on input at bounding box center [150, 16] width 230 height 12
paste input "hSEOTd2ZV8fQEdTg5wy2c4jt"
type input "hSEOTd2ZV8fQEdTg5wy2c4jt"
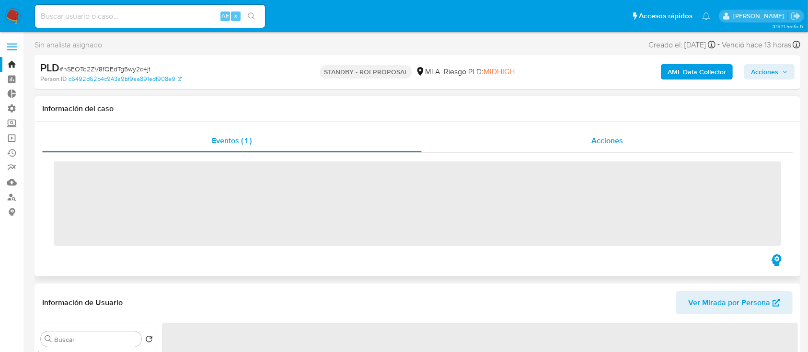
click at [465, 141] on div "Acciones" at bounding box center [607, 140] width 371 height 23
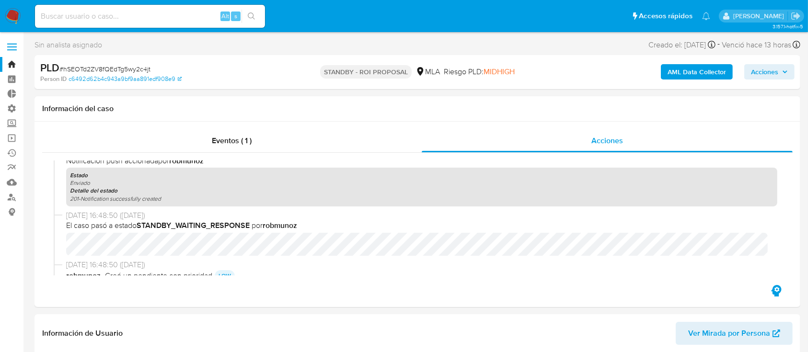
scroll to position [943, 0]
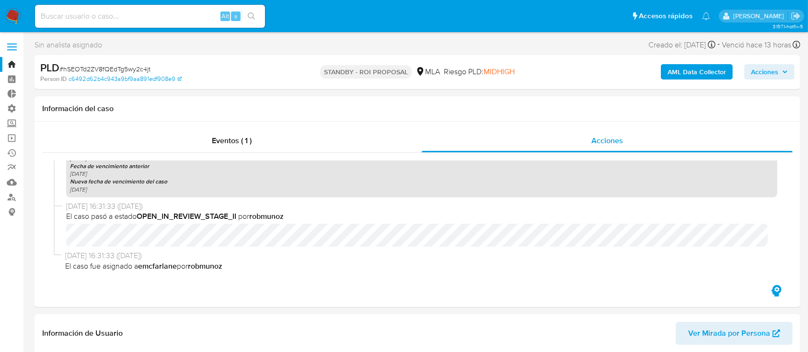
select select "10"
click at [136, 18] on input at bounding box center [150, 16] width 230 height 12
paste input "7kReDnllmb0J6g5hDMPW8VcL"
type input "7kReDnllmb0J6g5hDMPW8VcL"
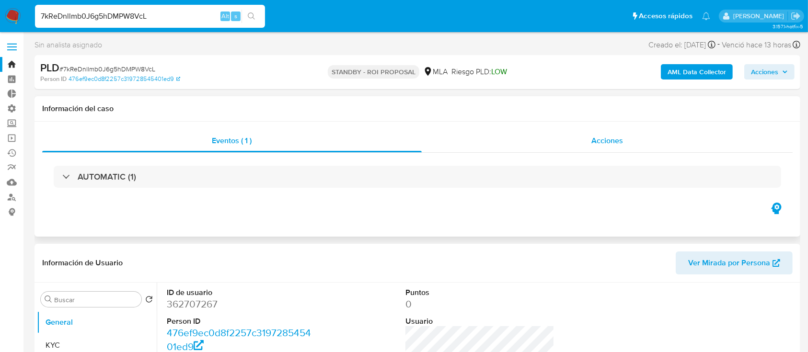
select select "10"
drag, startPoint x: 514, startPoint y: 141, endPoint x: 479, endPoint y: 136, distance: 35.3
click at [479, 136] on div "Acciones" at bounding box center [607, 140] width 371 height 23
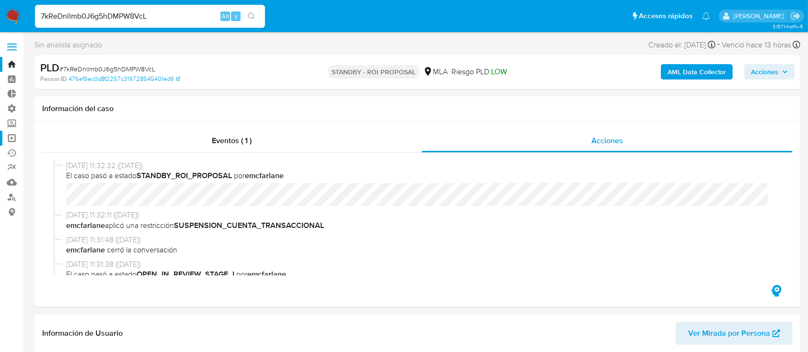
click at [8, 141] on link "Operaciones masivas" at bounding box center [57, 138] width 114 height 15
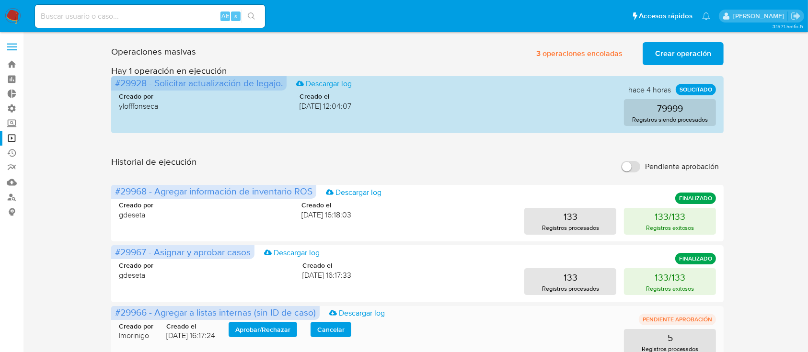
click at [270, 326] on span "Aprobar / Rechazar" at bounding box center [262, 329] width 55 height 13
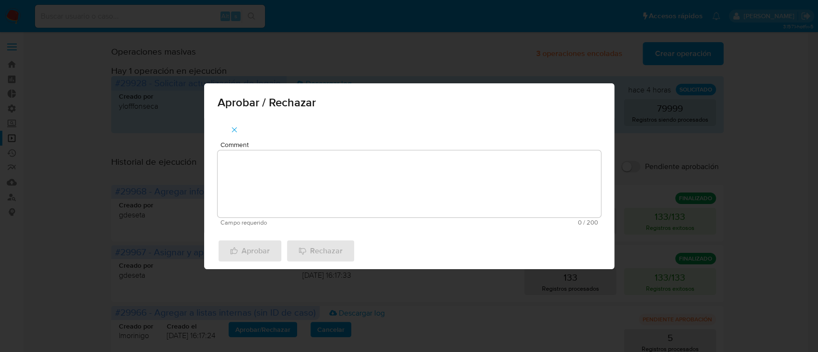
click at [354, 179] on textarea "Comment" at bounding box center [409, 183] width 383 height 67
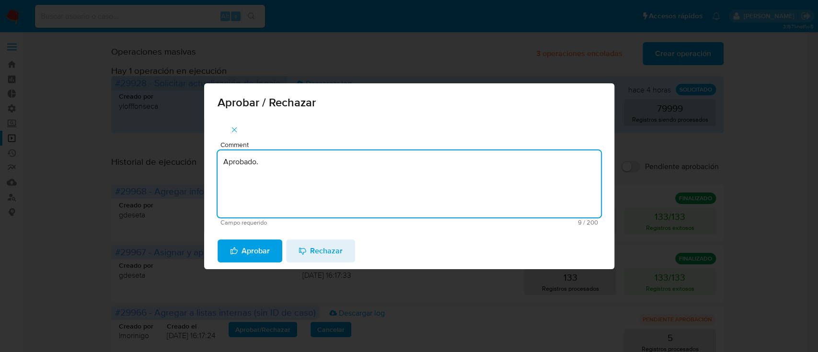
type textarea "Aprobado."
click at [243, 267] on div "Aprobar Rechazar" at bounding box center [409, 251] width 410 height 36
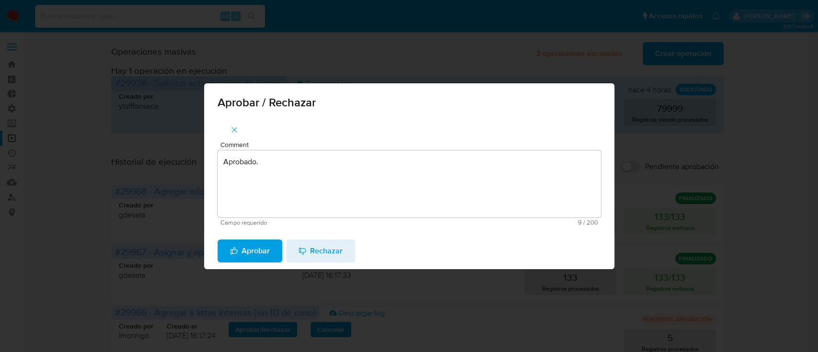
click at [242, 261] on span "Aprobar" at bounding box center [250, 251] width 40 height 21
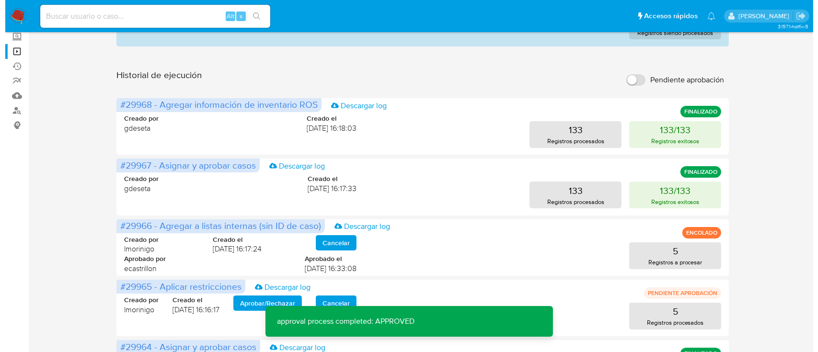
scroll to position [95, 0]
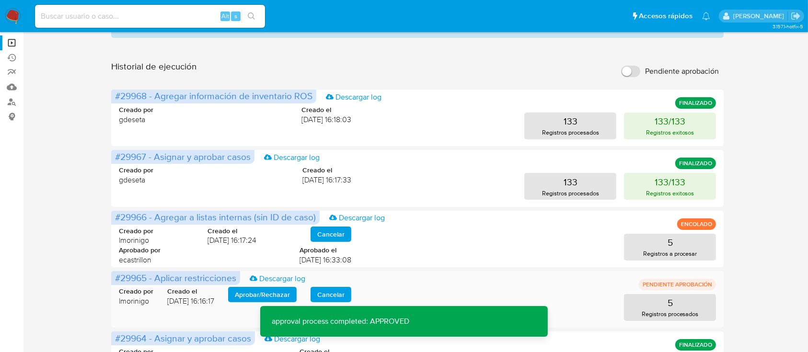
click at [254, 289] on span "Aprobar / Rechazar" at bounding box center [262, 294] width 55 height 13
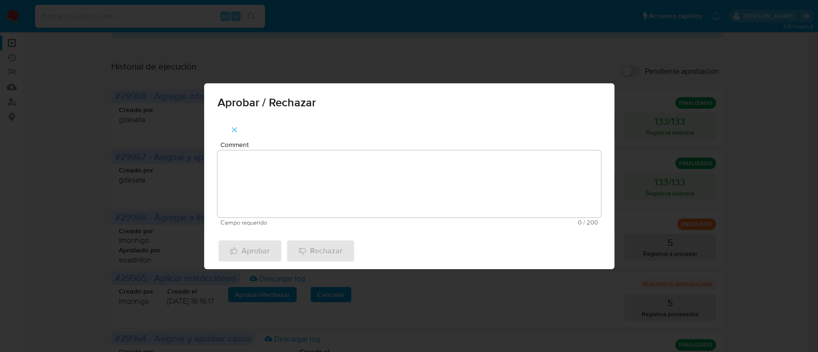
click at [250, 178] on textarea "Comment" at bounding box center [409, 183] width 383 height 67
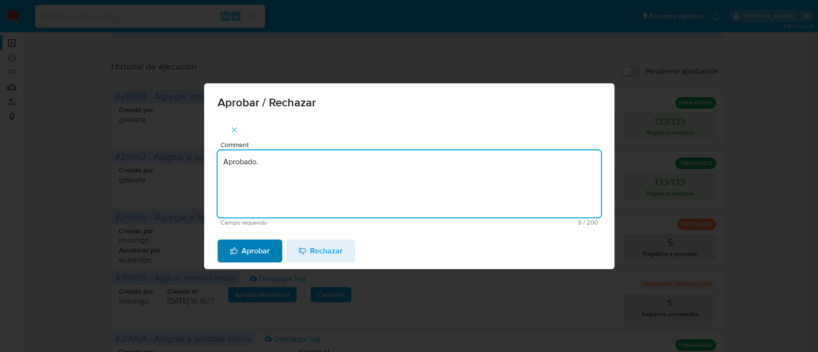
type textarea "Aprobado."
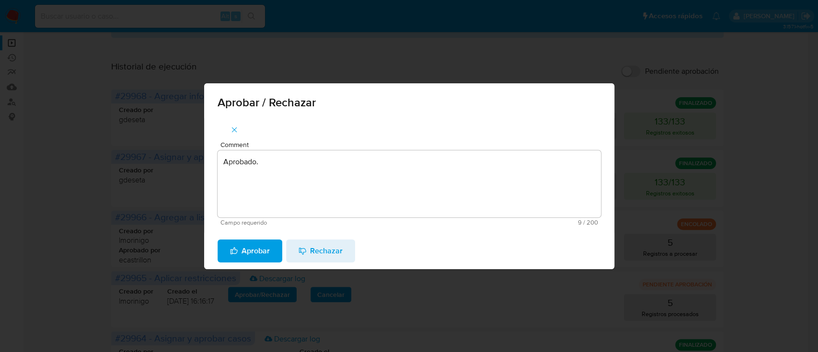
click at [253, 253] on span "Aprobar" at bounding box center [250, 251] width 40 height 21
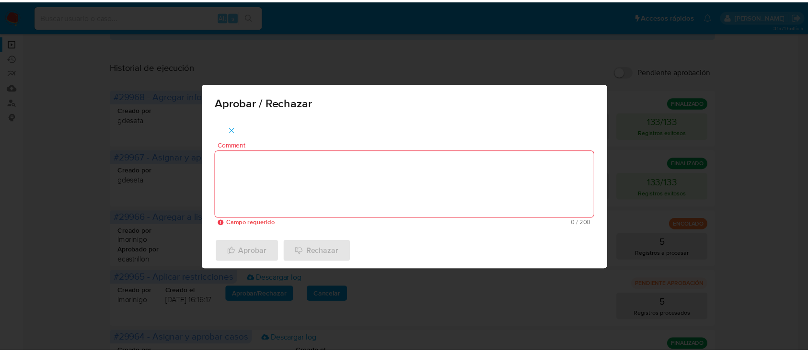
scroll to position [84, 0]
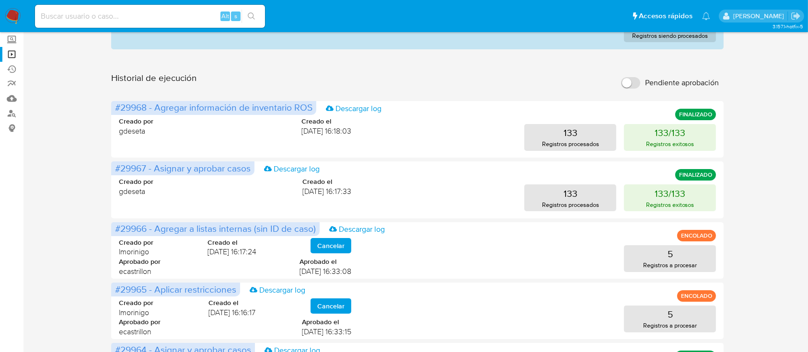
click at [184, 12] on input at bounding box center [150, 16] width 230 height 12
paste input "NOj323Jyag45Crwa8ZBGQcIs"
type input "NOj323Jyag45Crwa8ZBGQcIs"
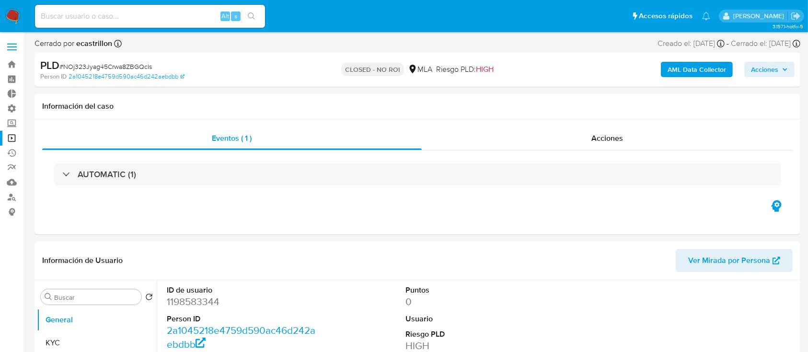
select select "10"
click at [175, 15] on input at bounding box center [150, 16] width 230 height 12
paste input "GAyevH16JH2eBgIKa4YGjp7g"
type input "GAyevH16JH2eBgIKa4YGjp7g"
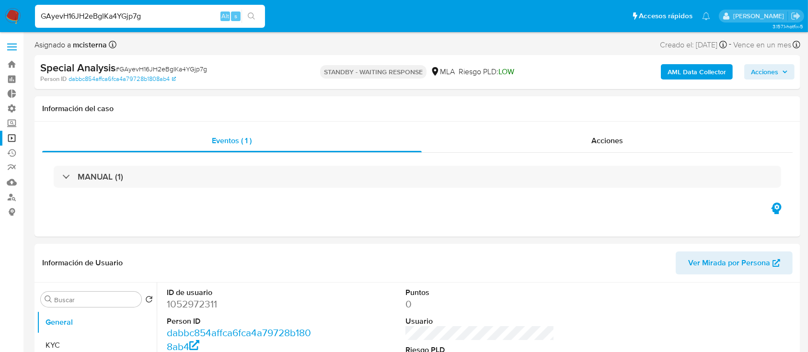
select select "10"
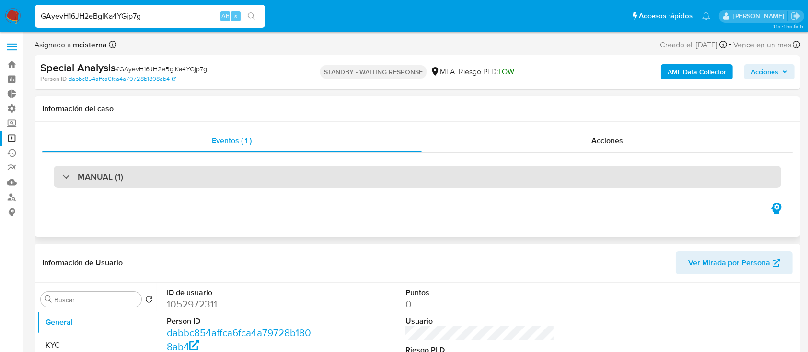
click at [229, 180] on div "MANUAL (1)" at bounding box center [417, 177] width 727 height 22
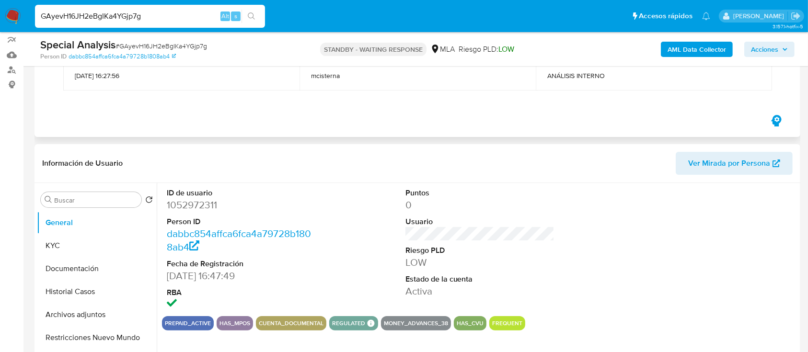
scroll to position [127, 0]
click at [169, 16] on input "GAyevH16JH2eBgIKa4YGjp7g" at bounding box center [150, 16] width 230 height 12
paste input "dmUvXUng1lW0qSpB4Tfnnq52"
type input "dmUvXUng1lW0qSpB4Tfnnq52"
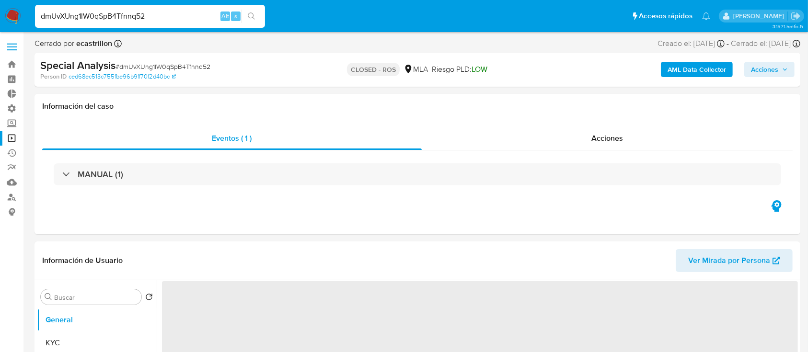
select select "10"
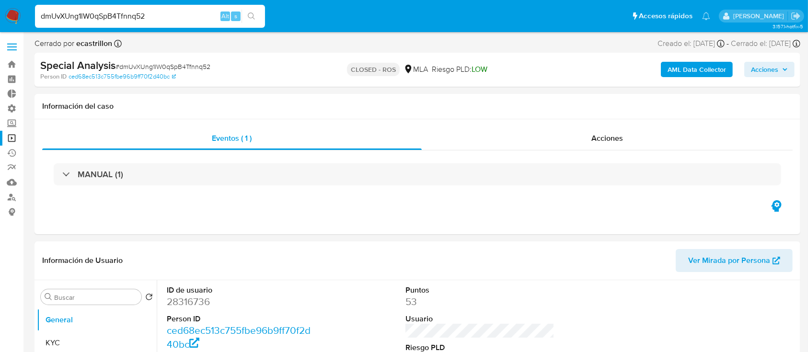
click at [151, 16] on input "dmUvXUng1lW0qSpB4Tfnnq52" at bounding box center [150, 16] width 230 height 12
paste input "GOM7XHJRabcTnhCWI3axIXef"
type input "GOM7XHJRabcTnhCWI3axIXef"
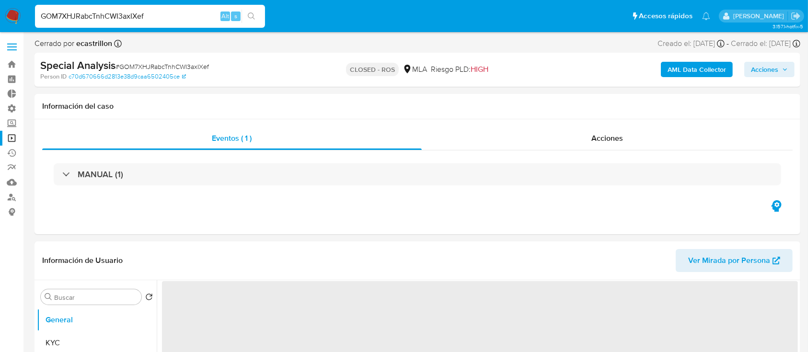
select select "10"
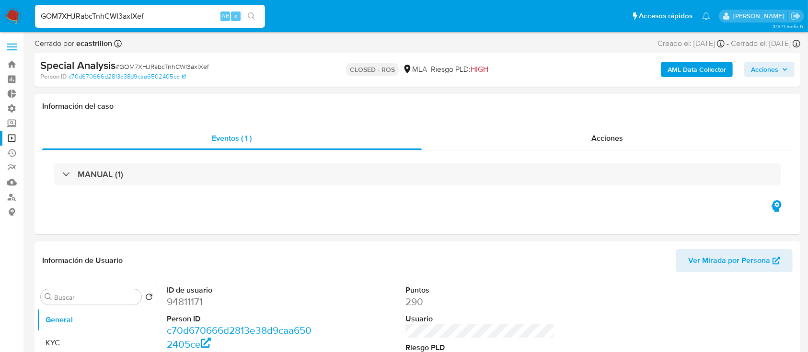
click at [99, 13] on input "GOM7XHJRabcTnhCWI3axIXef" at bounding box center [150, 16] width 230 height 12
paste input "yQXquBpjkUfzIZKUNWUAuACl"
type input "yQXquBpjkUfzIZKUNWUAuACl"
click at [249, 16] on icon "search-icon" at bounding box center [252, 16] width 8 height 8
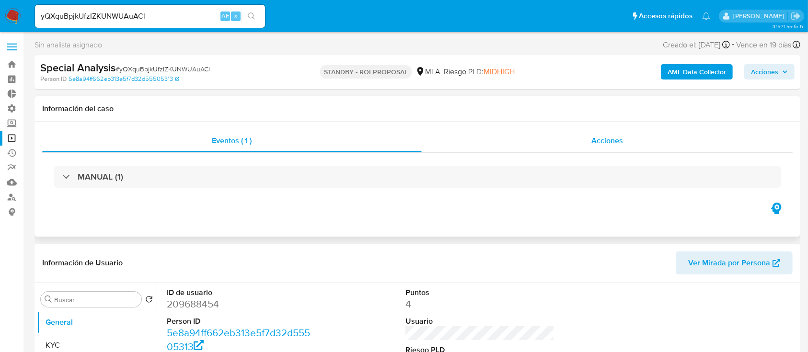
click at [456, 136] on div "Acciones" at bounding box center [607, 140] width 371 height 23
select select "10"
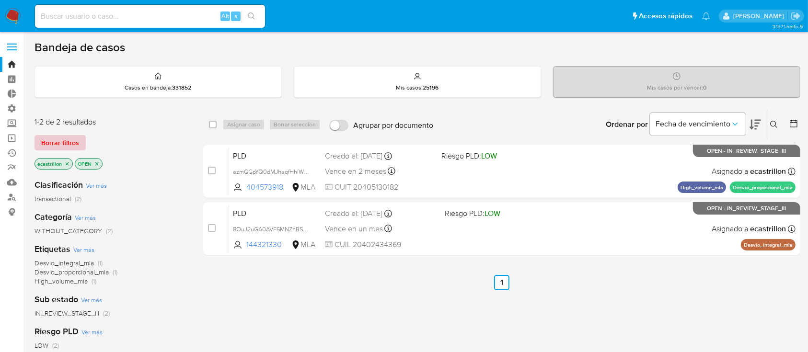
click at [79, 145] on button "Borrar filtros" at bounding box center [60, 142] width 51 height 15
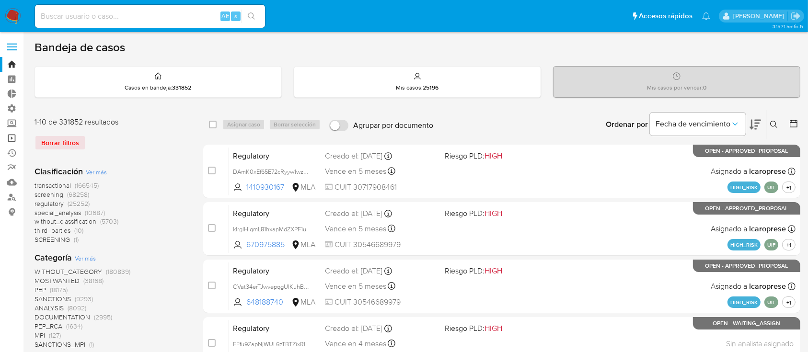
click at [11, 139] on link "Operaciones masivas" at bounding box center [57, 138] width 114 height 15
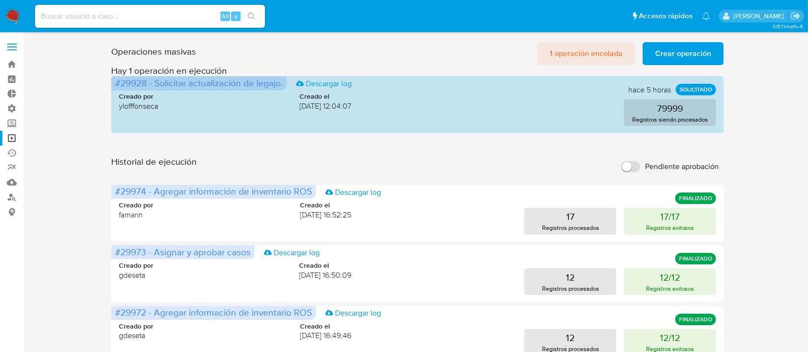
click at [569, 50] on span "1 operación encolada" at bounding box center [586, 53] width 73 height 21
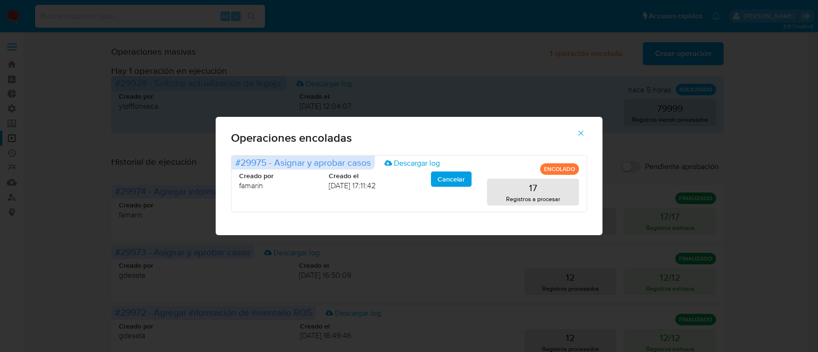
click at [584, 130] on icon "button" at bounding box center [580, 133] width 9 height 9
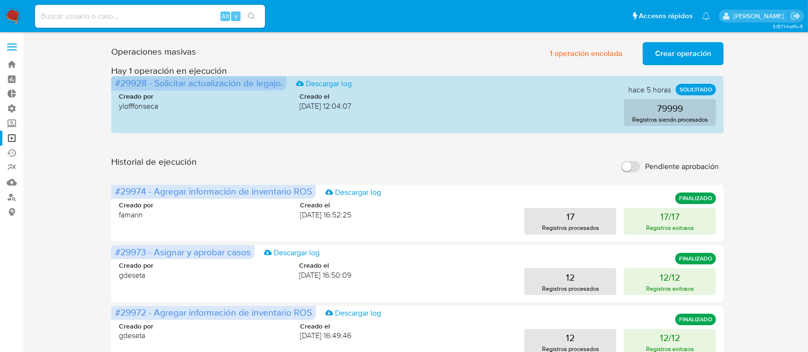
click at [584, 130] on div "#29928 - Solicitar actualización de legajo. Descargar log hace 5 horas SOLICITA…" at bounding box center [417, 104] width 612 height 57
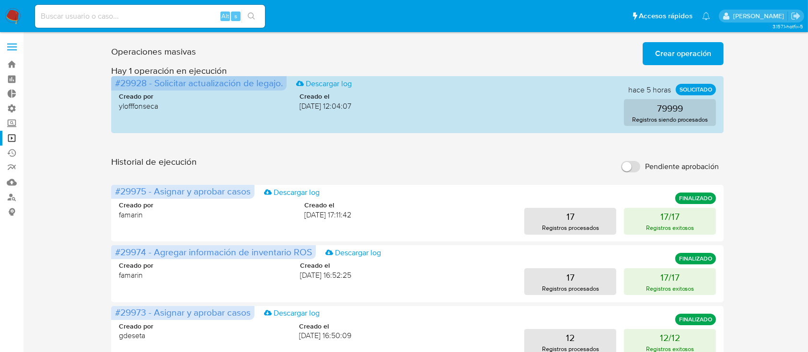
click at [689, 58] on span "Crear operación" at bounding box center [683, 53] width 56 height 21
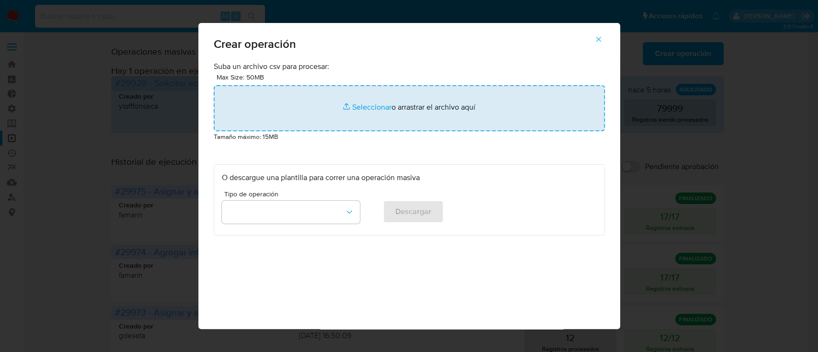
click at [441, 94] on input "file" at bounding box center [409, 108] width 391 height 46
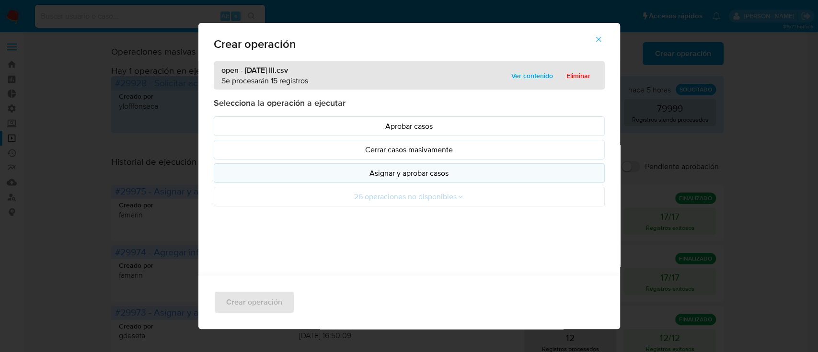
click at [333, 174] on p "Asignar y aprobar casos" at bounding box center [409, 173] width 375 height 11
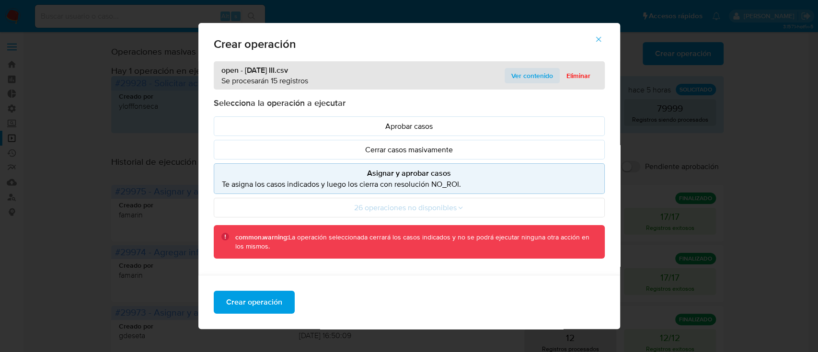
click at [520, 75] on span "Ver contenido" at bounding box center [532, 75] width 42 height 13
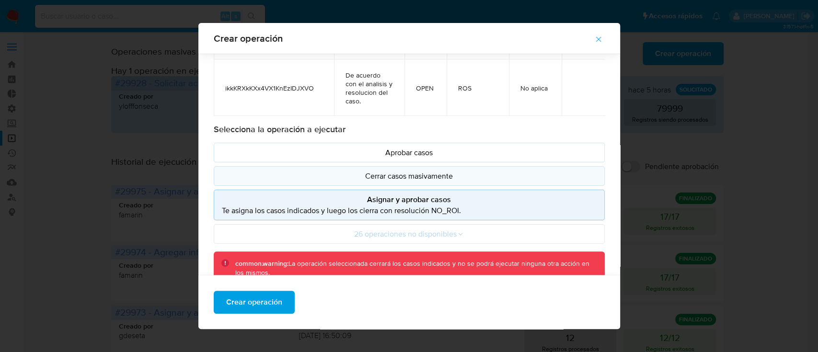
scroll to position [91, 0]
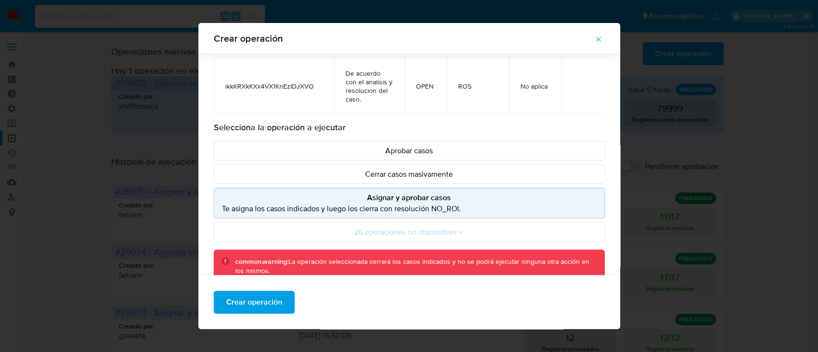
click at [428, 203] on p "Te asigna los casos indicados y luego los cierra con resolución NO_ROI." at bounding box center [409, 208] width 375 height 11
click at [242, 307] on span "Crear operación" at bounding box center [254, 302] width 56 height 21
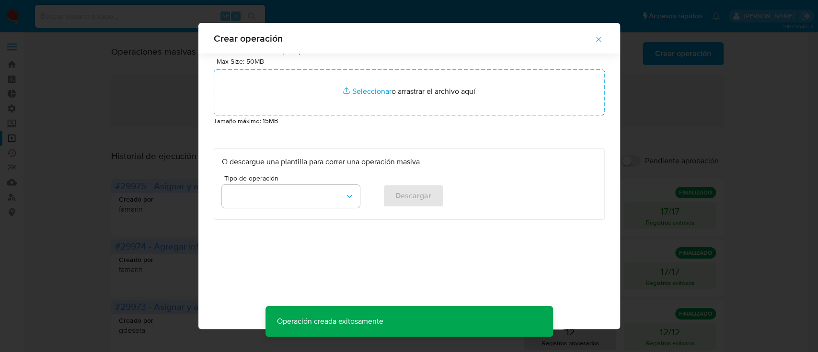
scroll to position [8, 0]
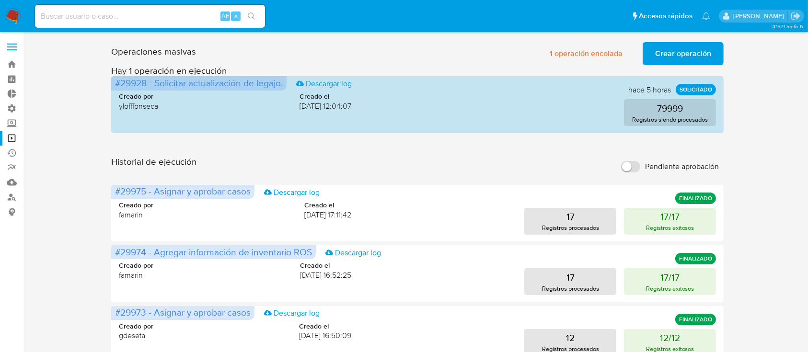
click at [669, 51] on span "Crear operación" at bounding box center [683, 53] width 56 height 21
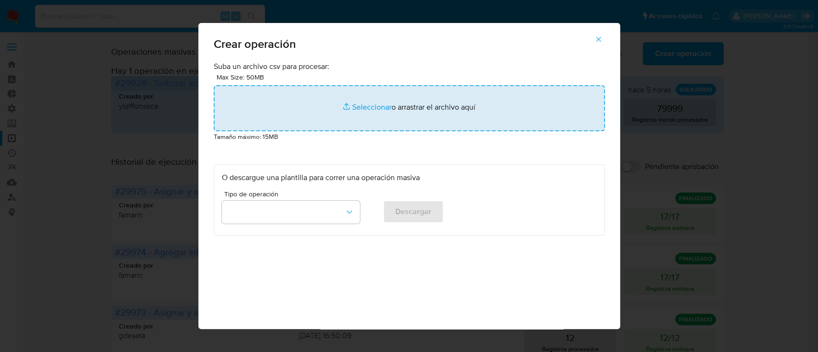
click at [437, 109] on input "file" at bounding box center [409, 108] width 391 height 46
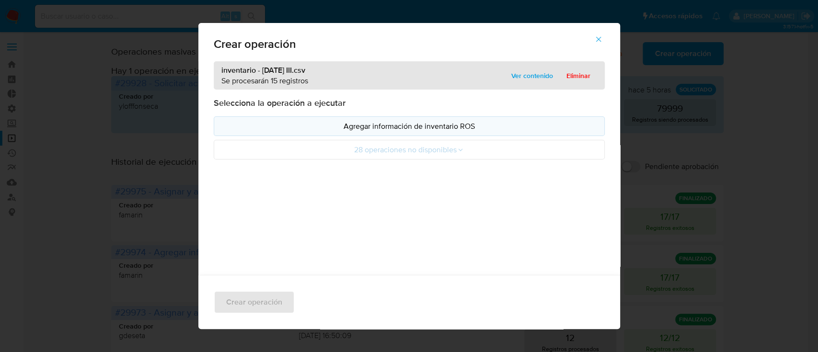
click at [237, 119] on button "Agregar información de inventario ROS" at bounding box center [409, 126] width 391 height 20
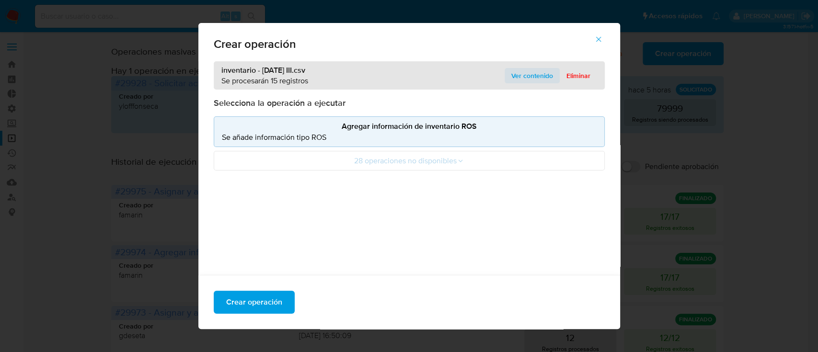
click at [523, 79] on span "Ver contenido" at bounding box center [532, 75] width 42 height 13
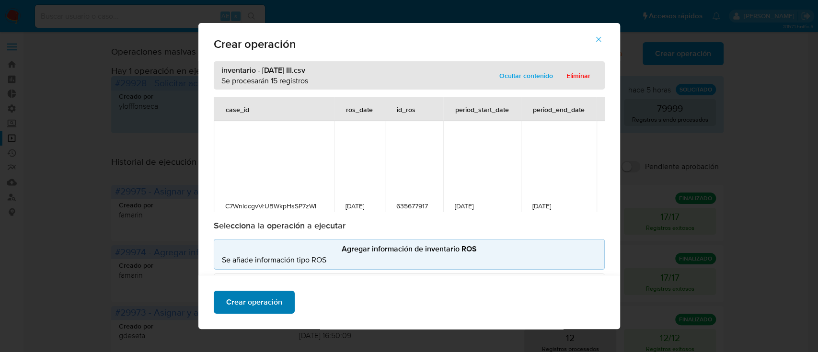
click at [252, 306] on span "Crear operación" at bounding box center [254, 302] width 56 height 21
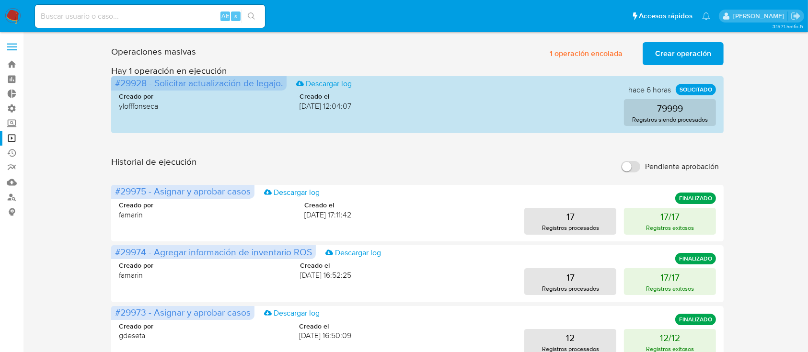
click at [685, 49] on span "Crear operación" at bounding box center [683, 53] width 56 height 21
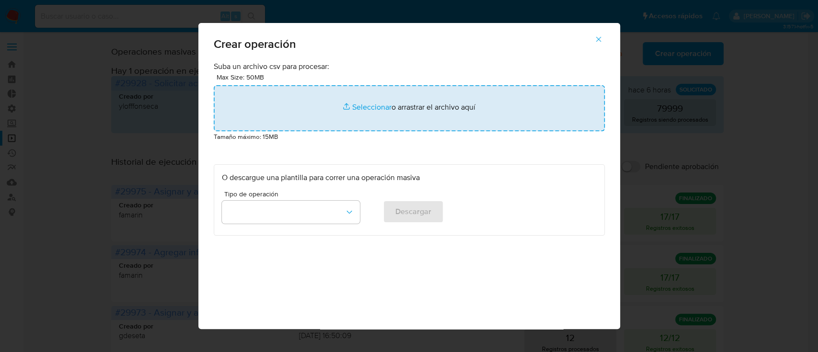
click at [299, 104] on input "file" at bounding box center [409, 108] width 391 height 46
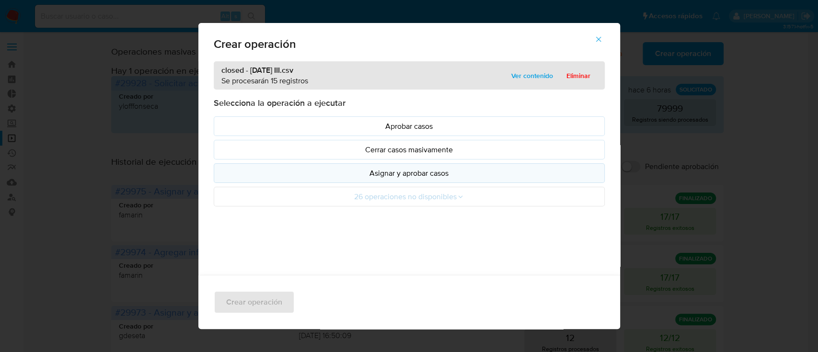
click at [385, 173] on p "Asignar y aprobar casos" at bounding box center [409, 173] width 375 height 11
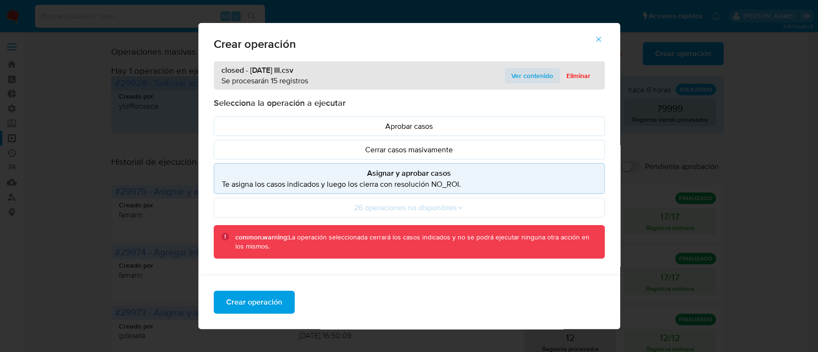
click at [522, 77] on span "Ver contenido" at bounding box center [532, 75] width 42 height 13
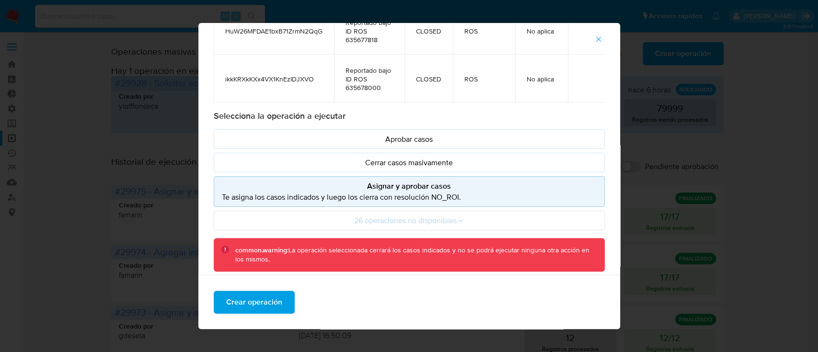
scroll to position [111, 0]
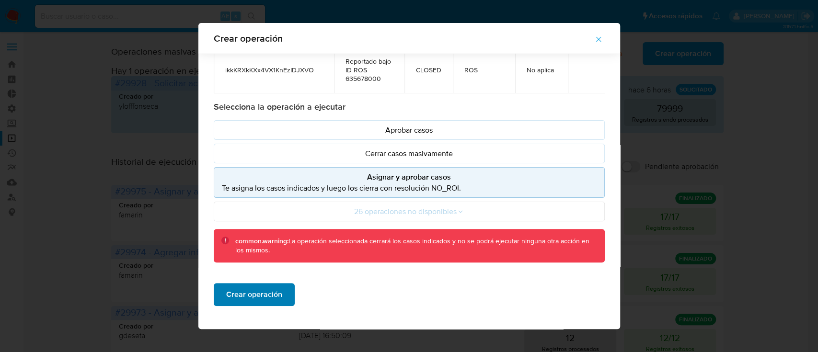
click at [243, 299] on span "Crear operación" at bounding box center [254, 294] width 56 height 21
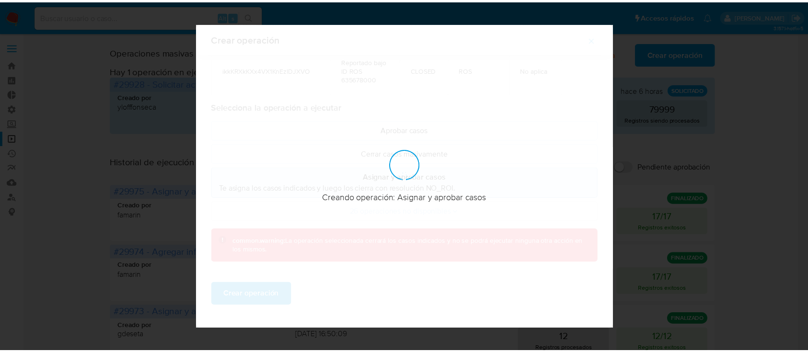
scroll to position [8, 0]
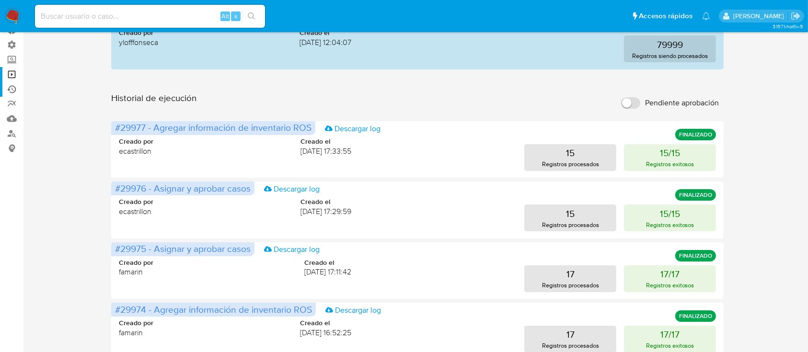
scroll to position [65, 0]
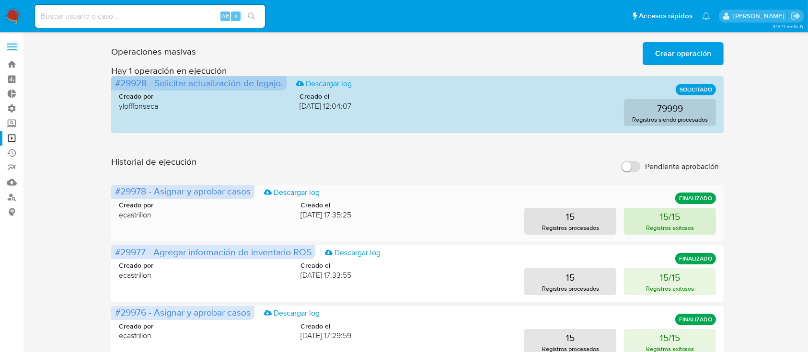
click at [662, 232] on p "Registros exitosos" at bounding box center [670, 227] width 48 height 9
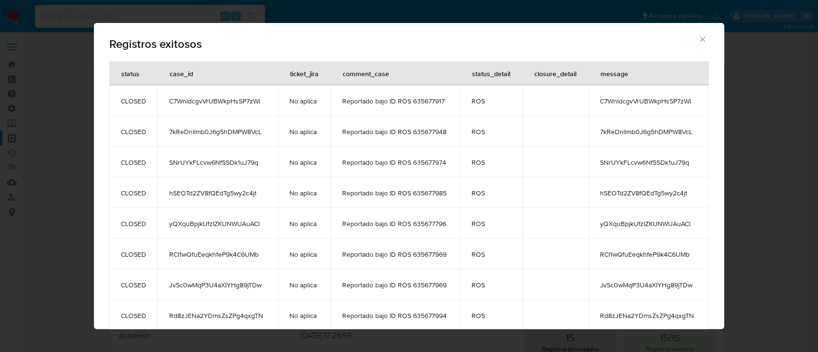
click at [707, 37] on icon "button" at bounding box center [702, 39] width 9 height 9
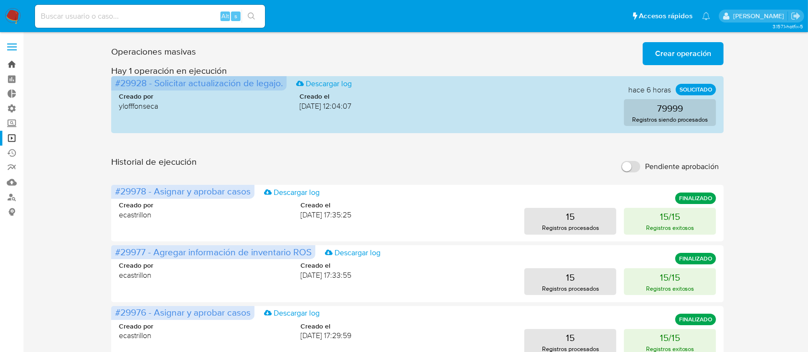
click at [9, 63] on link "Bandeja" at bounding box center [57, 64] width 114 height 15
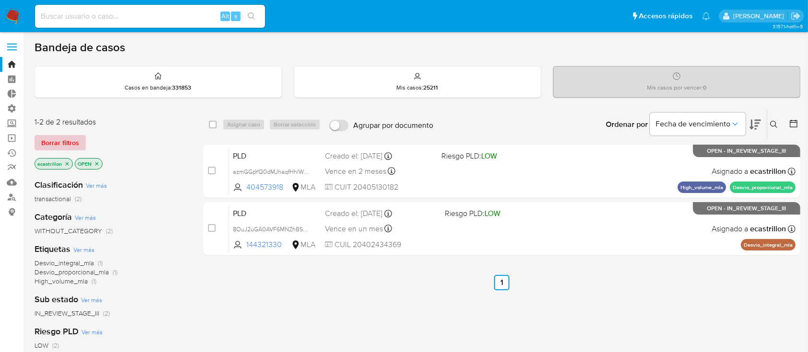
click at [69, 141] on span "Borrar filtros" at bounding box center [60, 142] width 38 height 13
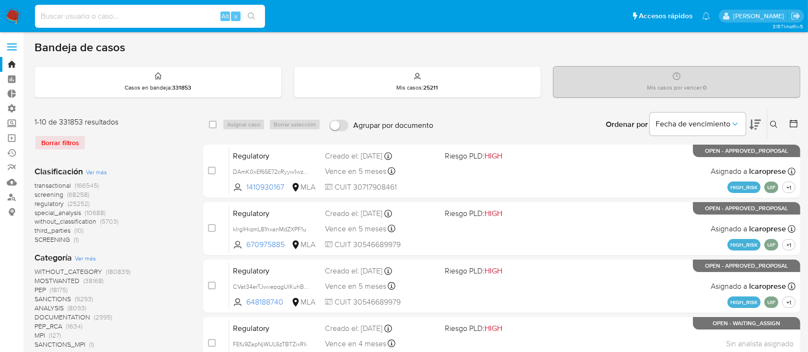
click at [132, 12] on input at bounding box center [150, 16] width 230 height 12
paste input "670808754"
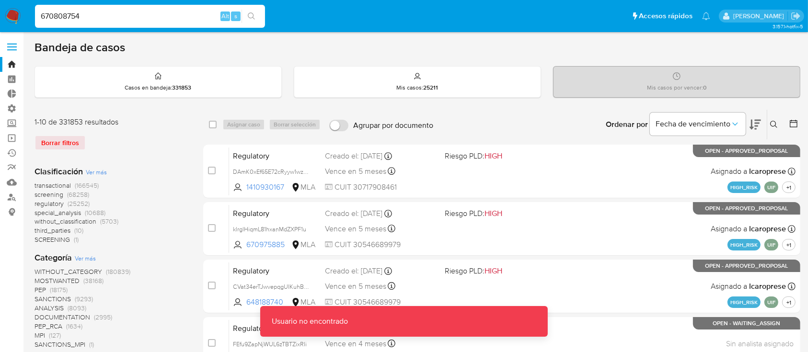
click at [132, 12] on input "670808754" at bounding box center [150, 16] width 230 height 12
type input "670808754"
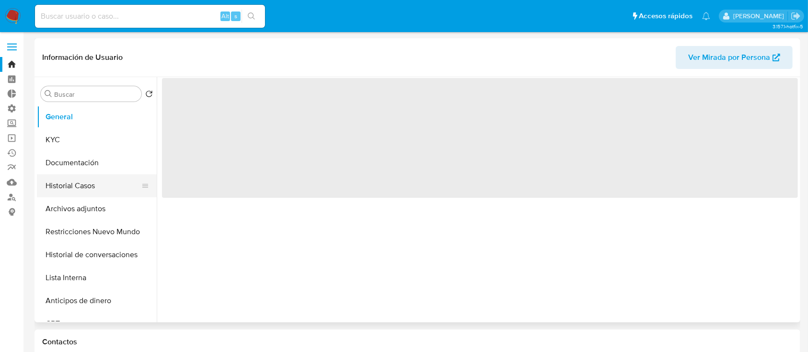
click at [91, 188] on button "Historial Casos" at bounding box center [93, 185] width 112 height 23
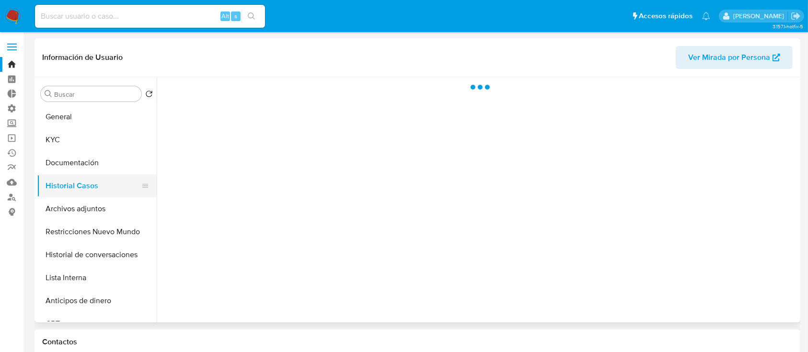
select select "10"
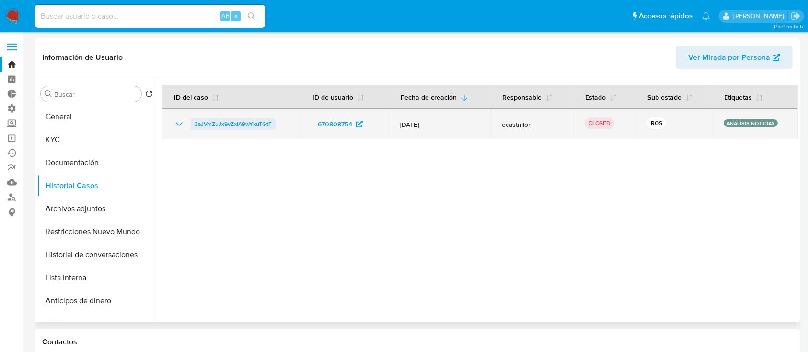
click at [248, 124] on span "3aJVmZuJx9vZxlA9wYkuTGtF" at bounding box center [233, 124] width 77 height 12
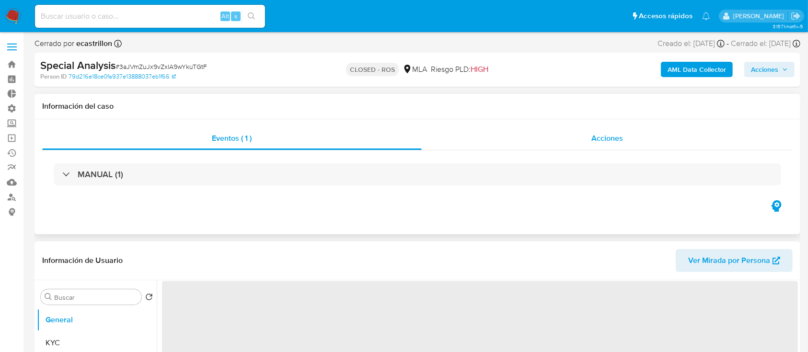
click at [552, 145] on div "Acciones" at bounding box center [607, 138] width 371 height 23
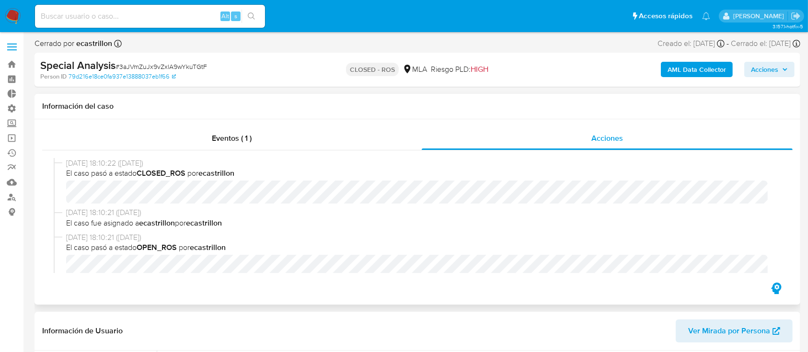
select select "10"
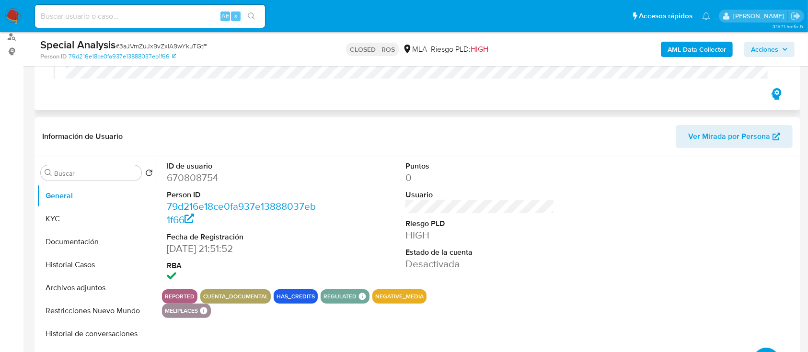
scroll to position [160, 0]
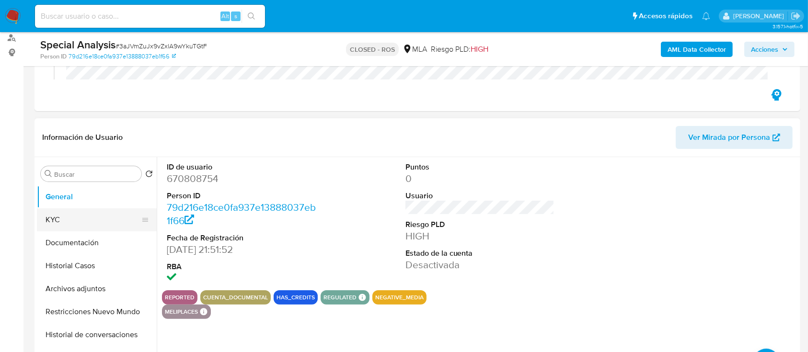
click at [58, 226] on button "KYC" at bounding box center [93, 219] width 112 height 23
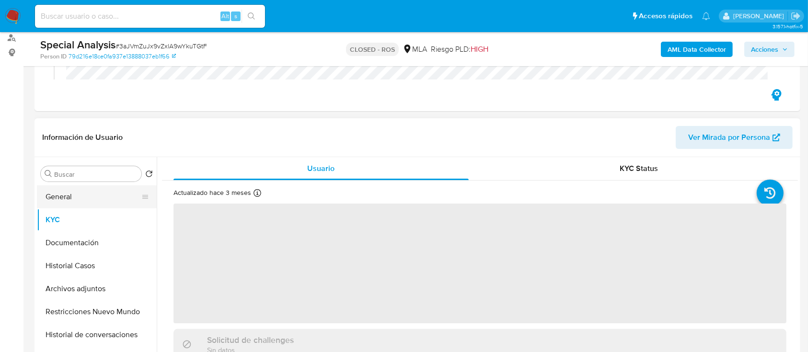
click at [73, 201] on button "General" at bounding box center [93, 196] width 112 height 23
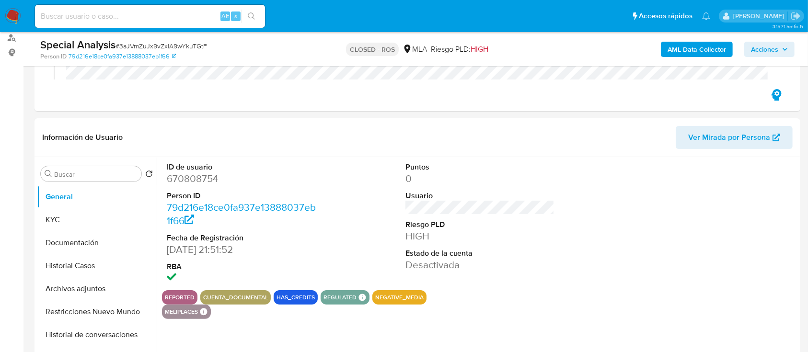
click at [183, 184] on dd "670808754" at bounding box center [242, 178] width 150 height 13
copy dd "670808754"
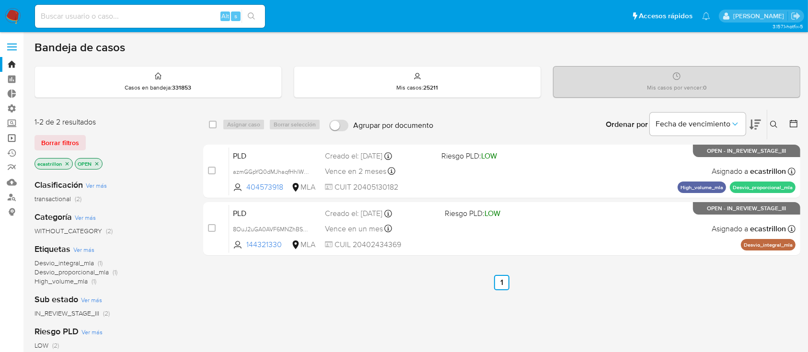
click at [11, 135] on link "Operaciones masivas" at bounding box center [57, 138] width 114 height 15
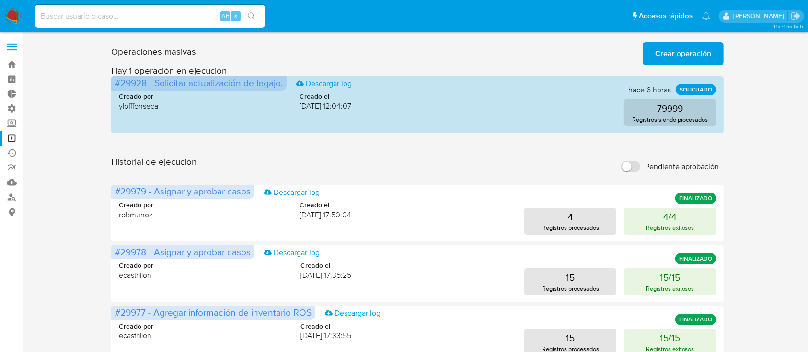
click at [123, 21] on input at bounding box center [150, 16] width 230 height 12
paste input "k21HEF17Rz3wQ4uqdG3xBo4q"
type input "k21HEF17Rz3wQ4uqdG3xBo4q"
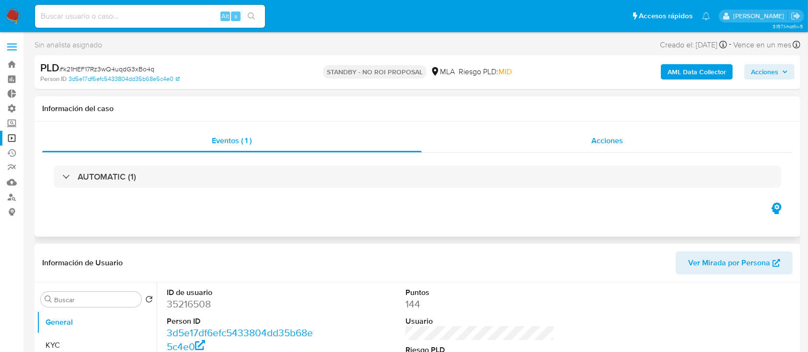
click at [559, 133] on div "Acciones" at bounding box center [607, 140] width 371 height 23
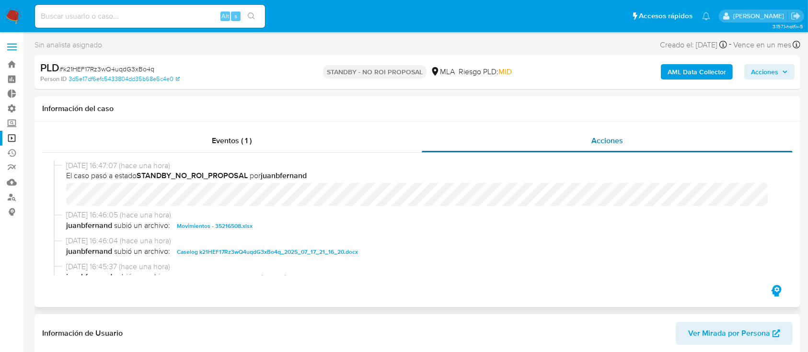
select select "10"
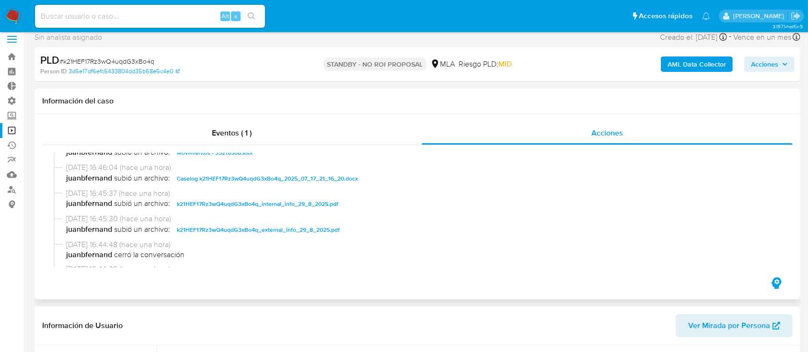
scroll to position [77, 0]
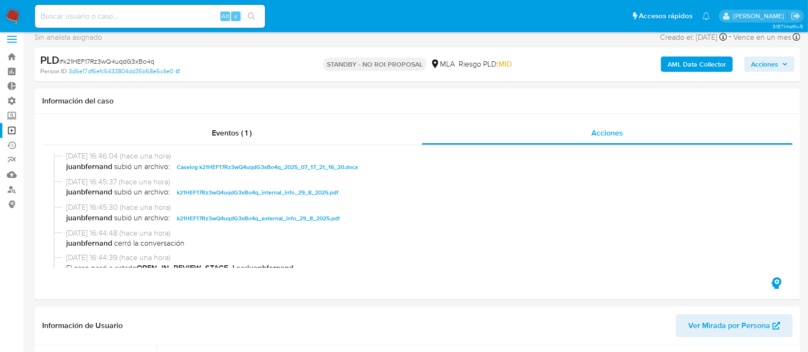
click at [11, 133] on link "Operaciones masivas" at bounding box center [57, 130] width 114 height 15
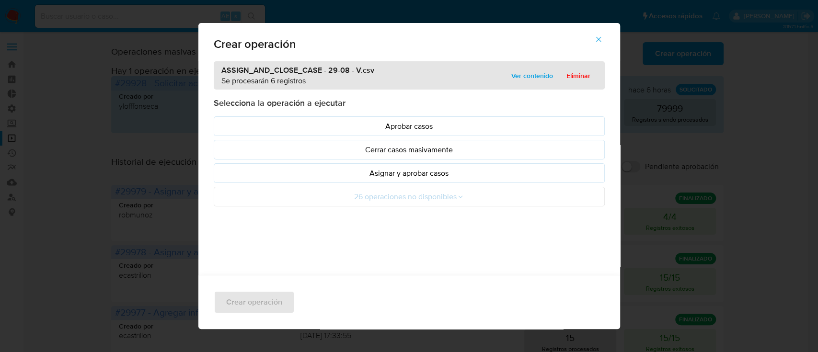
click at [279, 172] on p "Asignar y aprobar casos" at bounding box center [409, 173] width 375 height 11
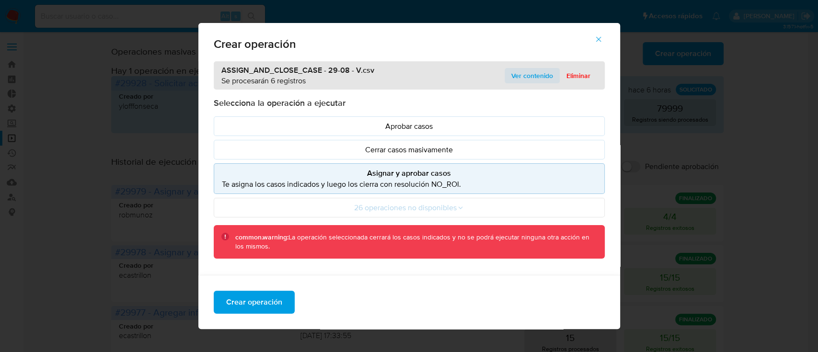
click at [517, 72] on span "Ver contenido" at bounding box center [532, 75] width 42 height 13
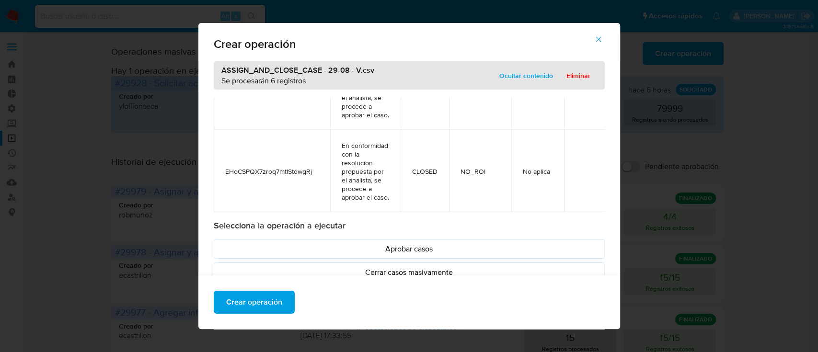
scroll to position [111, 0]
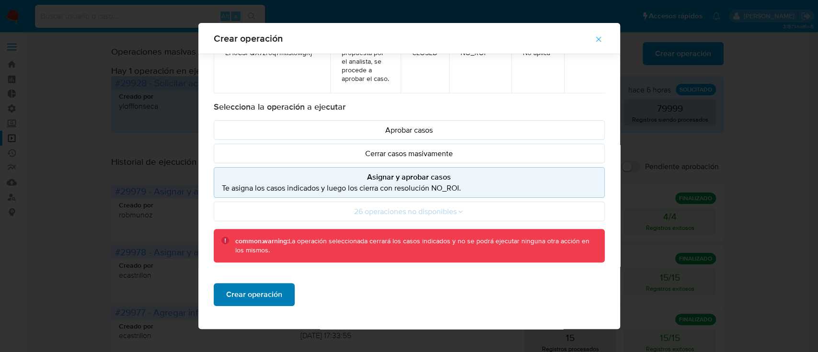
click at [268, 289] on span "Crear operación" at bounding box center [254, 294] width 56 height 21
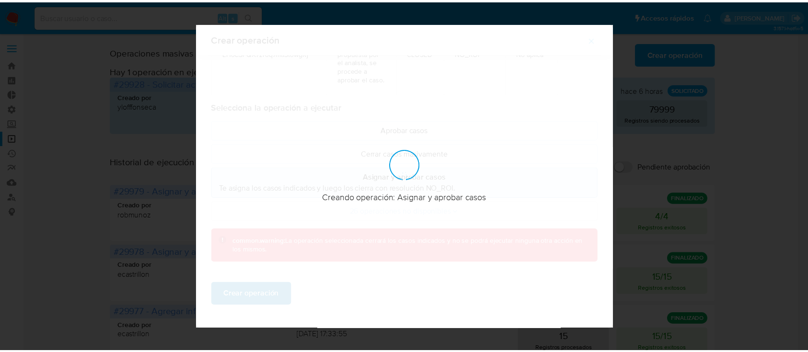
scroll to position [8, 0]
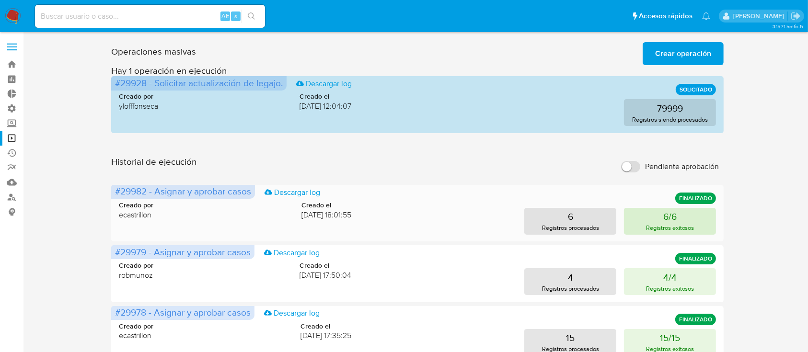
click at [679, 214] on button "6/6 Registros exitosos" at bounding box center [670, 221] width 92 height 27
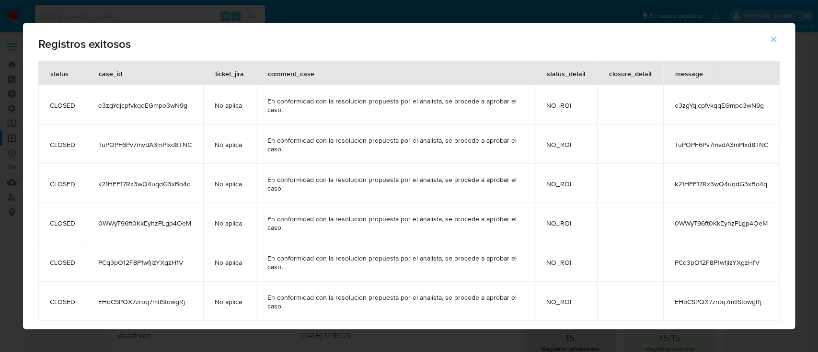
click at [778, 34] on button "button" at bounding box center [774, 39] width 34 height 23
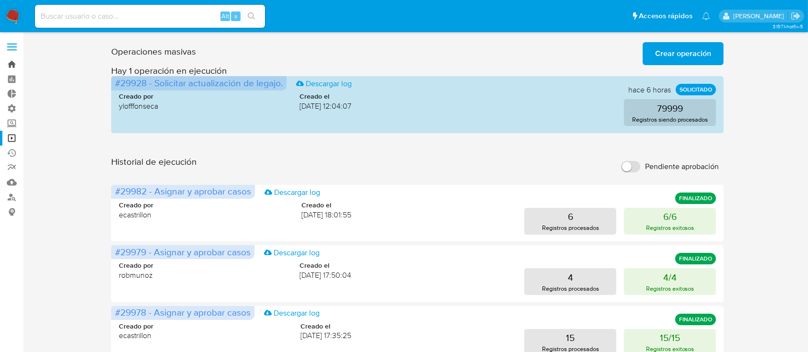
click at [10, 61] on link "Bandeja" at bounding box center [57, 64] width 114 height 15
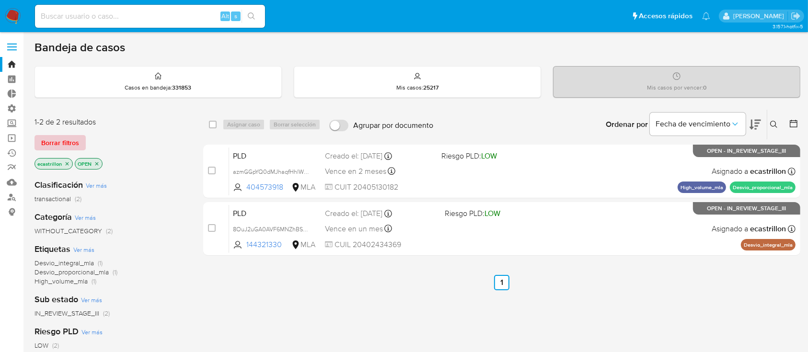
click at [61, 142] on span "Borrar filtros" at bounding box center [60, 142] width 38 height 13
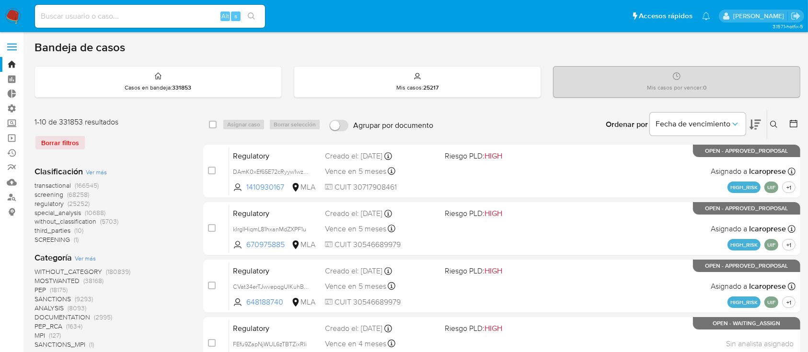
click at [793, 124] on icon at bounding box center [794, 124] width 10 height 10
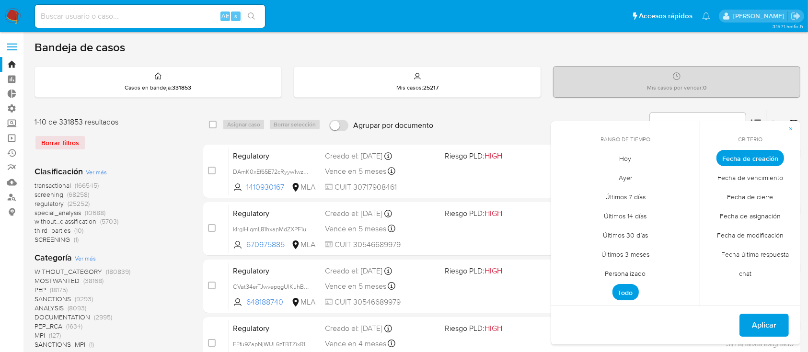
click at [634, 274] on span "Personalizado" at bounding box center [625, 274] width 61 height 20
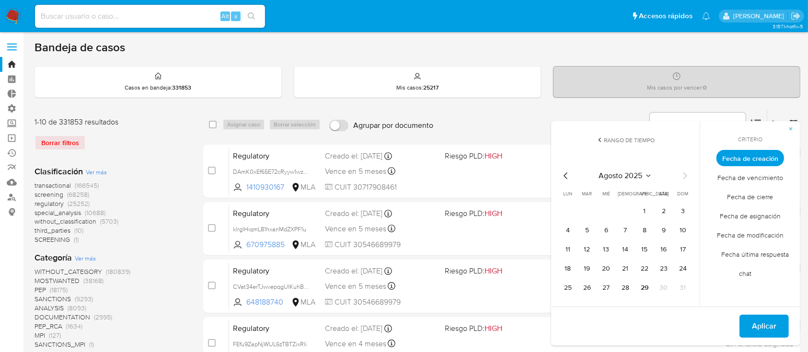
click at [564, 172] on icon "Mes anterior" at bounding box center [566, 176] width 12 height 12
click at [681, 208] on button "1" at bounding box center [682, 211] width 15 height 15
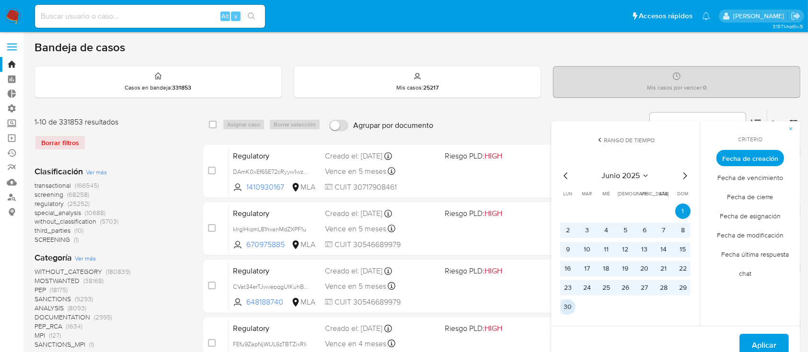
click at [569, 310] on button "30" at bounding box center [567, 307] width 15 height 15
click at [768, 343] on span "Aplicar" at bounding box center [764, 345] width 24 height 21
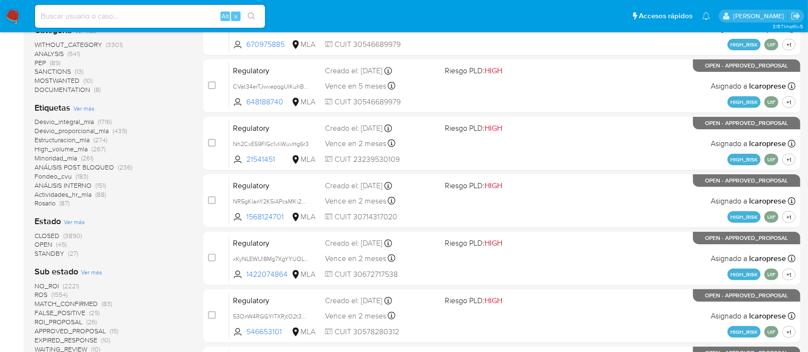
scroll to position [201, 0]
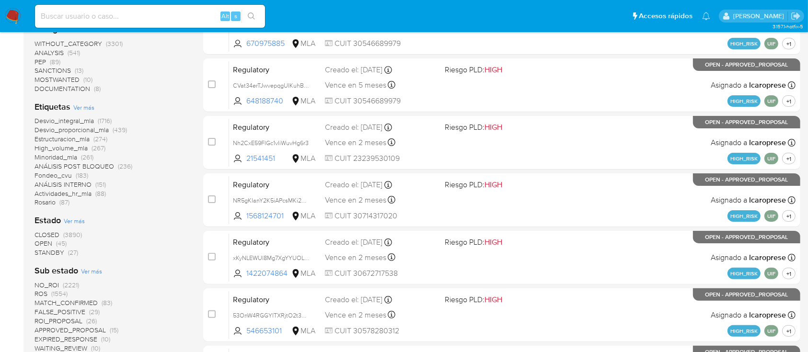
click at [54, 254] on span "STANDBY" at bounding box center [50, 253] width 30 height 10
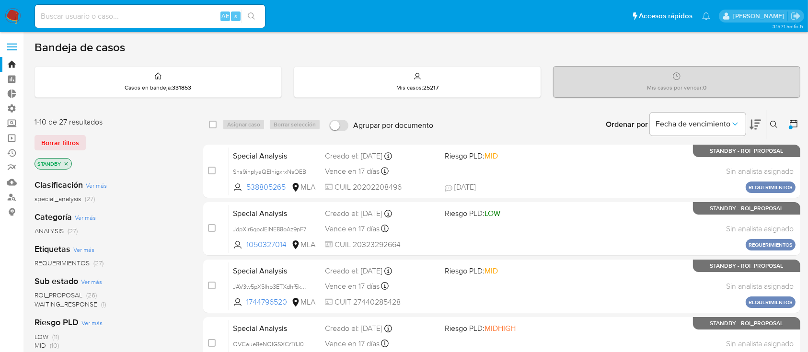
click at [65, 162] on icon "close-filter" at bounding box center [66, 163] width 3 height 3
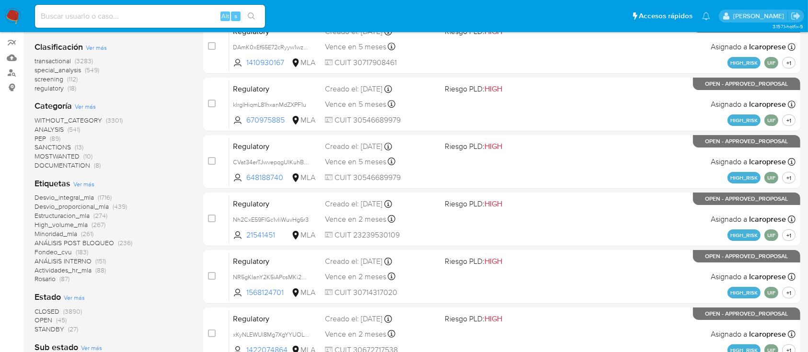
scroll to position [127, 0]
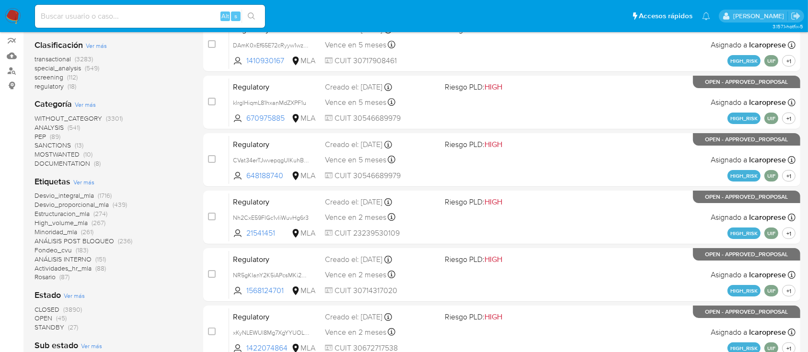
click at [47, 316] on span "OPEN" at bounding box center [44, 318] width 18 height 10
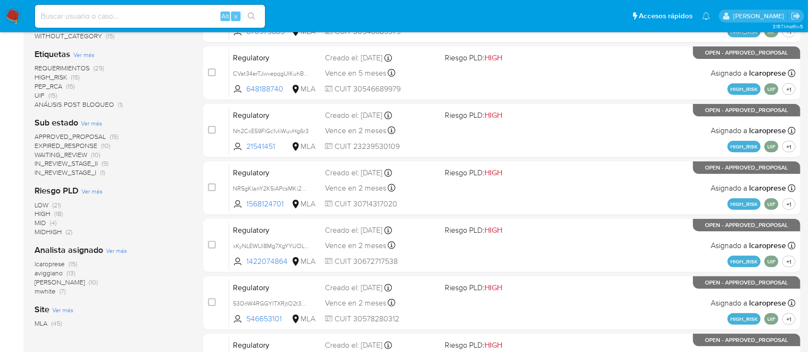
scroll to position [215, 0]
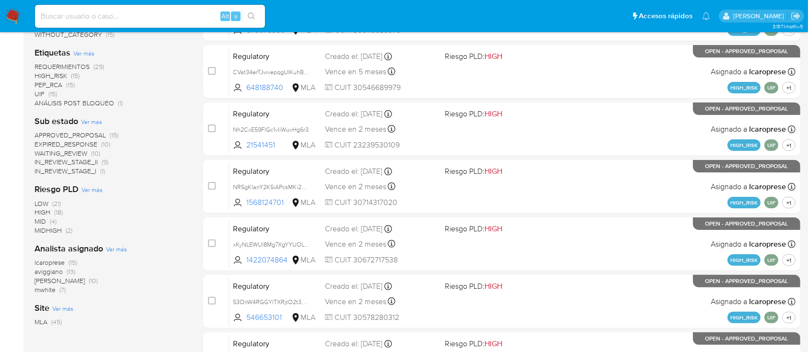
click at [113, 247] on span "Ver más" at bounding box center [116, 249] width 21 height 9
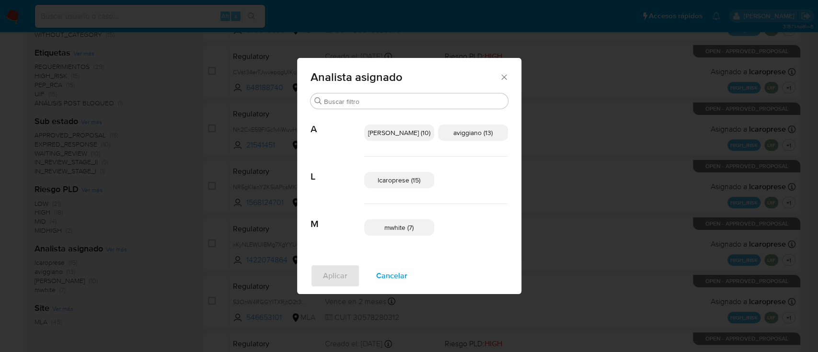
click at [405, 278] on span "Cancelar" at bounding box center [391, 275] width 31 height 21
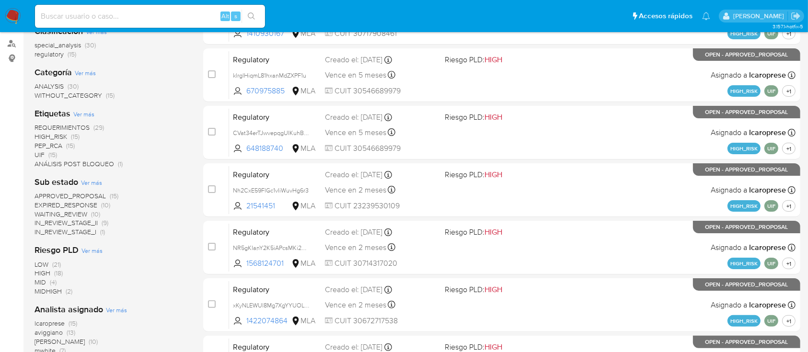
scroll to position [0, 0]
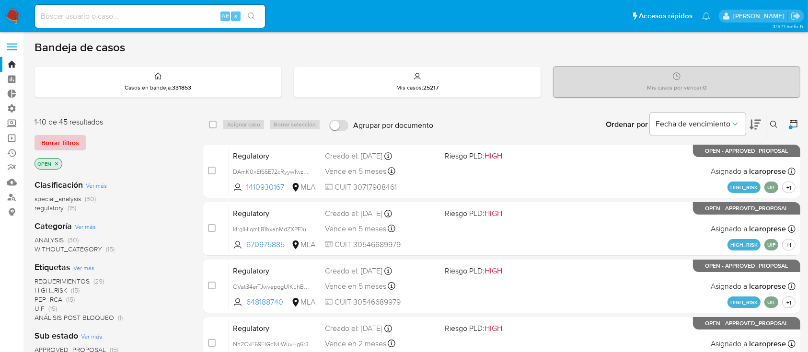
click at [54, 140] on span "Borrar filtros" at bounding box center [60, 142] width 38 height 13
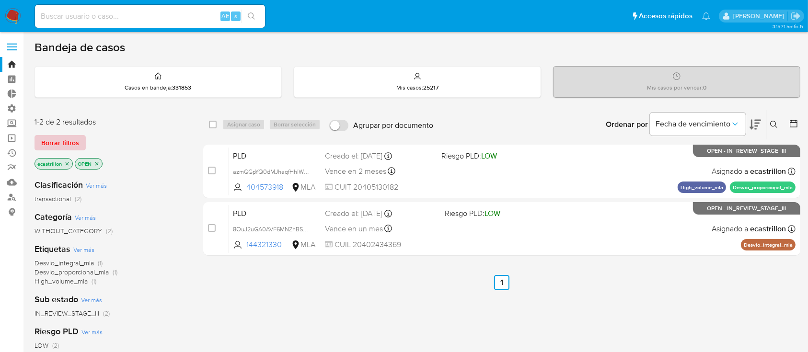
click at [43, 143] on span "Borrar filtros" at bounding box center [60, 142] width 38 height 13
click at [51, 143] on span "Borrar filtros" at bounding box center [60, 142] width 38 height 13
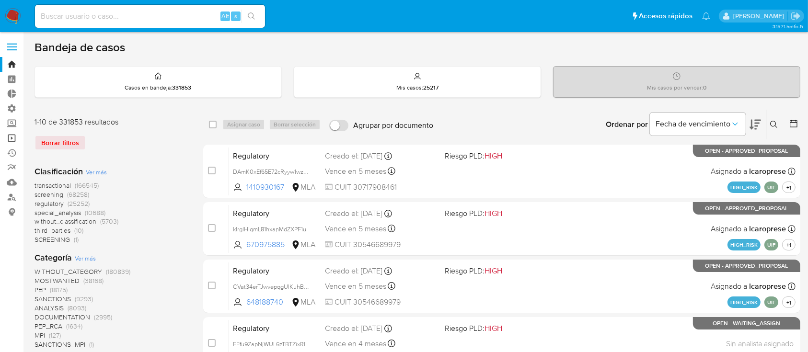
click at [14, 139] on link "Operaciones masivas" at bounding box center [57, 138] width 114 height 15
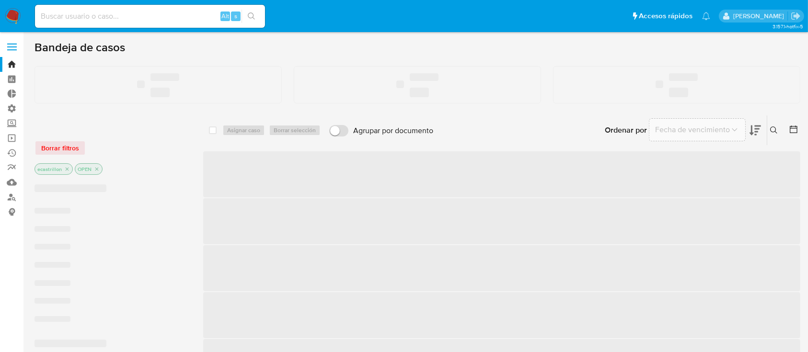
click at [97, 18] on input at bounding box center [150, 16] width 230 height 12
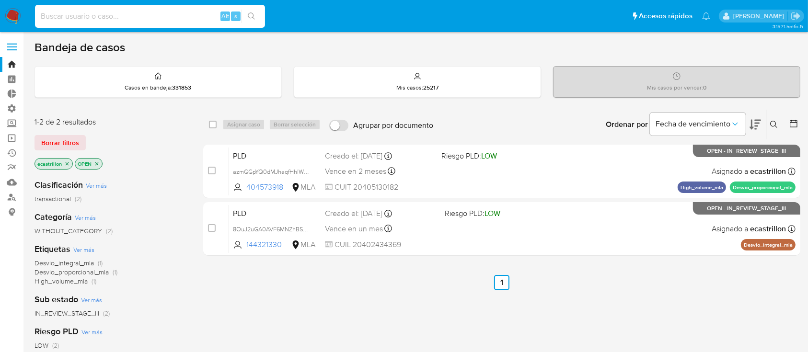
paste input "NOj323Jyag45Crwa8ZBGQcIs"
type input "NOj323Jyag45Crwa8ZBGQcIs"
click at [255, 16] on button "search-icon" at bounding box center [252, 16] width 20 height 13
click at [78, 14] on input at bounding box center [150, 16] width 230 height 12
paste input "GOM7XHJRabcTnhCWI3axIXef"
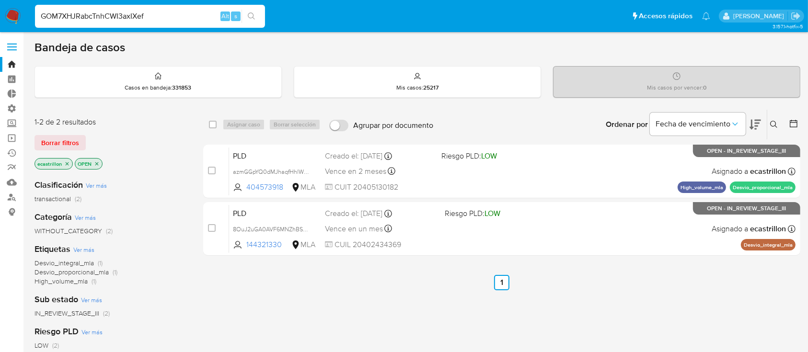
type input "GOM7XHJRabcTnhCWI3axIXef"
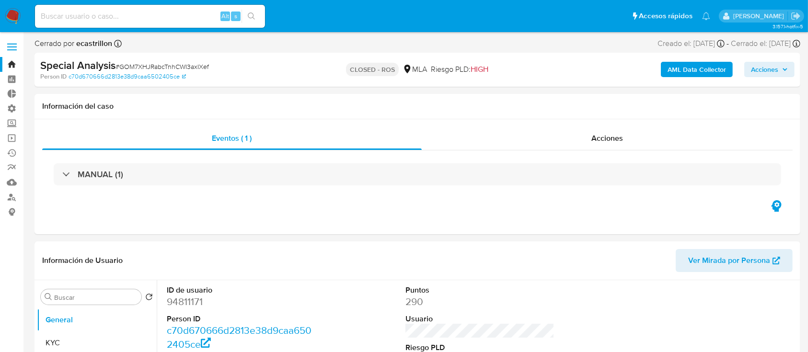
select select "10"
click at [78, 14] on input at bounding box center [150, 16] width 230 height 12
paste input "yQXquBpjkUfzIZKUNWUAuACl"
type input "yQXquBpjkUfzIZKUNWUAuACl"
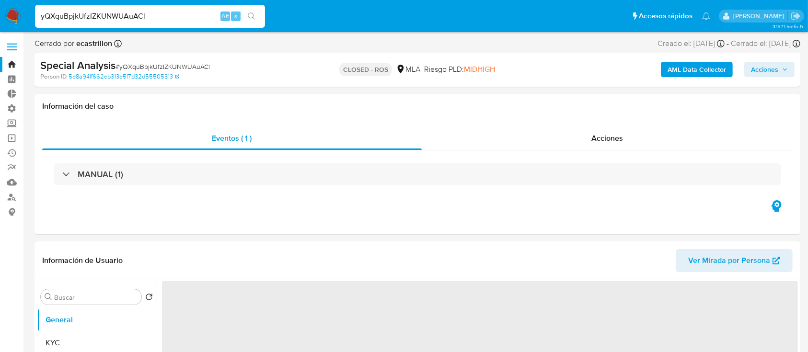
select select "10"
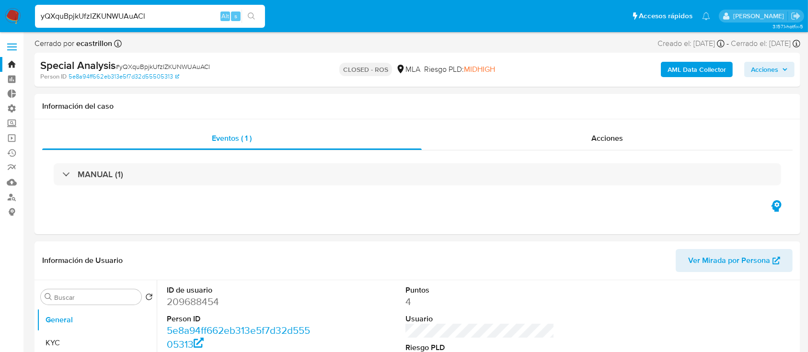
click at [78, 14] on input "yQXquBpjkUfzIZKUNWUAuACl" at bounding box center [150, 16] width 230 height 12
paste input "dmUvXUng1lW0qSpB4Tfnnq52"
type input "dmUvXUng1lW0qSpB4Tfnnq52"
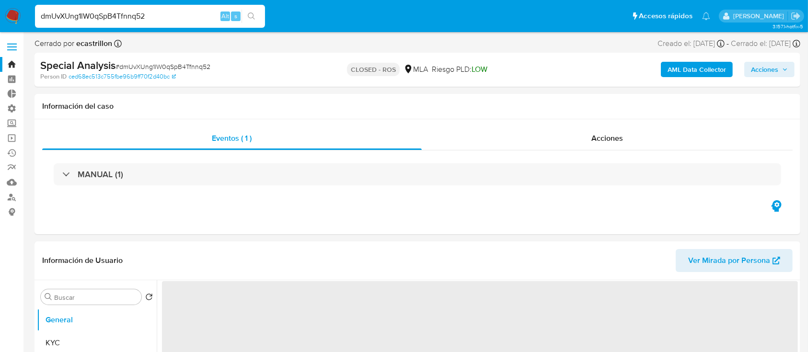
select select "10"
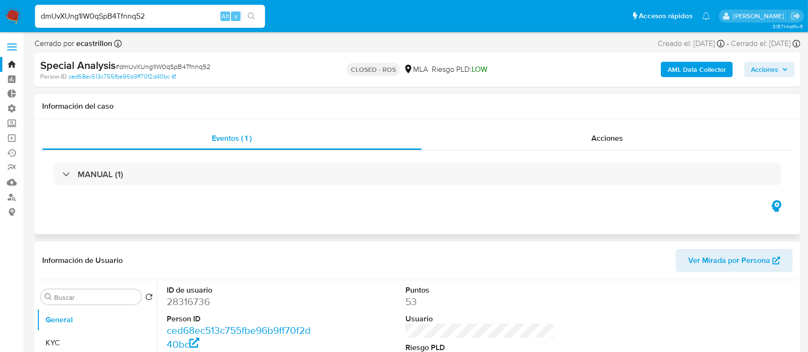
click at [491, 113] on div "Información del caso" at bounding box center [418, 106] width 766 height 25
